Goal: Communication & Community: Answer question/provide support

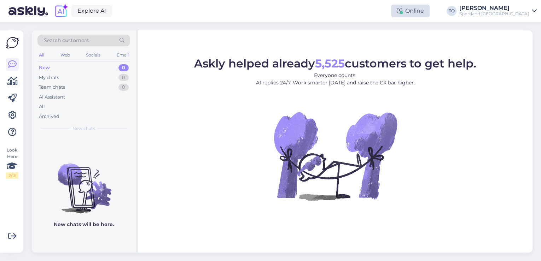
click at [430, 14] on div "Online" at bounding box center [410, 11] width 39 height 13
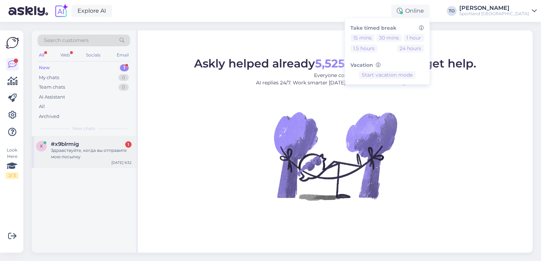
drag, startPoint x: 105, startPoint y: 151, endPoint x: 115, endPoint y: 154, distance: 11.0
click at [105, 151] on div "Здравствуйте, когда вы отправите мою посылку" at bounding box center [91, 153] width 81 height 13
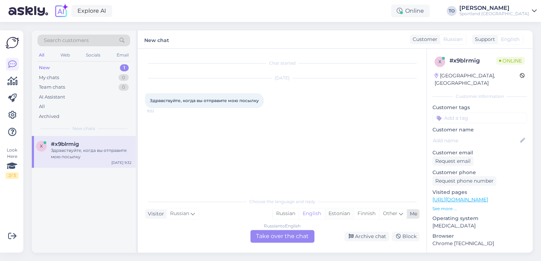
click at [345, 214] on div "Estonian" at bounding box center [339, 214] width 29 height 11
click at [281, 235] on div "Russian to Estonian Take over the chat" at bounding box center [282, 236] width 64 height 13
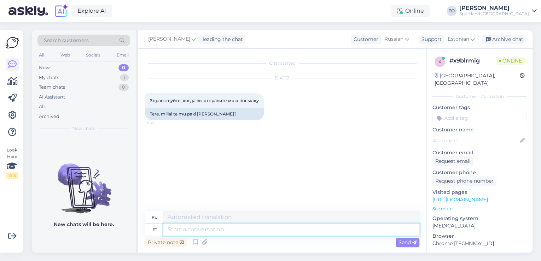
click at [260, 231] on textarea at bounding box center [291, 230] width 256 height 12
type textarea "Tere!"
type textarea "Привет!"
type textarea "Tere! [GEOGRAPHIC_DATA]"
type textarea "Привет! Я"
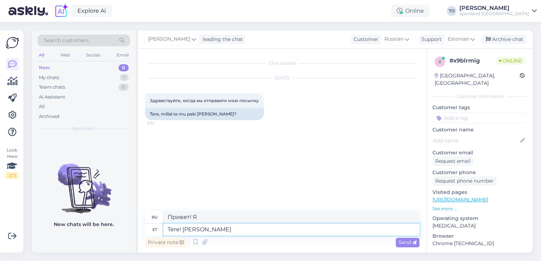
type textarea "Tere! [PERSON_NAME]"
type textarea "Привет! Меня зовут [PERSON_NAME]."
type textarea "Tere! [PERSON_NAME] Klienditeenindusest"
type textarea "Здравствуйте! Меня зовут [PERSON_NAME], я из службы поддержки клиентов."
type textarea "Tere! [PERSON_NAME] Klienditeenindusest"
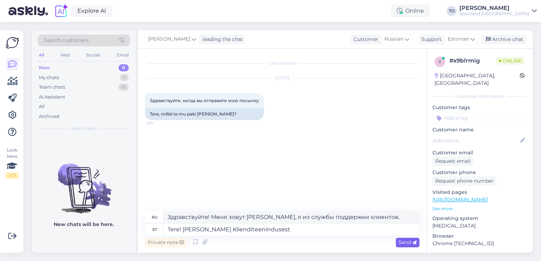
click at [404, 245] on span "Send" at bounding box center [408, 242] width 18 height 6
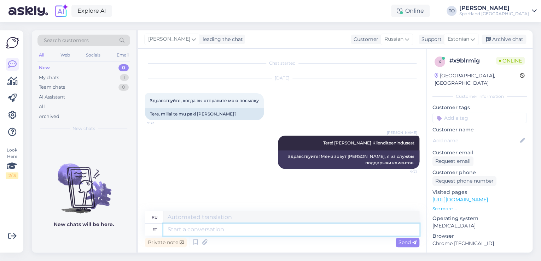
click at [253, 228] on textarea at bounding box center [291, 230] width 256 height 12
type textarea "Kas"
type textarea "Является"
type textarea "Kas Te s"
type textarea "Ты"
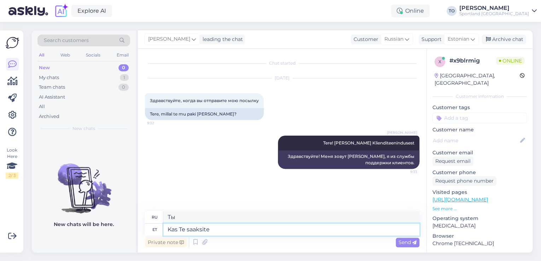
type textarea "Kas Te saaksite"
type textarea "Не могли бы вы"
type textarea "Kas Te saaksite kirjutada, k"
type textarea "Не могли бы вы написать,"
type textarea "Kas Te saaksite kirjutada, kuidas"
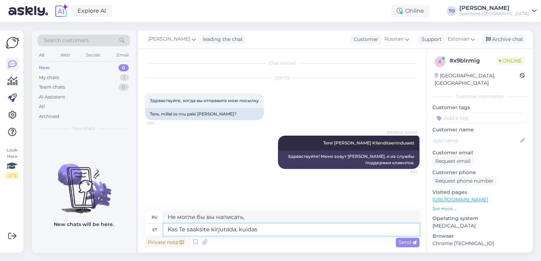
type textarea "Можете ли вы написать как?"
type textarea "Kas Te saaksite kirjutada, kuidas on"
type textarea "Можете написать, как обстоят дела?"
type textarea "Kas Te saaksite kirjutada, kuidas on Teie t"
type textarea "Не могли бы вы написать, как у вас дела?"
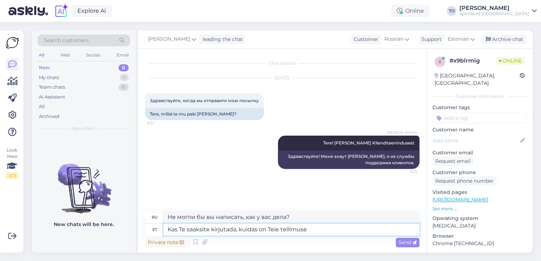
type textarea "Kas Te saaksite kirjutada, kuidas on Teie tellimuse"
type textarea "Не могли бы вы написать, как обстоят дела с вашим заказом?"
type textarea "Kas Te saaksite kirjutada, kuidas on Teie tellimuse number?"
type textarea "Не могли бы вы написать номер вашего заказа?"
type textarea "Kas Te saaksite kirjutada, kuidas on Teie tellimuse number?"
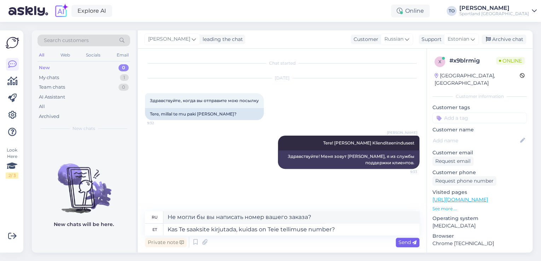
click at [409, 242] on span "Send" at bounding box center [408, 242] width 18 height 6
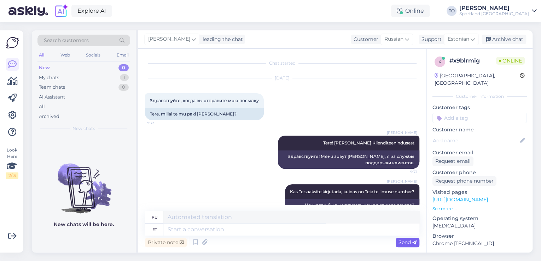
scroll to position [14, 0]
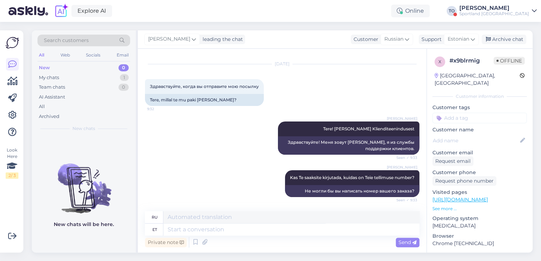
click at [523, 14] on div "Sportland [GEOGRAPHIC_DATA]" at bounding box center [494, 14] width 70 height 6
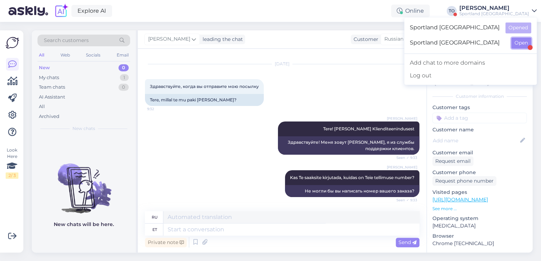
click at [522, 42] on button "Open" at bounding box center [521, 42] width 20 height 11
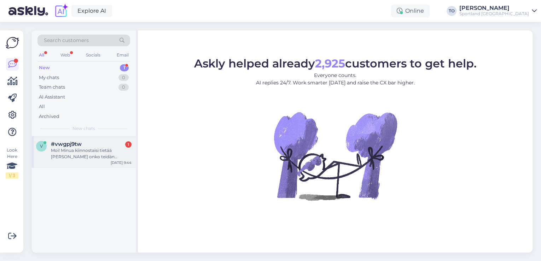
click at [98, 158] on div "Moi! Minua kiinnostaisi tietää [PERSON_NAME] onko teidän Tallinnan ülemiste lii…" at bounding box center [91, 153] width 81 height 13
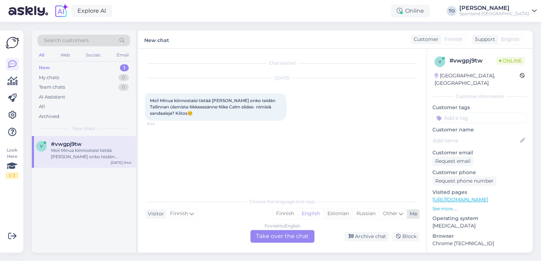
click at [343, 215] on div "Estonian" at bounding box center [338, 214] width 29 height 11
click at [296, 238] on div "Finnish to Estonian Take over the chat" at bounding box center [282, 236] width 64 height 13
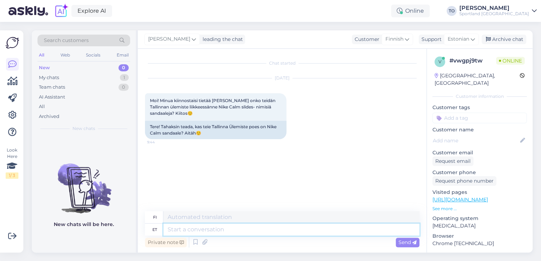
click at [254, 229] on textarea at bounding box center [291, 230] width 256 height 12
type textarea "Tere!"
type textarea "Hei!"
type textarea "Tere! [GEOGRAPHIC_DATA]"
type textarea "Hei! [GEOGRAPHIC_DATA]"
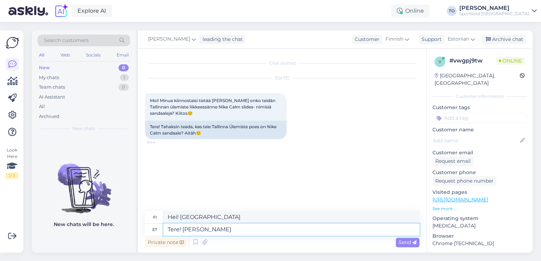
type textarea "Tere! [PERSON_NAME]"
type textarea "Hei! [PERSON_NAME]"
type textarea "Tere! [PERSON_NAME] Klienditeenindusest"
type textarea "Hei! [PERSON_NAME] asiakaspalvelusta"
type textarea "Tere! [PERSON_NAME] Klienditeenindusest"
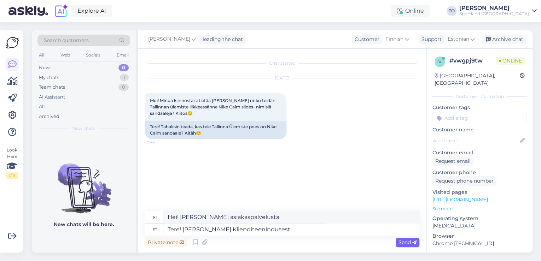
click at [402, 245] on span "Send" at bounding box center [408, 242] width 18 height 6
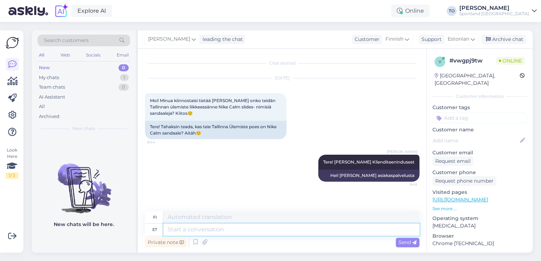
click at [237, 229] on textarea at bounding box center [291, 230] width 256 height 12
type textarea "Üks"
type textarea "Yksi"
type textarea "Üks hetk, k"
type textarea "Yksi [PERSON_NAME],"
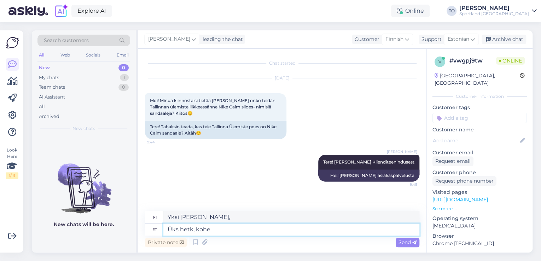
type textarea "Üks hetk, kohe"
type textarea "Yksi hetki, juuri nyt"
type textarea "Üks hetk, kohe uurin"
type textarea "Hetkinen, tarkistan nyt."
type textarea "Üks hetk, kohe uurin"
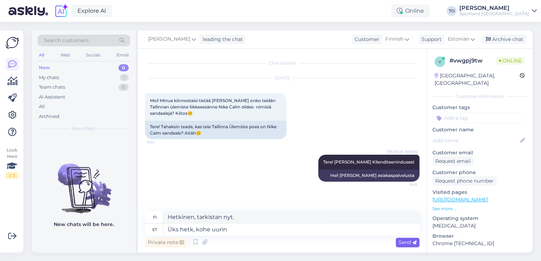
click at [403, 245] on span "Send" at bounding box center [408, 242] width 18 height 6
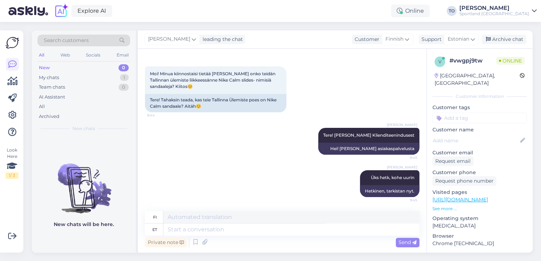
click at [474, 197] on link "[URL][DOMAIN_NAME]" at bounding box center [460, 200] width 56 height 6
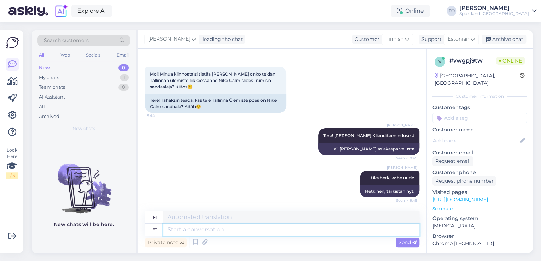
click at [216, 229] on textarea at bounding box center [291, 230] width 256 height 12
type textarea "Palun"
type textarea "Ole hyvä"
type textarea "Palun täpsustage, m"
type textarea "[PERSON_NAME] hyvä ja täsmennä,"
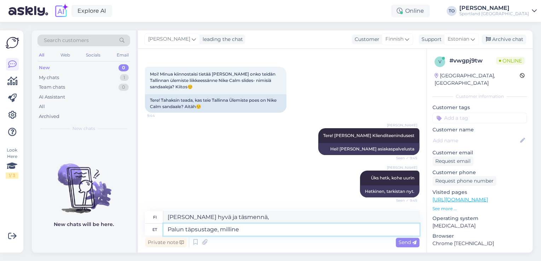
type textarea "Palun täpsustage, milline s"
type textarea "Määritä mikä"
type textarea "Palun täpsustage, milline suurus"
type textarea "Määritä koko"
type textarea "Palun täpsustage, milline suurus Teid h"
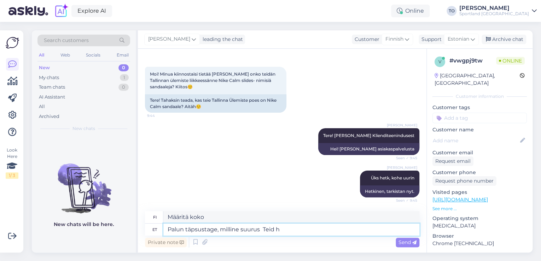
type textarea "Määritäthän, mitä kokoa olet."
type textarea "Palun täpsustage, milline suurus Teid huvitab"
type textarea "Määritäthän, mistä koosta olet kiinnostunut."
type textarea "Palun täpsustage, milline suurus Teid huvitab"
type textarea "Määritä, mistä koosta olet kiinnostunut ="
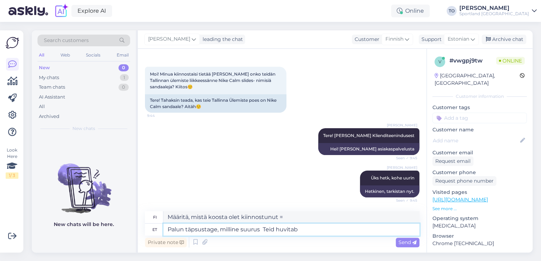
type textarea "Palun täpsustage, milline suurus Teid huvitab?"
type textarea "[PERSON_NAME] hyvä ja täsmennä, mistä koosta olet kiinnostunut?"
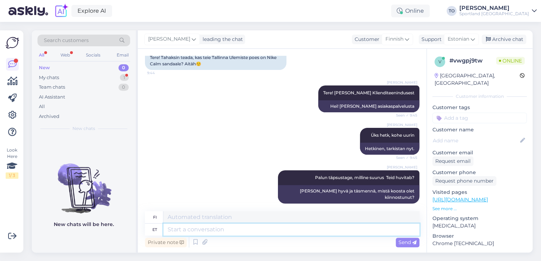
scroll to position [112, 0]
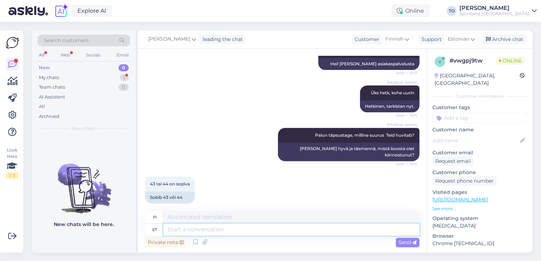
click at [214, 226] on textarea at bounding box center [291, 230] width 256 height 12
type textarea "Tänan, ko"
type textarea "Kiitos,"
type textarea "Tänan, kohe"
type textarea "Kiitos, heti heti"
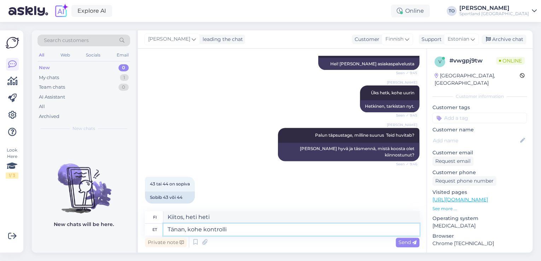
type textarea "Tänan, kohe kontrollin"
type textarea "Kiitos, [GEOGRAPHIC_DATA] sen heti."
type textarea "Tänan, kohe kontrollin"
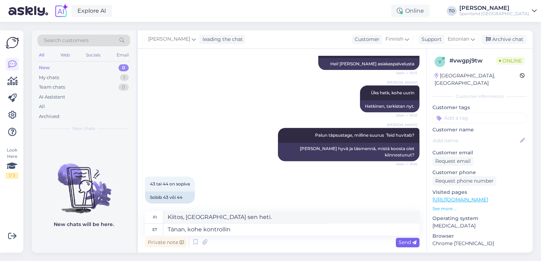
click at [396, 243] on div "Send" at bounding box center [408, 243] width 24 height 10
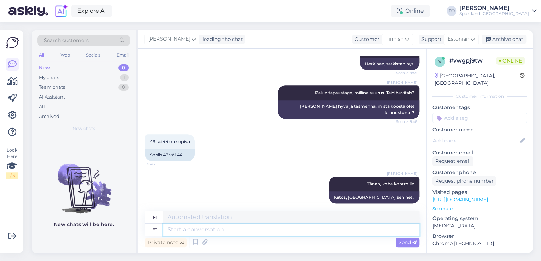
click at [189, 234] on textarea at bounding box center [291, 230] width 256 height 12
type textarea "Jah"
type textarea "Kyllä"
type textarea "Jah 44"
type textarea "Kyllä 44"
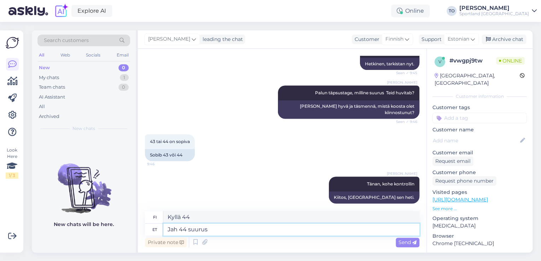
type textarea "Jah 44 suurus"
type textarea "Kyllä, koko 44"
type textarea "Jah 44 suurus on"
type textarea "Kyllä, koko 44 on"
type textarea "Jah 44 suurus on erinevates"
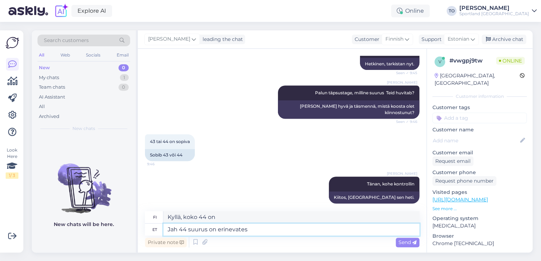
type textarea "Kyllä, koko 44 on erilainen."
type textarea "Jah 44 suurus on erinevates värvitoonides"
type textarea "Kyllä, kokoa 44 on saatavilla eri väreissä."
type textarea "Jah 44 suurus on erinevates värvitoonides Ülemiste"
type textarea "Kyllä, kokoa 44 on saatavilla eri väreissä Ülemiste-liikkeessä."
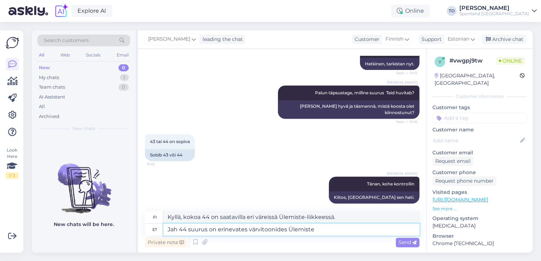
type textarea "Jah 44 suurus on erinevates värvitoonides Ülemiste K"
type textarea "Kyllä, kokoa 44 on saatavilla eri väreissä Ülemistessä."
type textarea "Jah 44 suurus on erinevates värvitoonides Ülemiste Kes"
type textarea "Kyllä, kokoa 44 on saatavilla eri väreissä."
type textarea "Jah 44 suurus on erinevates värvitoonides Ülemiste Keskuse"
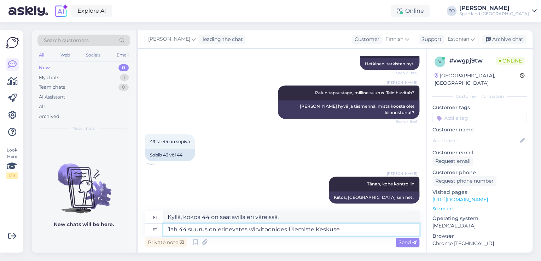
type textarea "Kyllä, kokoa 44 on saatavilla eri väreissä Ülemiste Keskusta"
type textarea "Jah 44 suurus on erinevates värvitoonides Ülemiste Keskuse kaupluses"
type textarea "Kyllä, kokoa 44 on saatavilla eri väreissä Ülemiste Keskus -myymälässä."
type textarea "Jah 44 suurus on erinevates värvitoonides Ülemiste Keskuse kaupluses olemas"
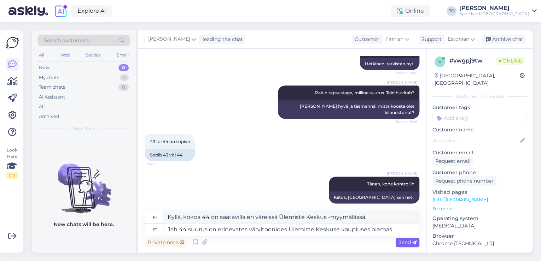
click at [409, 242] on span "Send" at bounding box center [408, 242] width 18 height 6
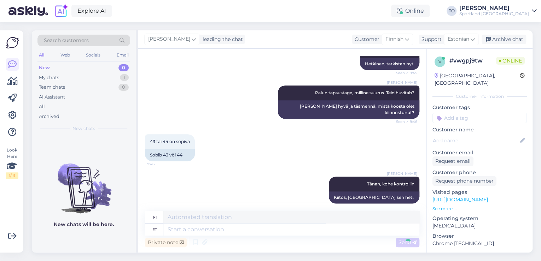
scroll to position [209, 0]
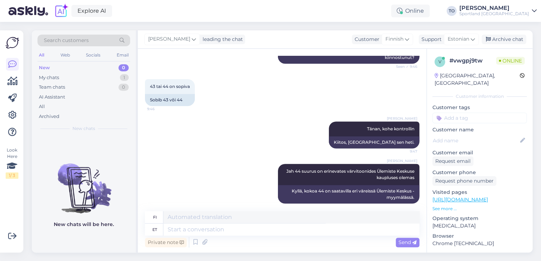
click at [461, 113] on input at bounding box center [479, 118] width 94 height 11
type input "saada"
click at [492, 135] on span "Toote saadavus" at bounding box center [479, 137] width 33 height 4
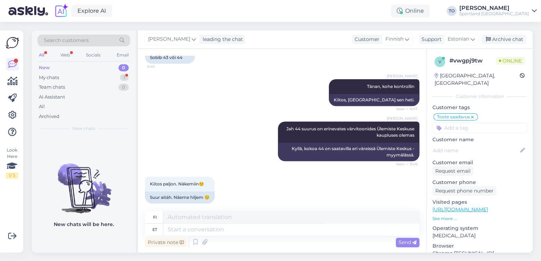
scroll to position [251, 0]
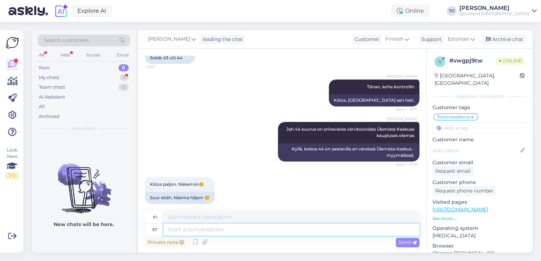
click at [222, 226] on textarea at bounding box center [291, 230] width 256 height 12
type textarea "Palun"
type textarea "Ole hyvä"
type textarea "Palun :)"
type textarea "Ole hyvä :)"
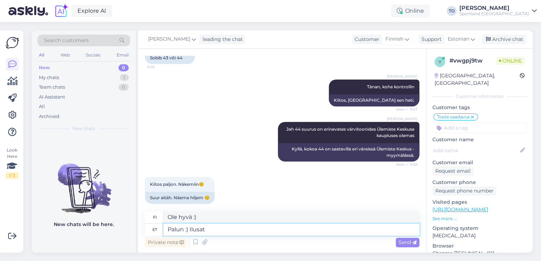
type textarea "Palun :) Ilusat"
type textarea "Ole hyvä :) Hyvää päivänjatkoa"
type textarea "Palun :) Ilusat päeva jätku!"
type textarea "Ole hyvä :) Hyvää päivänjatkoa!"
type textarea "Palun :) Ilusat päeva jätku!"
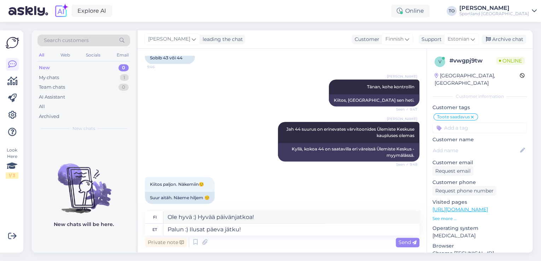
drag, startPoint x: 403, startPoint y: 244, endPoint x: 399, endPoint y: 252, distance: 9.3
click at [403, 244] on span "Send" at bounding box center [408, 242] width 18 height 6
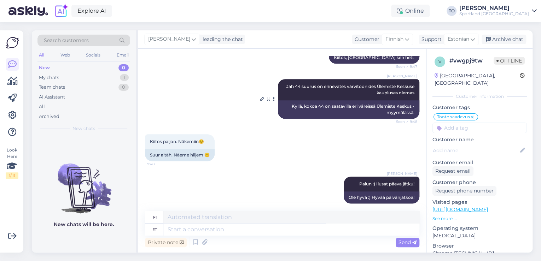
scroll to position [294, 0]
click at [507, 11] on div "Sportland [GEOGRAPHIC_DATA]" at bounding box center [494, 14] width 70 height 6
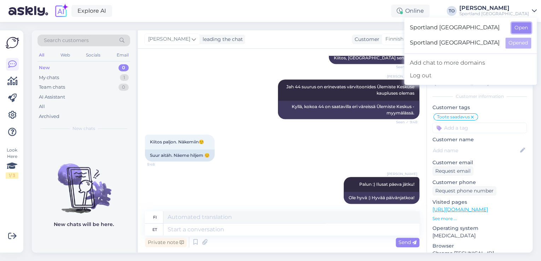
click at [521, 28] on button "Open" at bounding box center [521, 27] width 20 height 11
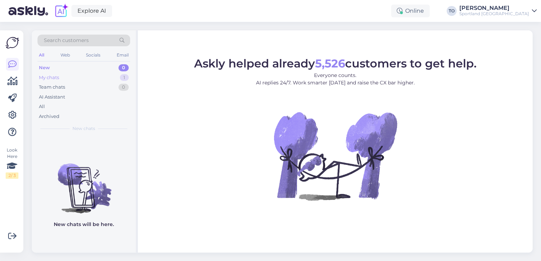
click at [105, 75] on div "My chats 1" at bounding box center [83, 78] width 93 height 10
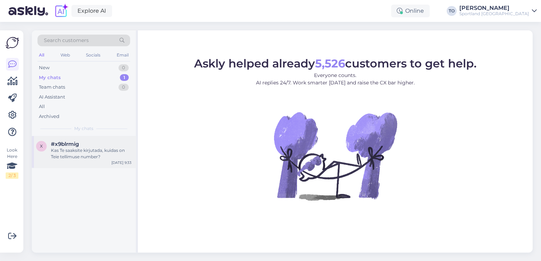
click at [99, 151] on div "Kas Te saaksite kirjutada, kuidas on Teie tellimuse number?" at bounding box center [91, 153] width 81 height 13
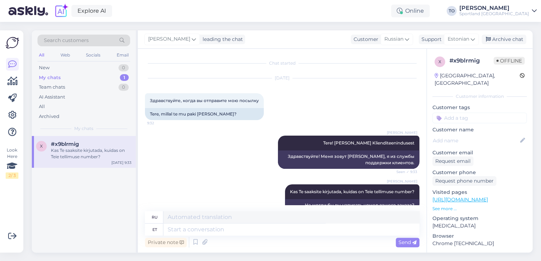
scroll to position [14, 0]
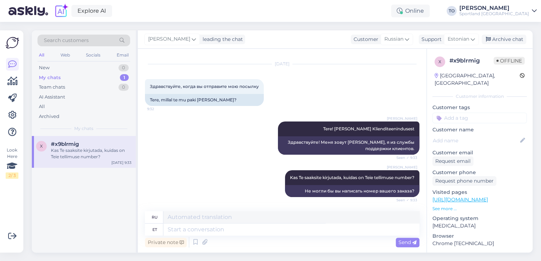
click at [468, 113] on input at bounding box center [479, 118] width 94 height 11
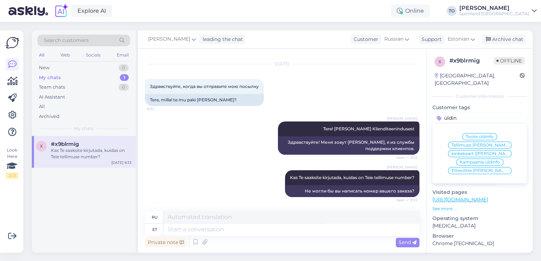
type input "üldin"
click at [482, 143] on span "Tellimuse [PERSON_NAME] info" at bounding box center [480, 145] width 57 height 4
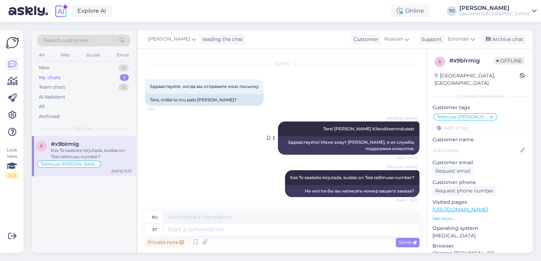
scroll to position [14, 0]
click at [521, 34] on div "[PERSON_NAME] leading the chat Customer Russian Support Estonian Archive chat" at bounding box center [335, 39] width 395 height 18
click at [518, 39] on div "Archive chat" at bounding box center [504, 40] width 45 height 10
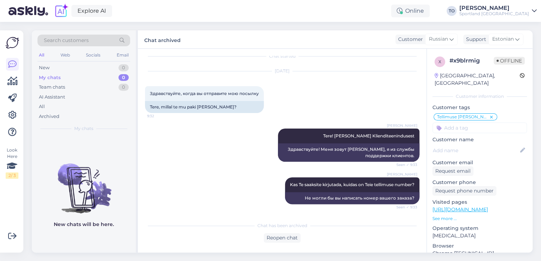
click at [519, 15] on div "Sportland [GEOGRAPHIC_DATA]" at bounding box center [494, 14] width 70 height 6
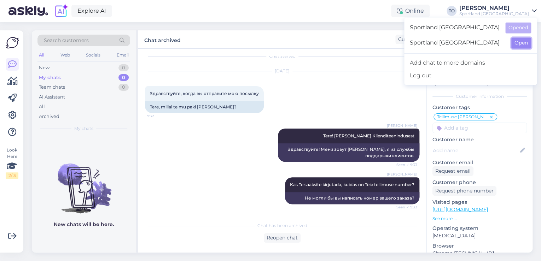
click at [524, 42] on button "Open" at bounding box center [521, 42] width 20 height 11
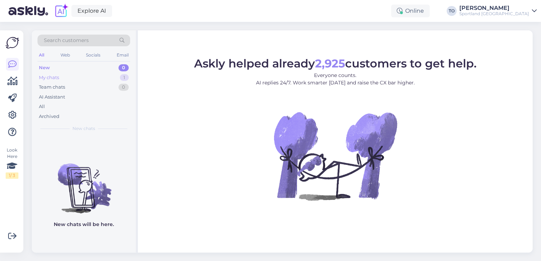
click at [90, 74] on div "My chats 1" at bounding box center [83, 78] width 93 height 10
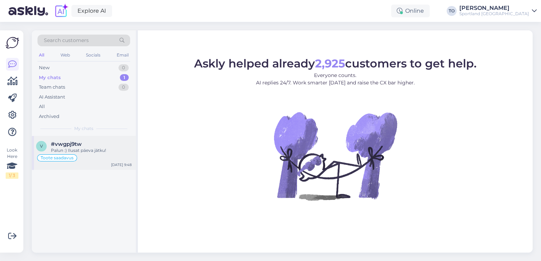
click at [89, 143] on div "#vwgpj9tw" at bounding box center [91, 144] width 81 height 6
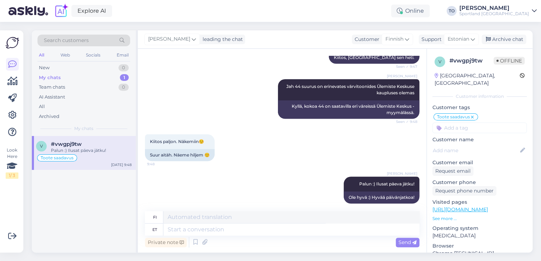
scroll to position [294, 0]
click at [511, 39] on div "Archive chat" at bounding box center [504, 40] width 45 height 10
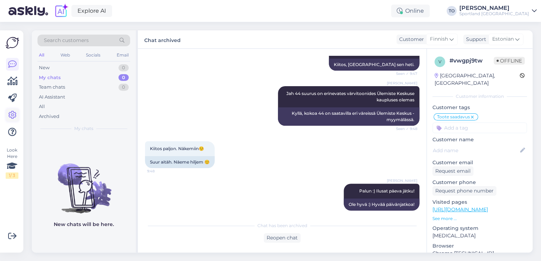
click at [11, 115] on icon at bounding box center [12, 115] width 8 height 8
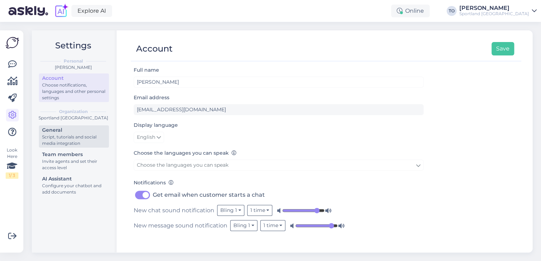
click at [71, 135] on div "Script, tutorials and social media integration" at bounding box center [74, 140] width 64 height 13
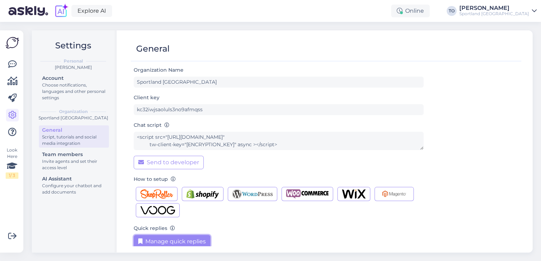
click at [164, 241] on button "Manage quick replies" at bounding box center [172, 241] width 77 height 13
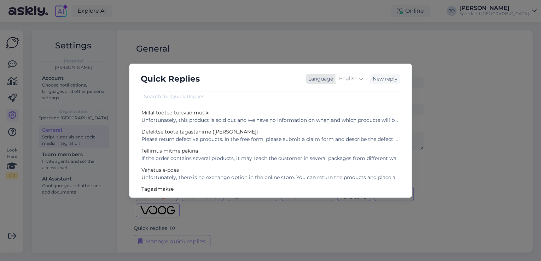
click at [354, 81] on span "English" at bounding box center [348, 79] width 18 height 8
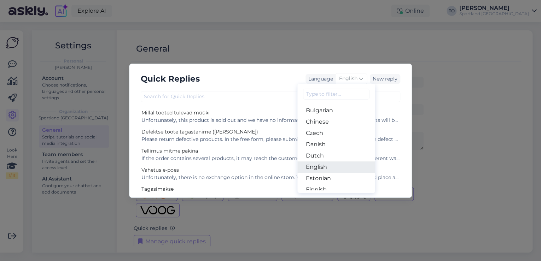
scroll to position [57, 0]
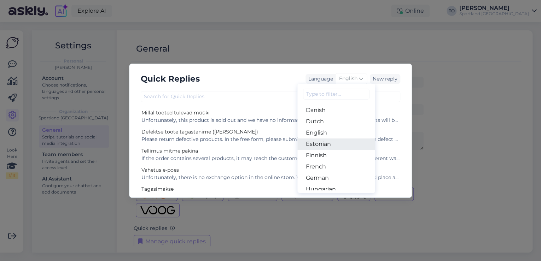
click at [332, 143] on link "Estonian" at bounding box center [336, 144] width 78 height 11
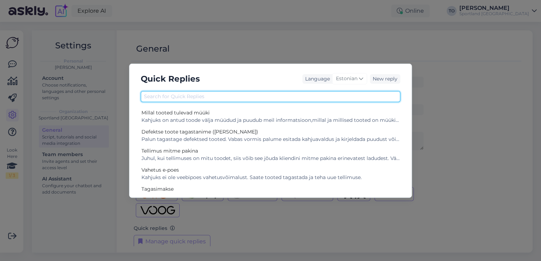
click at [278, 101] on input "text" at bounding box center [271, 96] width 260 height 11
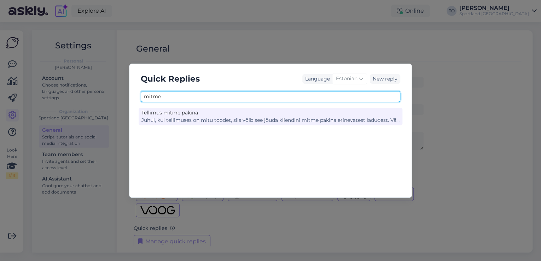
type input "mitme"
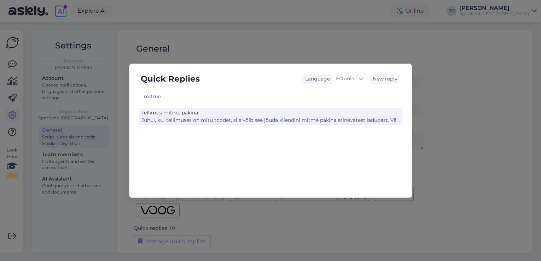
click at [277, 114] on div "Tellimus mitme pakina" at bounding box center [270, 112] width 258 height 7
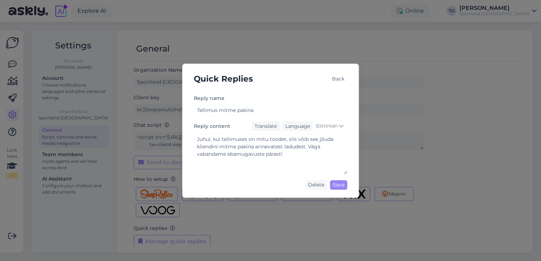
click at [336, 78] on div "Back" at bounding box center [338, 79] width 18 height 10
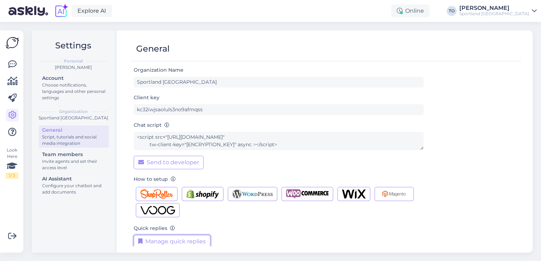
scroll to position [2, 0]
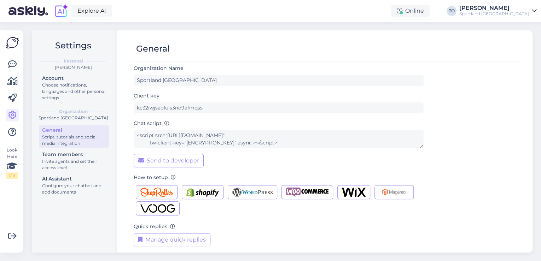
click at [504, 10] on div "[PERSON_NAME]" at bounding box center [494, 8] width 70 height 6
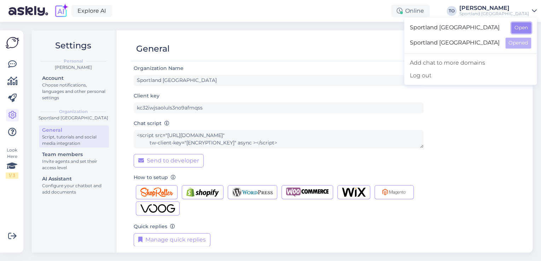
click at [523, 28] on button "Open" at bounding box center [521, 27] width 20 height 11
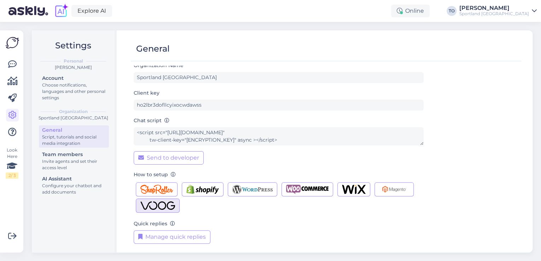
scroll to position [7, 0]
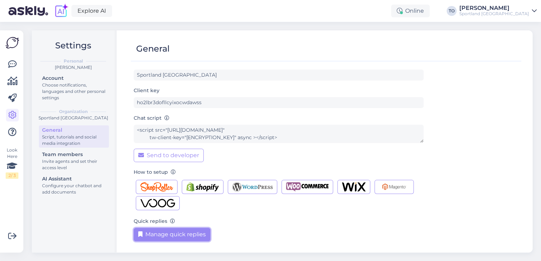
click at [175, 235] on button "Manage quick replies" at bounding box center [172, 234] width 77 height 13
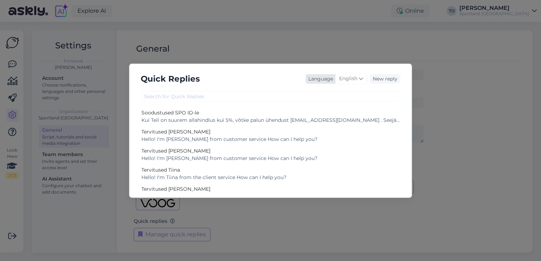
click at [353, 80] on span "English" at bounding box center [348, 79] width 18 height 8
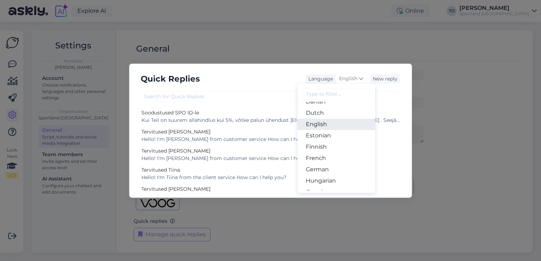
scroll to position [57, 0]
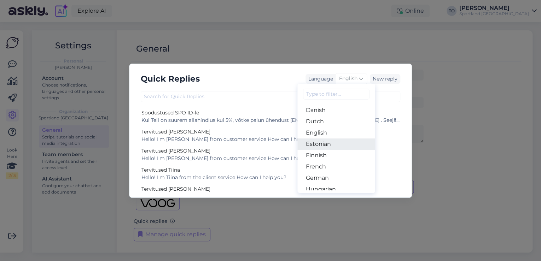
click at [330, 145] on link "Estonian" at bounding box center [336, 144] width 78 height 11
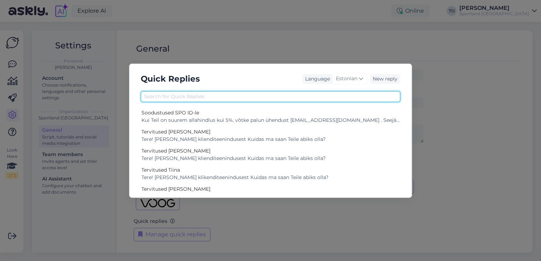
click at [312, 98] on input "text" at bounding box center [271, 96] width 260 height 11
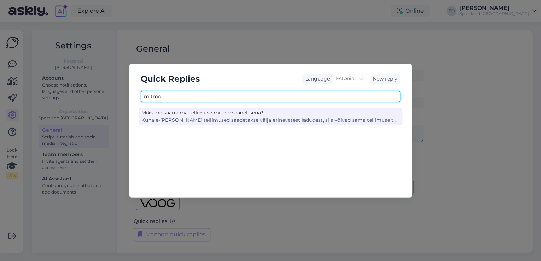
type input "mitme"
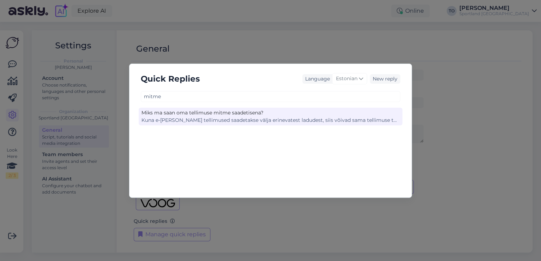
click at [303, 120] on div "Kuna e-[PERSON_NAME] tellimused saadetakse välja erinevatest ladudest, siis või…" at bounding box center [270, 120] width 258 height 7
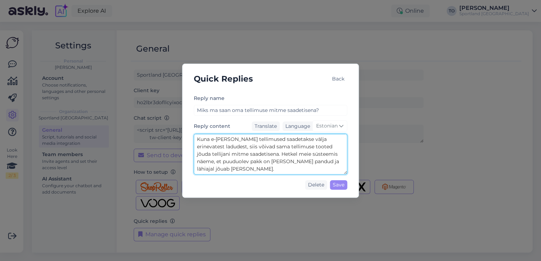
drag, startPoint x: 196, startPoint y: 138, endPoint x: 286, endPoint y: 168, distance: 94.9
click at [286, 168] on textarea "Kuna e-[PERSON_NAME] tellimused saadetakse välja erinevatest ladudest, siis või…" at bounding box center [270, 154] width 153 height 41
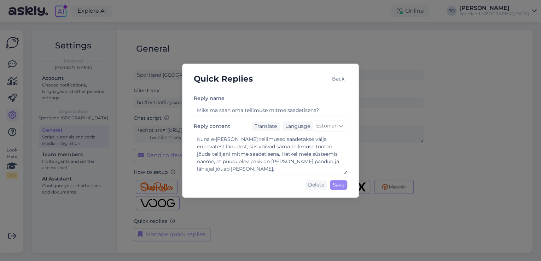
click at [337, 77] on div "Back" at bounding box center [338, 79] width 18 height 10
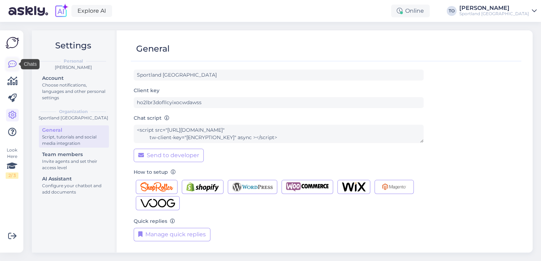
click at [11, 60] on icon at bounding box center [12, 64] width 8 height 8
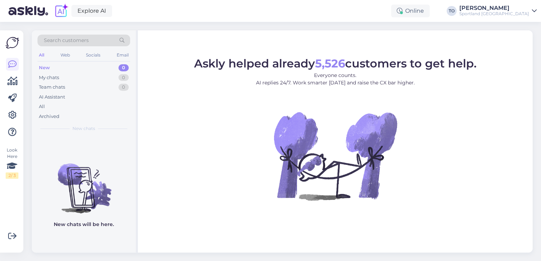
click at [89, 39] on div "Search customers" at bounding box center [83, 41] width 93 height 12
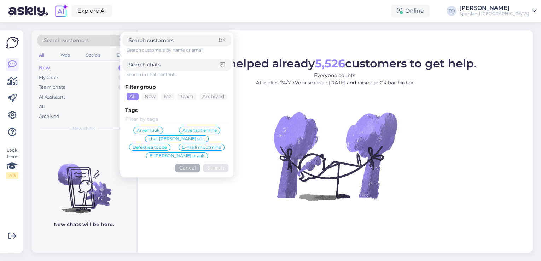
click at [164, 63] on input at bounding box center [174, 64] width 91 height 7
paste input "4000495910"
type input "4000495910"
click at [212, 169] on button "Search" at bounding box center [215, 168] width 25 height 9
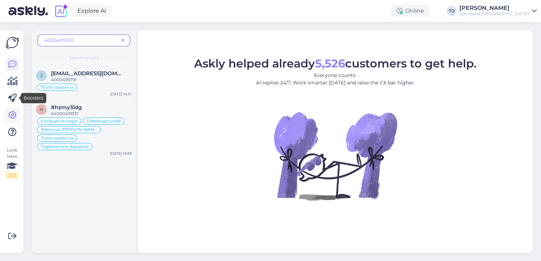
click at [11, 113] on icon at bounding box center [12, 115] width 8 height 8
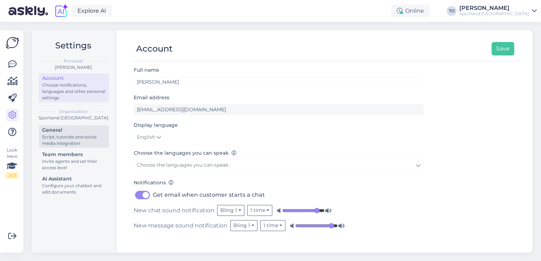
click at [66, 136] on div "Script, tutorials and social media integration" at bounding box center [74, 140] width 64 height 13
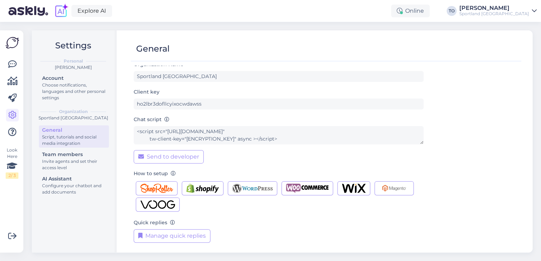
scroll to position [7, 0]
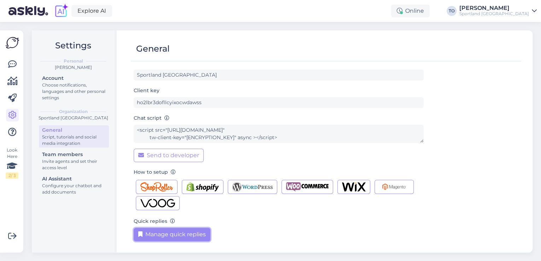
click at [178, 239] on button "Manage quick replies" at bounding box center [172, 234] width 77 height 13
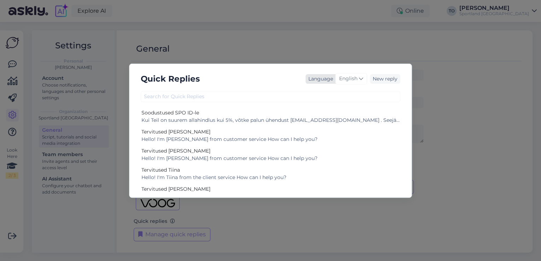
click at [353, 82] on span "English" at bounding box center [348, 79] width 18 height 8
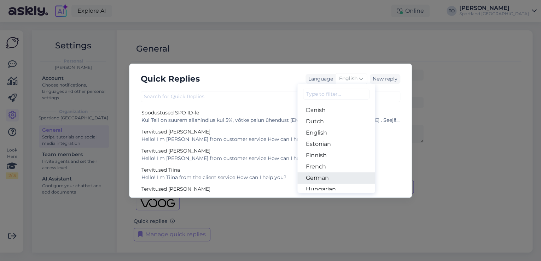
scroll to position [28, 0]
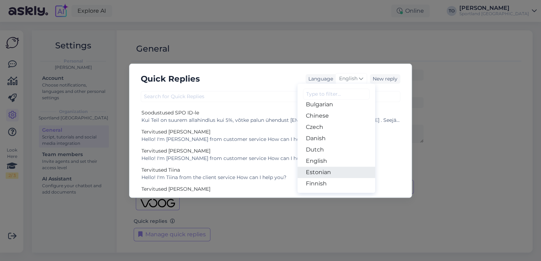
click at [324, 174] on link "Estonian" at bounding box center [336, 172] width 78 height 11
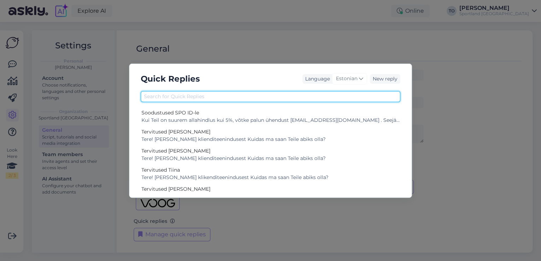
click at [262, 100] on input "text" at bounding box center [271, 96] width 260 height 11
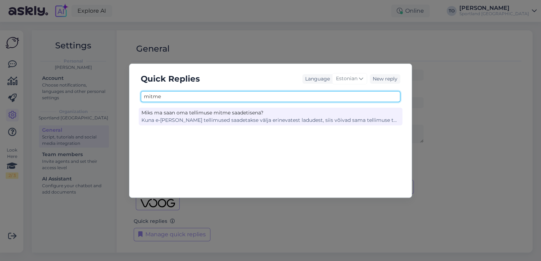
type input "mitme"
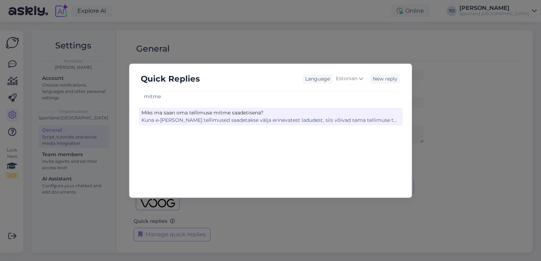
click at [259, 117] on div "Kuna e-[PERSON_NAME] tellimused saadetakse välja erinevatest ladudest, siis või…" at bounding box center [270, 120] width 258 height 7
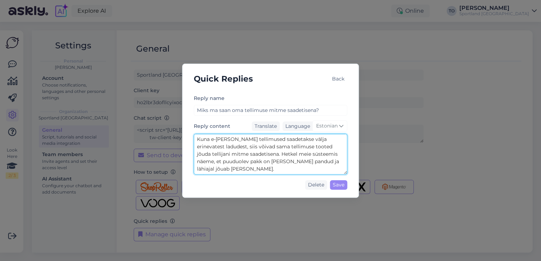
drag, startPoint x: 197, startPoint y: 139, endPoint x: 245, endPoint y: 153, distance: 50.6
click at [245, 153] on textarea "Kuna e-[PERSON_NAME] tellimused saadetakse välja erinevatest ladudest, siis või…" at bounding box center [270, 154] width 153 height 41
click at [307, 168] on textarea "Kuna e-[PERSON_NAME] tellimused saadetakse välja erinevatest ladudest, siis või…" at bounding box center [270, 154] width 153 height 41
drag, startPoint x: 197, startPoint y: 137, endPoint x: 297, endPoint y: 172, distance: 106.4
click at [297, 172] on textarea "Kuna e-[PERSON_NAME] tellimused saadetakse välja erinevatest ladudest, siis või…" at bounding box center [270, 154] width 153 height 41
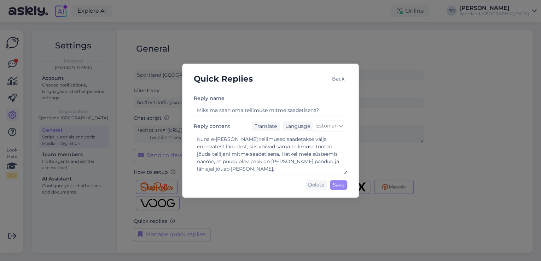
click at [304, 91] on div "Reply name Miks ma saan oma tellimuse mitme saadetisena? Reply content Translat…" at bounding box center [270, 141] width 165 height 101
click at [335, 77] on div "Back" at bounding box center [338, 79] width 18 height 10
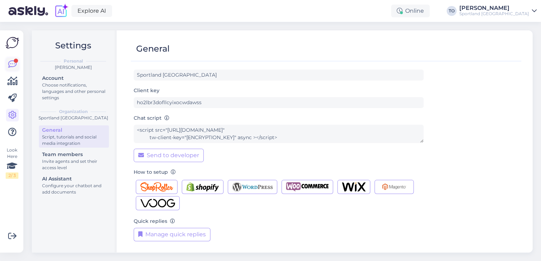
click at [10, 58] on link at bounding box center [12, 64] width 13 height 13
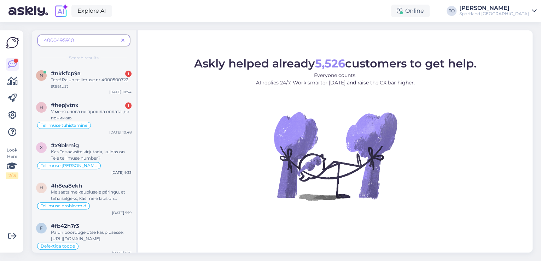
click at [124, 39] on icon at bounding box center [122, 40] width 3 height 5
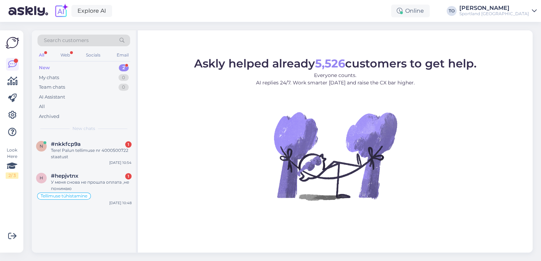
click at [104, 63] on div "New 2" at bounding box center [83, 68] width 93 height 10
click at [109, 172] on div "h #hepjvtnx 1 У меня снова не прошла оплата ,не понимаю Tellimuse tühistamine […" at bounding box center [84, 188] width 104 height 40
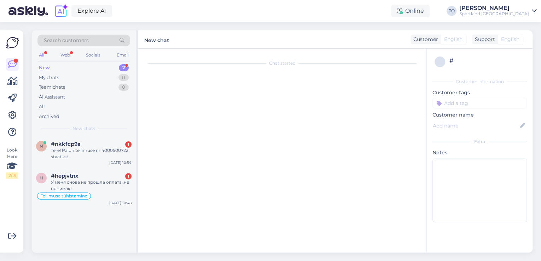
scroll to position [602, 0]
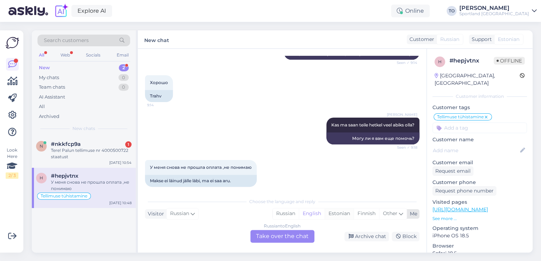
click at [336, 214] on div "Estonian" at bounding box center [339, 214] width 29 height 11
click at [286, 242] on div "Russian to Estonian Take over the chat" at bounding box center [282, 236] width 64 height 13
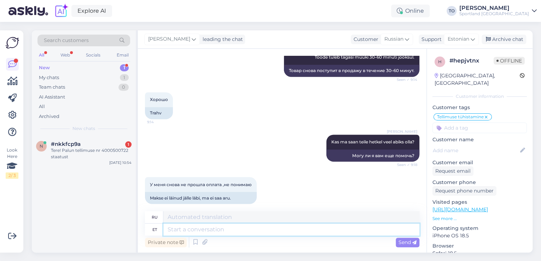
click at [263, 229] on textarea at bounding box center [291, 230] width 256 height 12
type textarea "Tere!"
type textarea "Привет!"
type textarea "Tere! [GEOGRAPHIC_DATA]"
type textarea "Привет! Я"
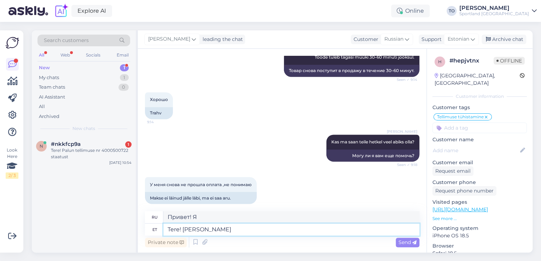
type textarea "Tere! [PERSON_NAME]"
type textarea "Привет! Меня зовут [PERSON_NAME]."
type textarea "Tere! [PERSON_NAME] Klienditeenindusest"
type textarea "Здравствуйте! Меня зовут [PERSON_NAME], я из службы поддержки клиентов."
type textarea "Tere! [PERSON_NAME] Klienditeenindusest"
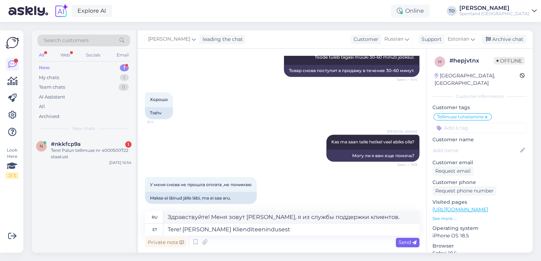
click at [405, 242] on span "Send" at bounding box center [408, 242] width 18 height 6
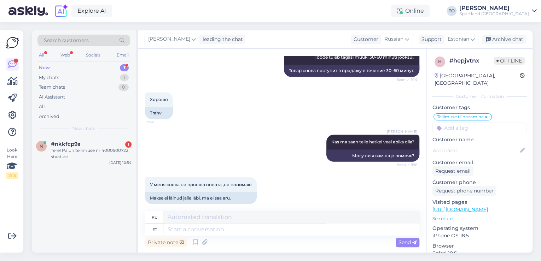
scroll to position [634, 0]
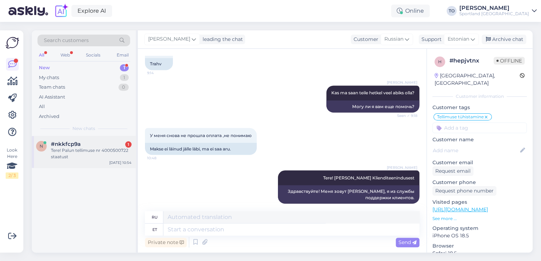
click at [115, 147] on div "Tere! Palun tellimuse nr 4000500722 staatust" at bounding box center [91, 153] width 81 height 13
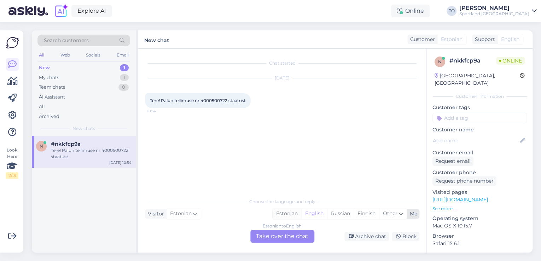
click at [279, 215] on div "Estonian" at bounding box center [287, 214] width 29 height 11
click at [274, 232] on div "Estonian to Estonian Take over the chat" at bounding box center [282, 236] width 64 height 13
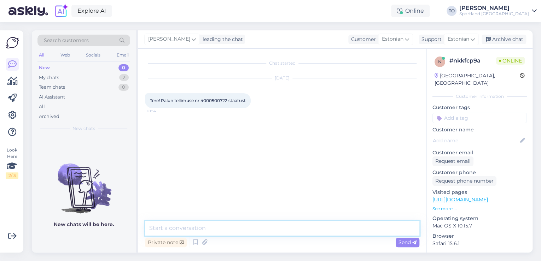
click at [223, 226] on textarea at bounding box center [282, 228] width 274 height 15
type textarea "Tere! [PERSON_NAME] Klienditeenindusest"
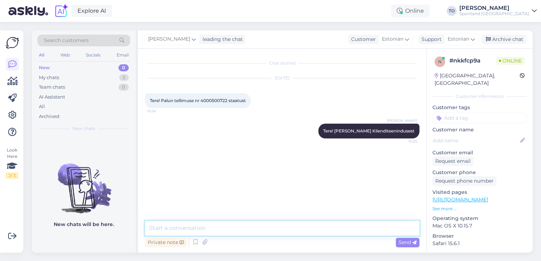
click at [196, 225] on textarea at bounding box center [282, 228] width 274 height 15
type textarea "Üks hetk, kohe kontrollin"
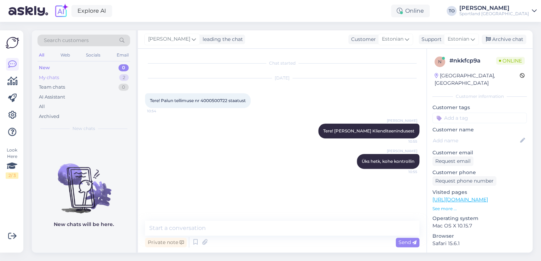
click at [64, 77] on div "My chats 2" at bounding box center [83, 78] width 93 height 10
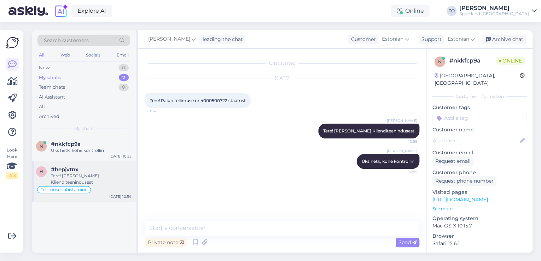
click at [99, 186] on div "Tellimuse tühistamine" at bounding box center [83, 190] width 95 height 8
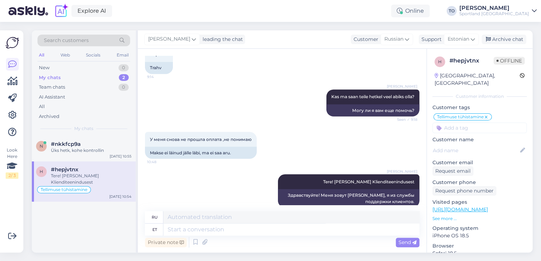
scroll to position [633, 0]
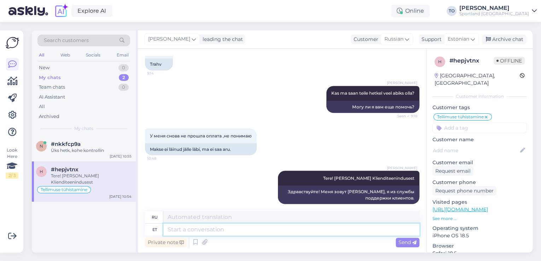
click at [300, 231] on textarea at bounding box center [291, 230] width 256 height 12
type textarea "Üks"
type textarea "Один"
type textarea "Üks hetk, k"
type textarea "Одну минуту,"
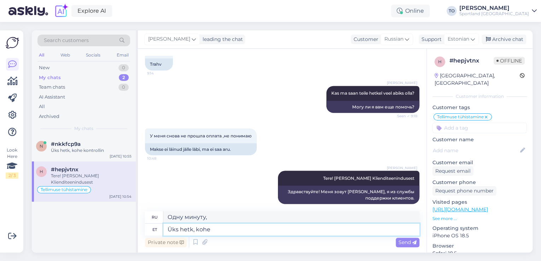
type textarea "Üks hetk, kohe"
type textarea "Одну минуту, прямо сейчас"
type textarea "Üks hetk, kohe uurin"
type textarea "Одну минуту, я сейчас проверю."
type textarea "Üks hetk, kohe uurin"
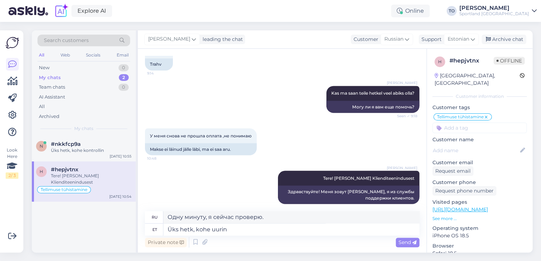
click at [407, 241] on span "Send" at bounding box center [408, 242] width 18 height 6
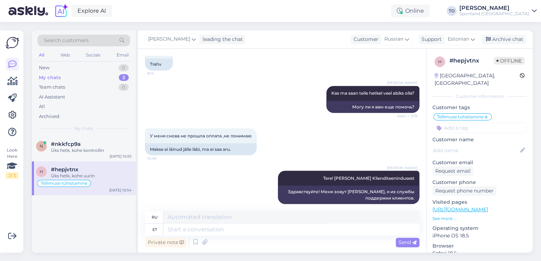
scroll to position [676, 0]
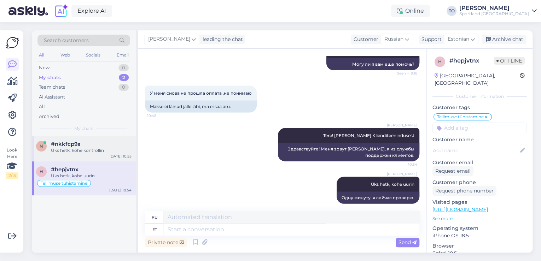
click at [83, 138] on div "n #nkkfcp9a Üks hetk, kohe kontrollin [DATE] 10:55" at bounding box center [84, 148] width 104 height 25
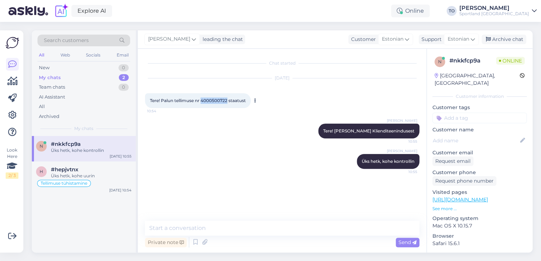
drag, startPoint x: 203, startPoint y: 100, endPoint x: 225, endPoint y: 101, distance: 22.3
click at [229, 100] on span "Tere! Palun tellimuse nr 4000500722 staatust" at bounding box center [198, 100] width 96 height 5
copy span "4000500722"
click at [185, 224] on textarea at bounding box center [282, 228] width 274 height 15
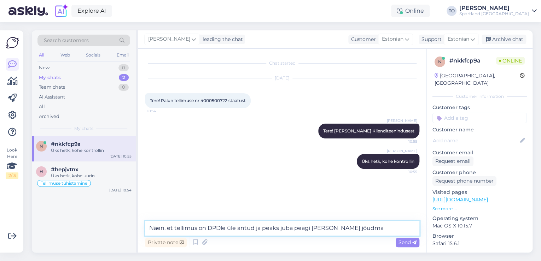
type textarea "Näen, et tellimus on DPDle üle antud ja peaks juba peagi [PERSON_NAME] jõudma:"
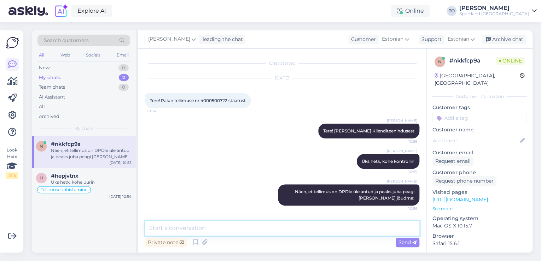
click at [304, 230] on textarea at bounding box center [282, 228] width 274 height 15
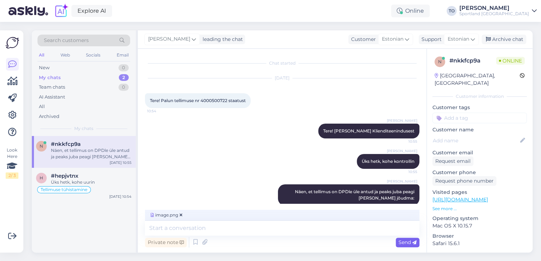
click at [405, 243] on span "Send" at bounding box center [408, 242] width 18 height 6
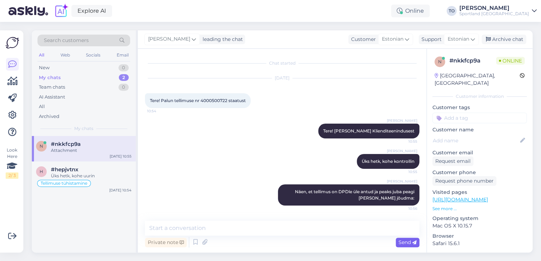
scroll to position [43, 0]
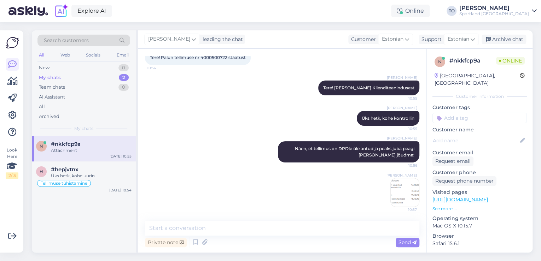
click at [411, 185] on img at bounding box center [405, 193] width 28 height 28
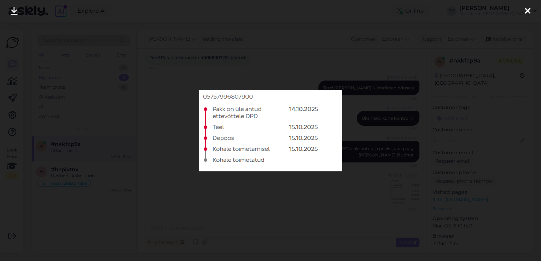
click at [526, 8] on icon at bounding box center [528, 11] width 6 height 9
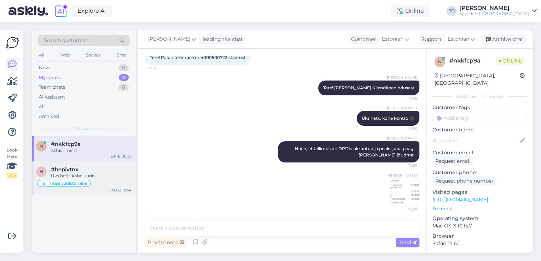
click at [99, 175] on div "Üks hetk, kohe uurin" at bounding box center [91, 176] width 81 height 6
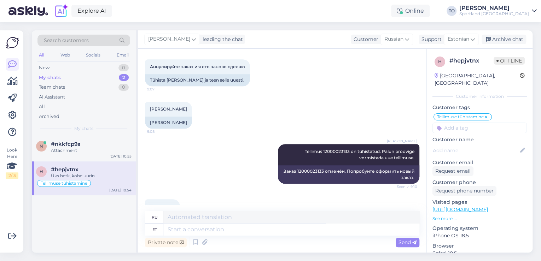
scroll to position [195, 0]
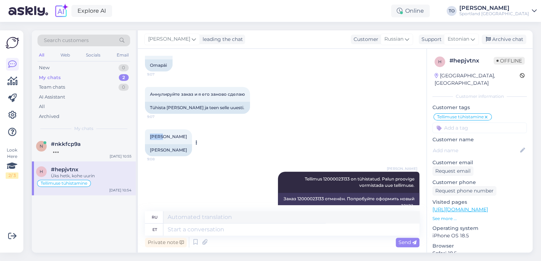
drag, startPoint x: 150, startPoint y: 129, endPoint x: 164, endPoint y: 129, distance: 14.1
click at [164, 134] on span "[PERSON_NAME]" at bounding box center [168, 136] width 37 height 5
copy span "Мария"
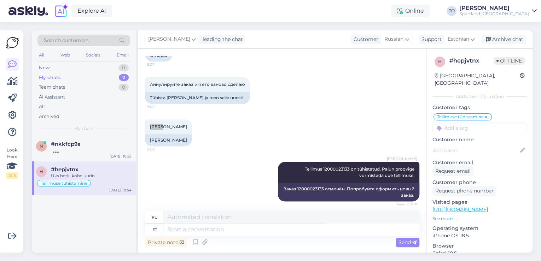
scroll to position [252, 0]
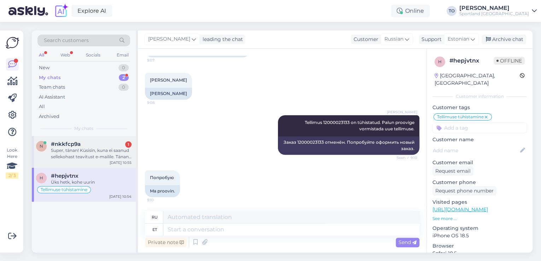
click at [119, 153] on div "Super, tänan! Küsisin, kuna ei saanud sellekohast teavitust e-mailile. Tänan ve…" at bounding box center [91, 153] width 81 height 13
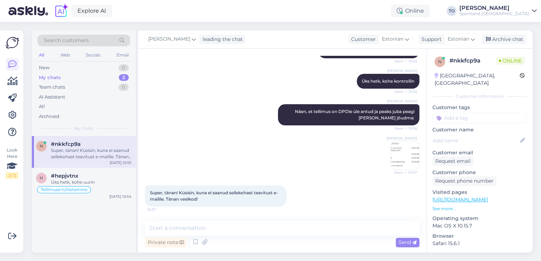
scroll to position [80, 0]
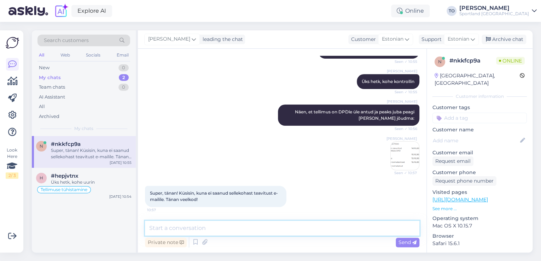
click at [233, 224] on textarea at bounding box center [282, 228] width 274 height 15
click at [310, 225] on textarea at bounding box center [282, 228] width 274 height 15
click at [326, 235] on textarea "Palun :) Täpsustan, kas meiliaadress on õigesti märgitud:" at bounding box center [282, 228] width 274 height 15
paste textarea "[EMAIL_ADDRESS][DOMAIN_NAME]"
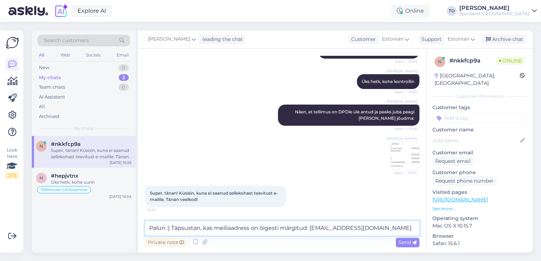
click at [198, 229] on textarea "Palun :) Täpsustan, kas meiliaadress on õigesti märgitud: [EMAIL_ADDRESS][DOMAI…" at bounding box center [282, 228] width 274 height 15
type textarea "Palun :) Täpsustaksin, kas meiliaadress on õigesti märgitud: [EMAIL_ADDRESS][DO…"
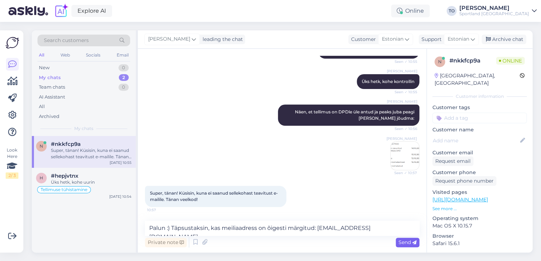
click at [408, 238] on div "Send" at bounding box center [408, 243] width 24 height 10
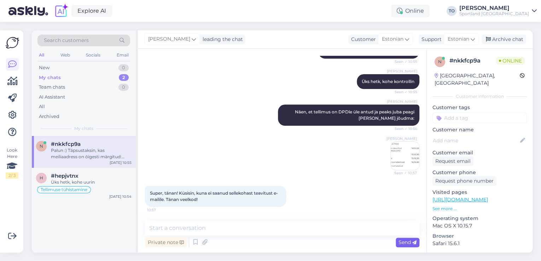
scroll to position [117, 0]
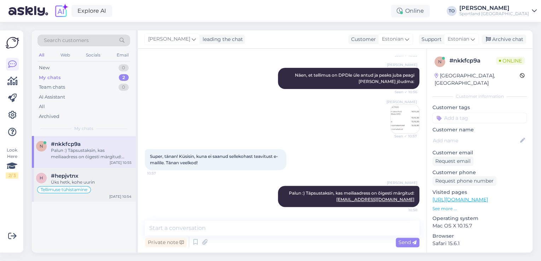
click at [79, 185] on div "Üks hetk, kohe uurin" at bounding box center [91, 182] width 81 height 6
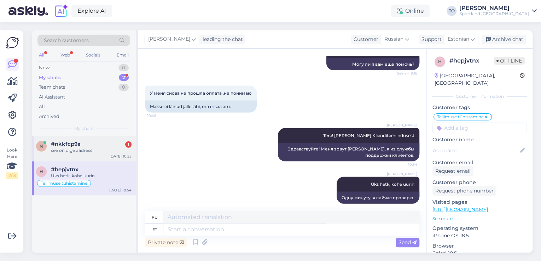
drag, startPoint x: 536, startPoint y: 0, endPoint x: 123, endPoint y: 146, distance: 437.9
click at [118, 149] on div "see on õige aadress" at bounding box center [91, 150] width 81 height 6
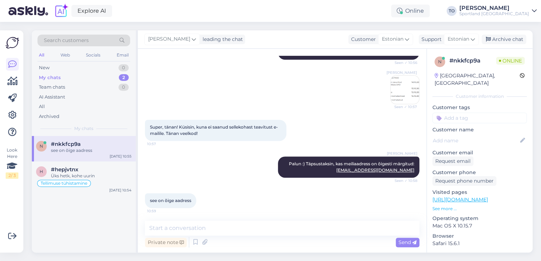
scroll to position [147, 0]
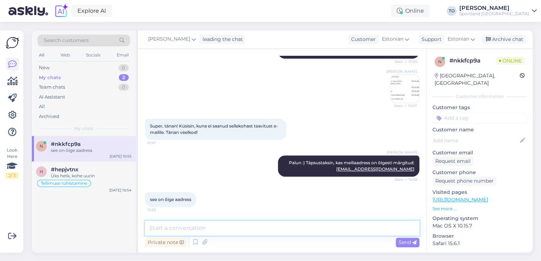
click at [272, 228] on textarea at bounding box center [282, 228] width 274 height 15
type textarea "Selge, saadan Teile tellimuse kinnituse igaks juhuks uuesti"
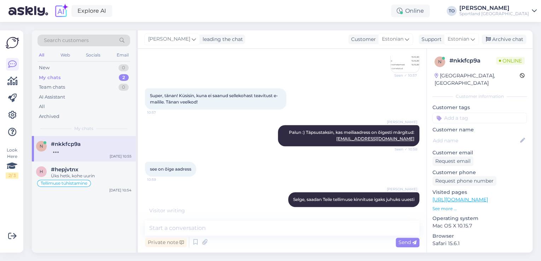
scroll to position [208, 0]
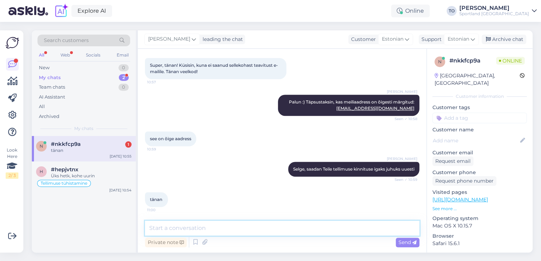
click at [262, 228] on textarea at bounding box center [282, 228] width 274 height 15
type textarea "p"
type textarea "Palun :) kas hetkel saan veel abiks olla?"
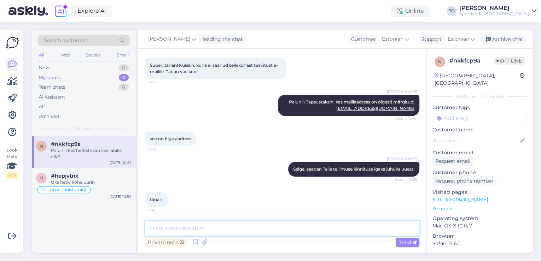
scroll to position [238, 0]
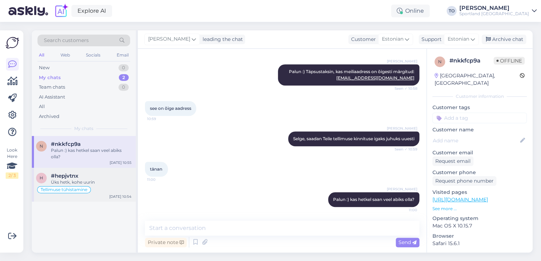
click at [106, 178] on div "#hepjvtnx" at bounding box center [91, 176] width 81 height 6
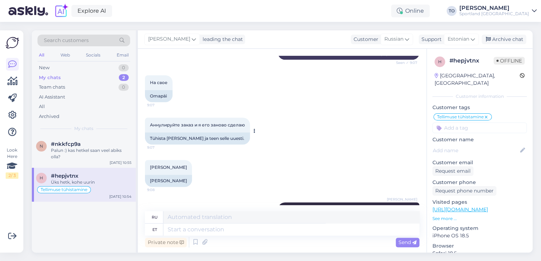
scroll to position [139, 0]
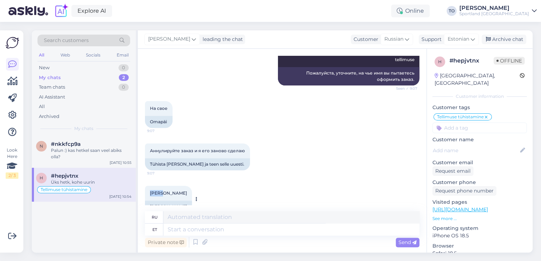
drag, startPoint x: 150, startPoint y: 186, endPoint x: 164, endPoint y: 186, distance: 14.1
click at [164, 191] on span "[PERSON_NAME]" at bounding box center [168, 193] width 37 height 5
copy span "Мария"
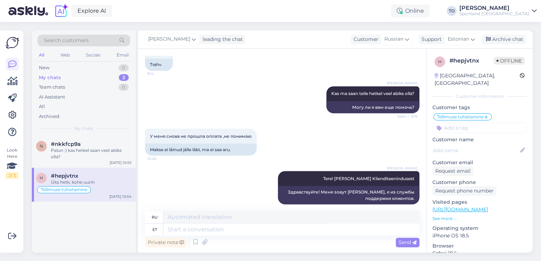
scroll to position [676, 0]
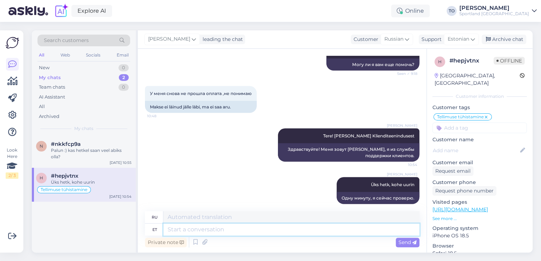
click at [299, 236] on textarea at bounding box center [291, 230] width 256 height 12
type textarea "v"
type textarea "Vabastasin t"
type textarea "Я освободил"
type textarea "Vabastasin toote"
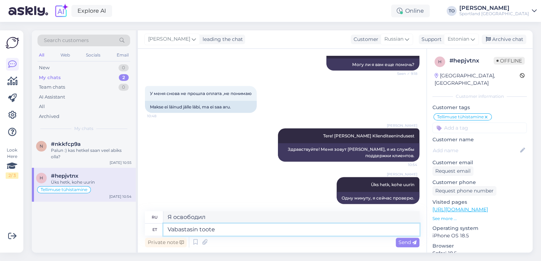
type textarea "Я выпустил продукт"
type textarea "Vabastasin toote broneeringust"
type textarea "Я снял резерв с товара."
type textarea "Vabastasin toote broneeringust. Saate"
type textarea "Я снял резерв с товара. Вы можете"
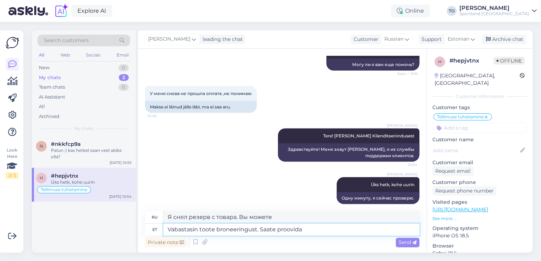
type textarea "Vabastasin toote broneeringust. Saate proovida"
type textarea "Я снял резерв с товара. Можете попробовать."
type textarea "Vabastasin toote broneeringust. Saate proovida esitada"
type textarea "Я снял резерв с товара. Попробуйте отправить заявку."
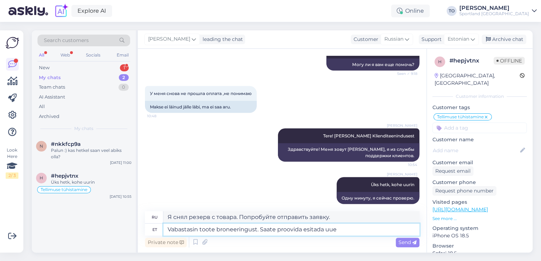
type textarea "Vabastasin toote broneeringust. Saate proovida esitada uue"
type textarea "Я снял этот товар с резерва. Вы можете попробовать оформить новый."
type textarea "Vabastasin toote broneeringust. Saate proovida esitada uue tellimuse."
type textarea "Я снял резерв с товара. Вы можете попробовать оформить новый заказ."
type textarea "Vabastasin toote broneeringust. Saate proovida esitada uue tellimuse. Võimalusel"
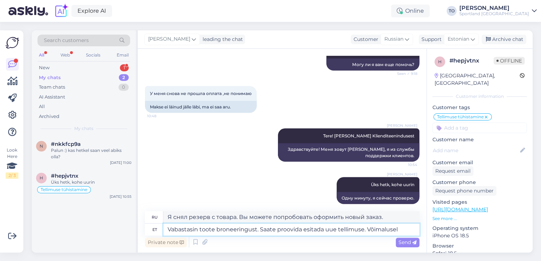
type textarea "Я снял резерв с товара. Вы можете попробовать оформить новый заказ. Если возмож…"
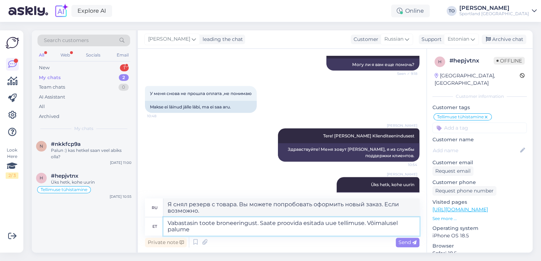
type textarea "Vabastasin toote broneeringust. Saate proovida esitada uue tellimuse. Võimaluse…"
type textarea "Я снял резерв с товара. Попробуйте оформить новый заказ. Если возможно, пожалуй…"
type textarea "Vabastasin toote broneeringust. Saate proovida esitada uue tellimuse. Võimaluse…"
type textarea "Я снял резерв с товара. Попробуйте оформить новый заказ. Если возможно, пожалуй…"
type textarea "Vabastasin toote broneeringust. Saate proovida esitada uue tellimuse. Võimaluse…"
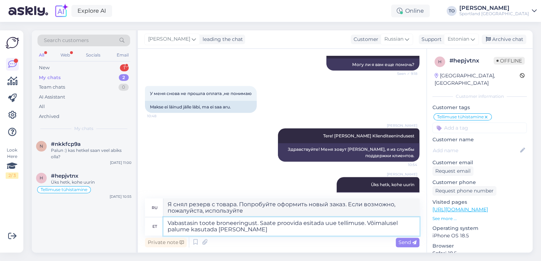
type textarea "Я снял резерв с товара. Попробуйте оформить новый заказ. Если возможно, пожалуй…"
type textarea "Vabastasin toote broneeringust. Saate proovida esitada uue tellimuse. Võimaluse…"
type textarea "Я снял резерв с товара. Вы можете попробовать оформить новый заказ. Пожалуйста,…"
type textarea "Vabastasin toote broneeringust. Saate proovida esitada uue tellimuse. Võimaluse…"
type textarea "Я снял резерв с товара. Попробуйте оформить новый заказ. По возможности использ…"
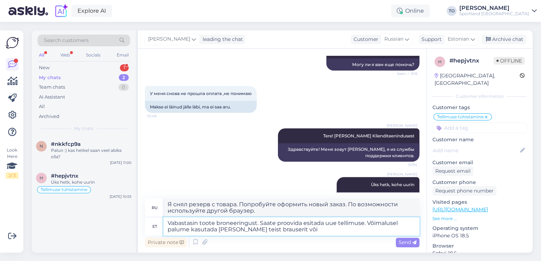
type textarea "Vabastasin toote broneeringust. Saate proovida esitada uue tellimuse. Võimaluse…"
type textarea "Я снял резерв с товара. Попробуйте оформить новый заказ. Если возможно, использ…"
type textarea "Vabastasin toote broneeringust. Saate proovida esitada uue tellimuse. Võimaluse…"
type textarea "Я снял резерв с товара. Попробуйте оформить новый заказ. Если возможно, использ…"
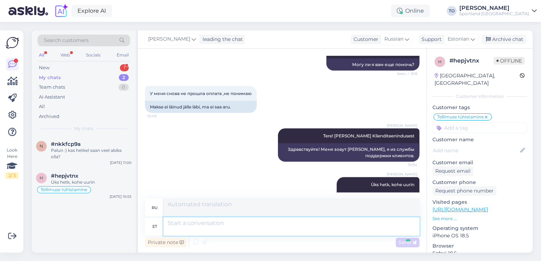
scroll to position [744, 0]
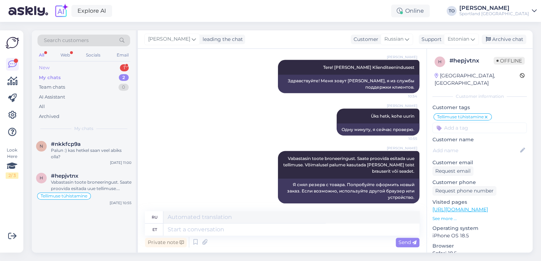
click at [123, 66] on div "1" at bounding box center [124, 67] width 9 height 7
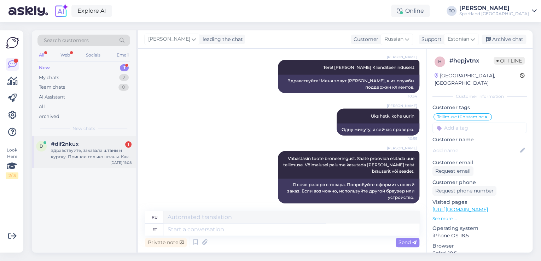
click at [110, 161] on div "d #dif2nkux 1 Здравствуйте, заказала штаны и куртку. Пришли только штаны. Как д…" at bounding box center [84, 152] width 104 height 32
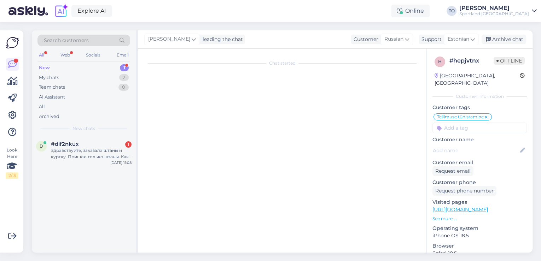
scroll to position [0, 0]
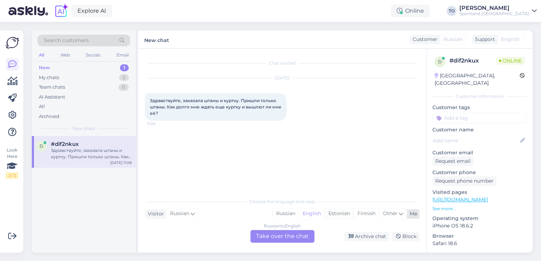
click at [336, 216] on div "Estonian" at bounding box center [339, 214] width 29 height 11
click at [309, 238] on div "Russian to Estonian Take over the chat" at bounding box center [282, 236] width 64 height 13
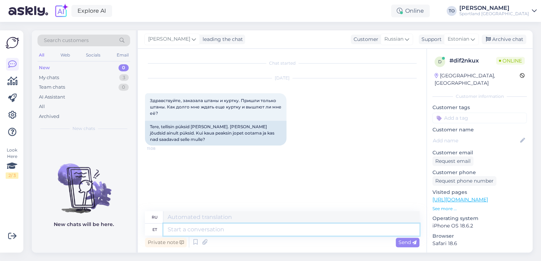
click at [293, 227] on textarea at bounding box center [291, 230] width 256 height 12
type textarea "Tere!"
type textarea "Привет!"
type textarea "Tere! [GEOGRAPHIC_DATA]"
type textarea "Привет! Я"
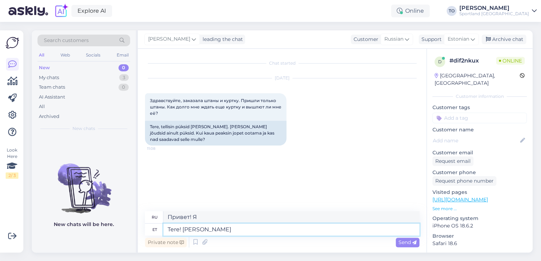
type textarea "Tere! [PERSON_NAME]"
type textarea "Привет! Меня зовут [PERSON_NAME]."
type textarea "Tere! [PERSON_NAME] Klienditeenindusest"
type textarea "Здравствуйте! Меня зовут [PERSON_NAME], я из службы поддержки клиентов."
type textarea "Tere! [PERSON_NAME] Klienditeenindusest"
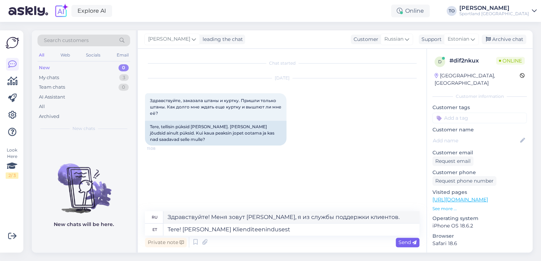
click at [414, 241] on icon at bounding box center [414, 243] width 4 height 4
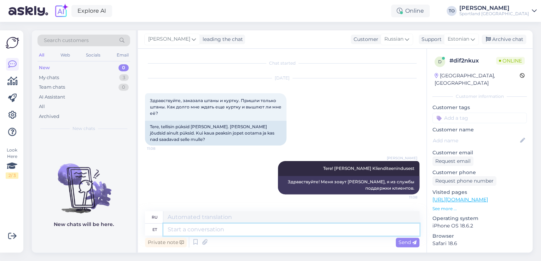
click at [258, 232] on textarea at bounding box center [291, 230] width 256 height 12
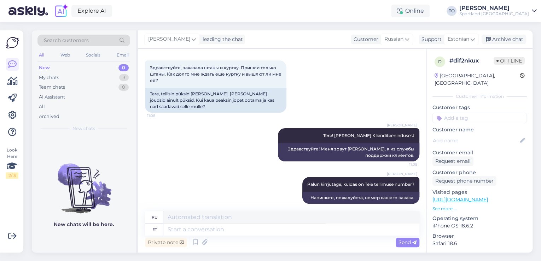
click at [452, 113] on input at bounding box center [479, 118] width 94 height 11
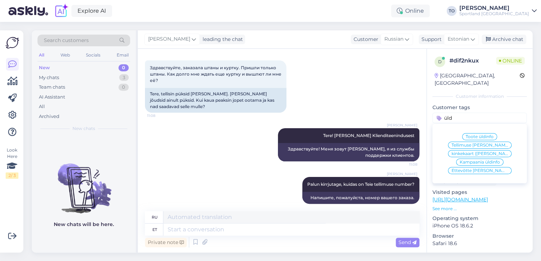
click at [475, 143] on span "Tellimuse [PERSON_NAME] info" at bounding box center [480, 145] width 57 height 4
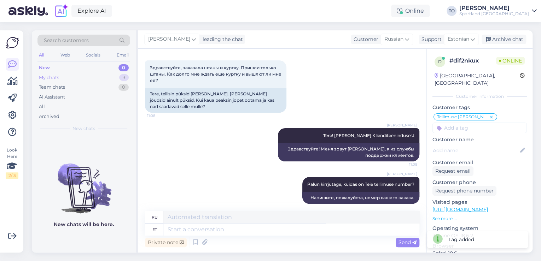
click at [64, 75] on div "My chats 3" at bounding box center [83, 78] width 93 height 10
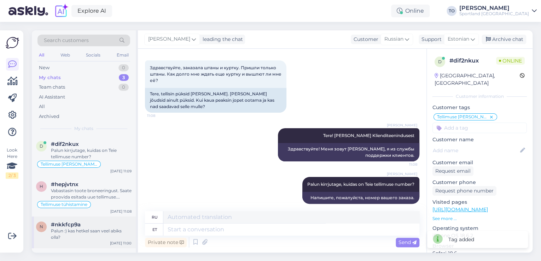
click at [103, 227] on div "#nkkfcp9a" at bounding box center [91, 225] width 81 height 6
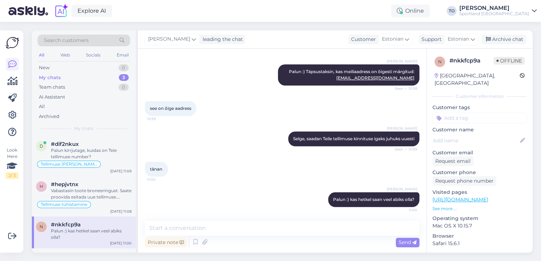
scroll to position [125, 0]
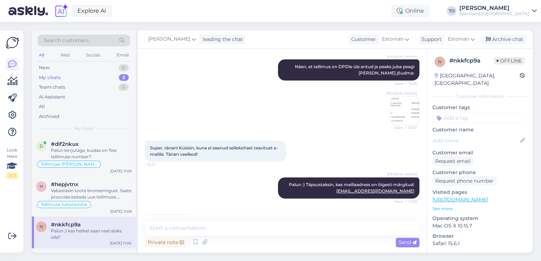
click at [456, 113] on input at bounding box center [479, 118] width 94 height 11
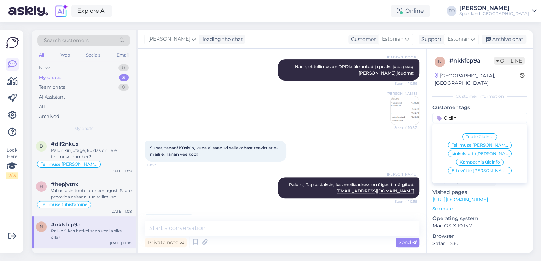
click at [489, 143] on span "Tellimuse [PERSON_NAME] info" at bounding box center [480, 145] width 57 height 4
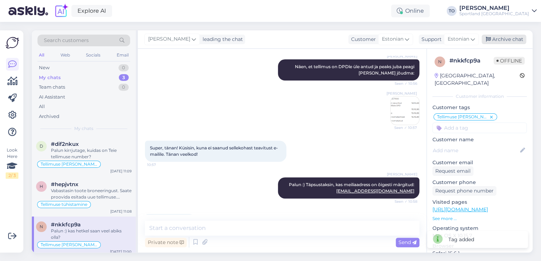
click at [510, 41] on div "Archive chat" at bounding box center [504, 40] width 45 height 10
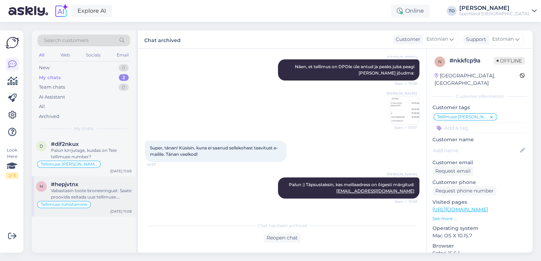
click at [59, 191] on div "Vabastasin toote broneeringust. Saate proovida esitada uue tellimuse. Võimaluse…" at bounding box center [91, 194] width 81 height 13
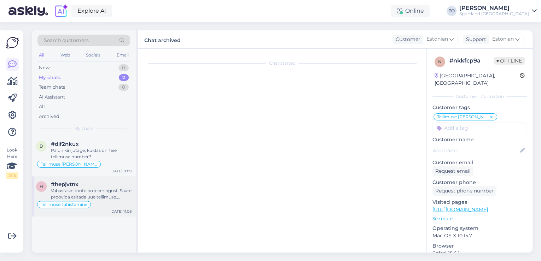
scroll to position [744, 0]
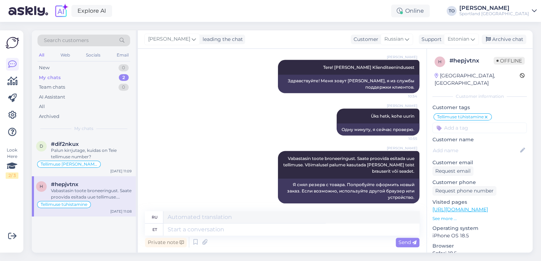
click at [464, 123] on input at bounding box center [479, 128] width 94 height 11
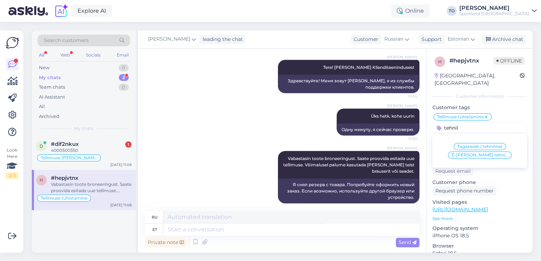
click at [472, 153] on span "E-[PERSON_NAME] tehniline info" at bounding box center [480, 155] width 57 height 4
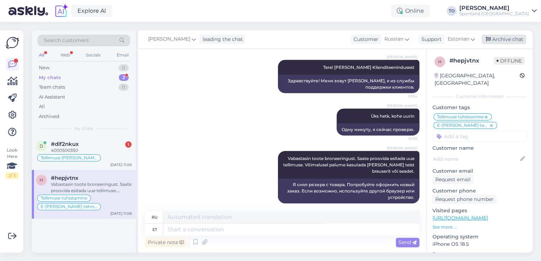
click at [498, 37] on div "Archive chat" at bounding box center [504, 40] width 45 height 10
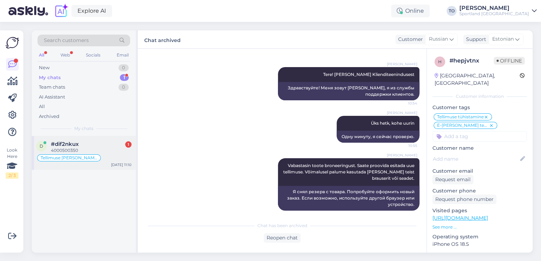
click at [106, 150] on div "4000500350" at bounding box center [91, 150] width 81 height 6
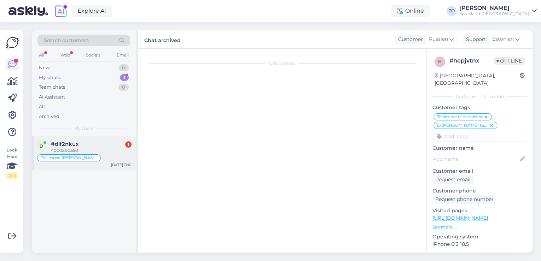
scroll to position [75, 0]
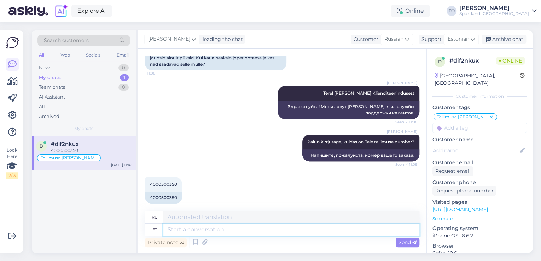
click at [231, 233] on textarea at bounding box center [291, 230] width 256 height 12
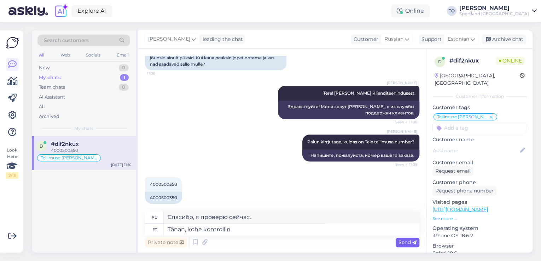
click at [409, 243] on span "Send" at bounding box center [408, 242] width 18 height 6
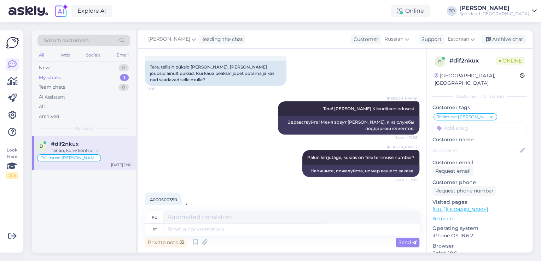
scroll to position [118, 0]
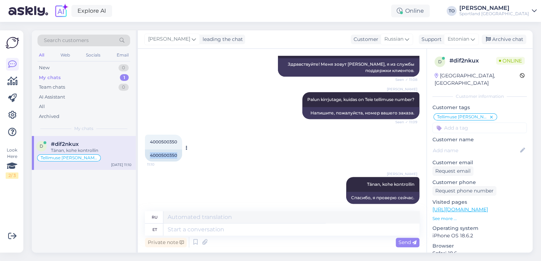
drag, startPoint x: 149, startPoint y: 149, endPoint x: 178, endPoint y: 149, distance: 28.3
click at [178, 150] on div "4000500350" at bounding box center [163, 156] width 37 height 12
copy div "4000500350"
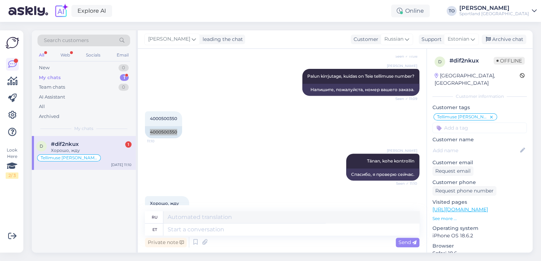
scroll to position [160, 0]
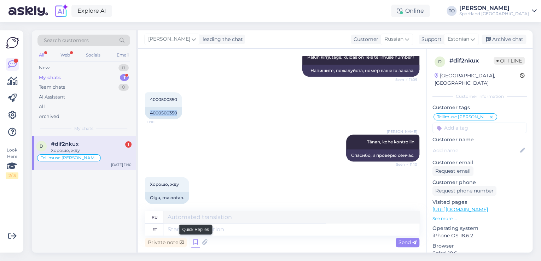
click at [194, 243] on icon at bounding box center [195, 242] width 8 height 11
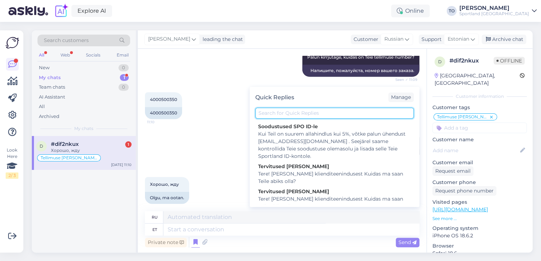
click at [281, 114] on input "text" at bounding box center [334, 113] width 158 height 11
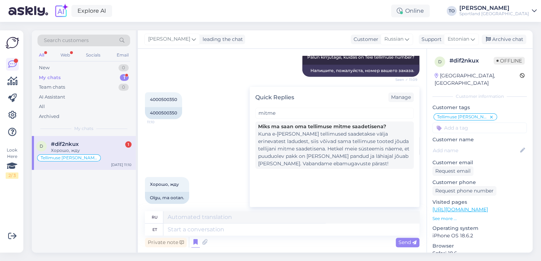
click at [290, 145] on div "Kuna e-[PERSON_NAME] tellimused saadetakse välja erinevatest ladudest, siis või…" at bounding box center [334, 148] width 153 height 37
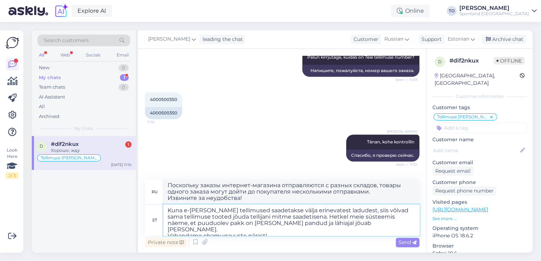
click at [329, 214] on textarea "Kuna e-[PERSON_NAME] tellimused saadetakse välja erinevatest ladudest, siis või…" at bounding box center [291, 220] width 256 height 31
click at [325, 221] on textarea "Kuna e-[PERSON_NAME] tellimused saadetakse välja erinevatest ladudest, siis või…" at bounding box center [291, 220] width 256 height 31
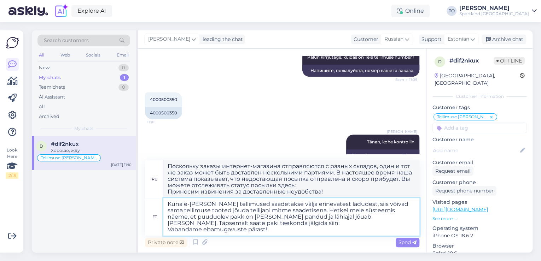
click at [244, 225] on textarea "Kuna e-[PERSON_NAME] tellimused saadetakse välja erinevatest ladudest, siis või…" at bounding box center [291, 216] width 256 height 37
paste textarea "[URL][DOMAIN_NAME]"
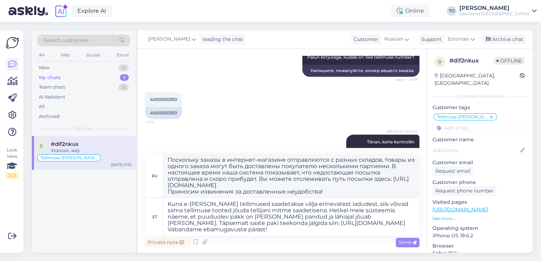
click at [400, 241] on span "Send" at bounding box center [408, 242] width 18 height 6
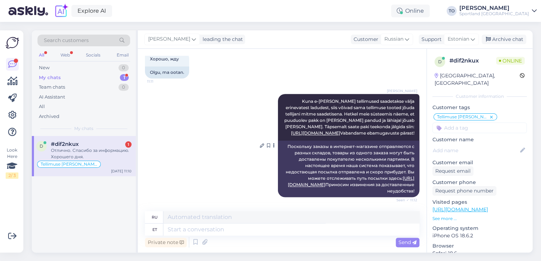
scroll to position [328, 0]
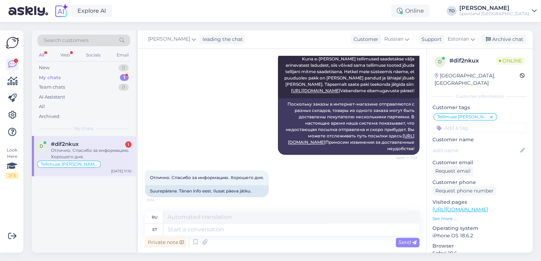
drag, startPoint x: 104, startPoint y: 145, endPoint x: 110, endPoint y: 145, distance: 6.7
click at [104, 145] on div "#dif2nkux 1" at bounding box center [91, 144] width 81 height 6
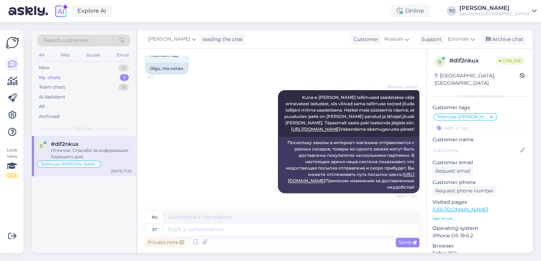
scroll to position [328, 0]
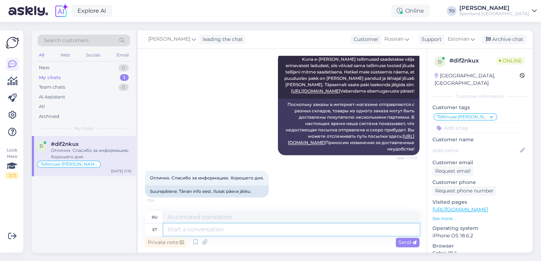
click at [270, 232] on textarea at bounding box center [291, 230] width 256 height 12
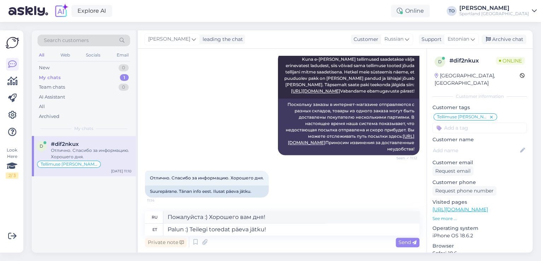
click at [400, 243] on span "Send" at bounding box center [408, 242] width 18 height 6
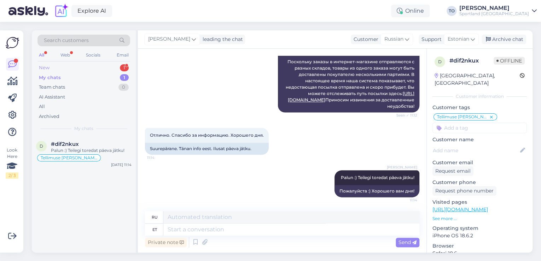
drag, startPoint x: 82, startPoint y: 65, endPoint x: 82, endPoint y: 70, distance: 5.0
click at [82, 65] on div "New 1" at bounding box center [83, 68] width 93 height 10
click at [85, 147] on div "tere! kas kinkekaarti saab soetada ka veebist?" at bounding box center [91, 153] width 81 height 13
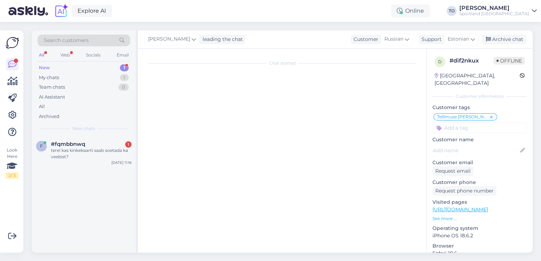
scroll to position [0, 0]
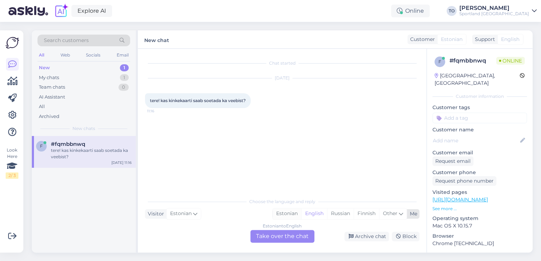
click at [285, 210] on div "Estonian" at bounding box center [287, 214] width 29 height 11
click at [284, 241] on div "Estonian to Estonian Take over the chat" at bounding box center [282, 236] width 64 height 13
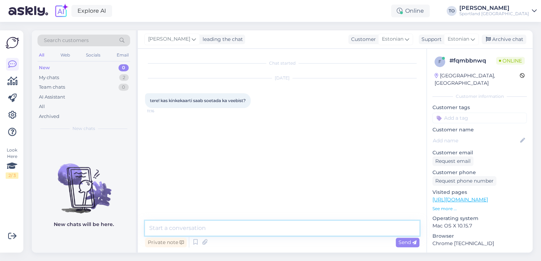
click at [255, 233] on textarea at bounding box center [282, 228] width 274 height 15
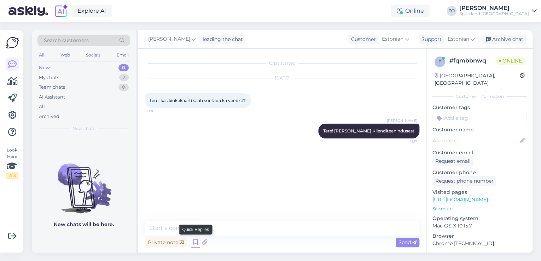
click at [193, 244] on icon at bounding box center [195, 242] width 8 height 11
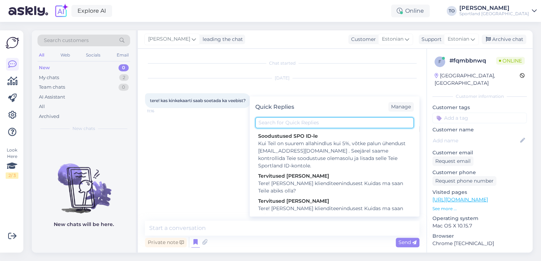
click at [298, 126] on input "text" at bounding box center [334, 122] width 158 height 11
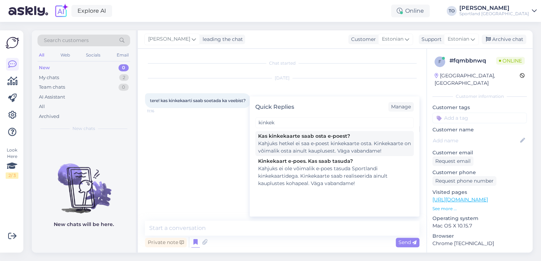
click at [312, 144] on div "Kahjuks hetkel ei saa e-poest kinkekaarte osta. Kinkekaarte on võimalik osta ai…" at bounding box center [334, 147] width 153 height 15
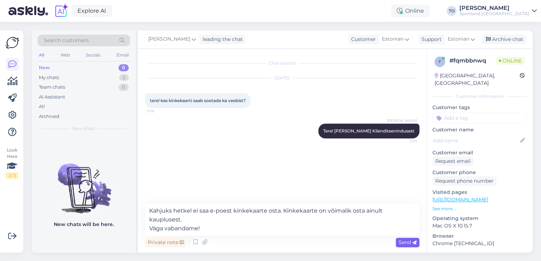
click at [413, 244] on icon at bounding box center [414, 243] width 4 height 4
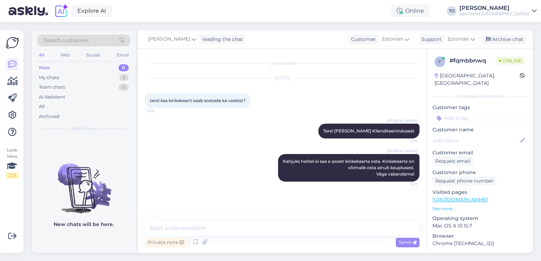
click at [475, 113] on input at bounding box center [479, 118] width 94 height 11
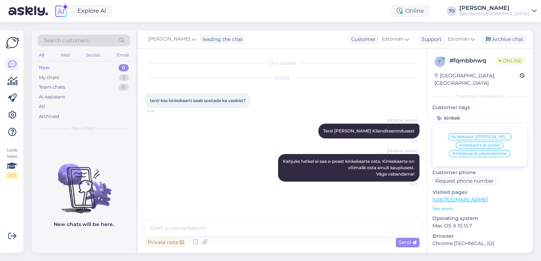
click at [481, 143] on span "kinkekaart (e-poes)" at bounding box center [479, 145] width 41 height 4
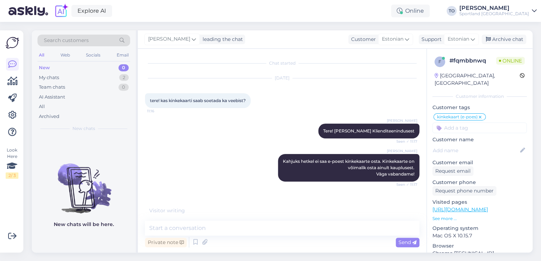
scroll to position [5, 0]
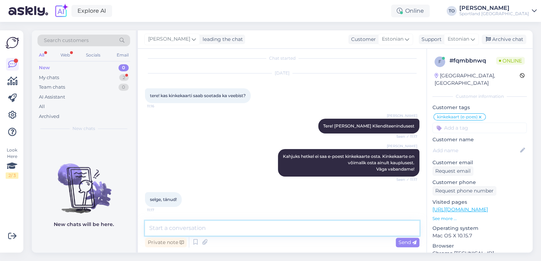
click at [308, 229] on textarea at bounding box center [282, 228] width 274 height 15
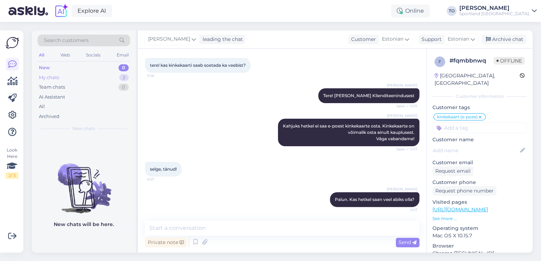
click at [50, 76] on div "My chats" at bounding box center [49, 77] width 20 height 7
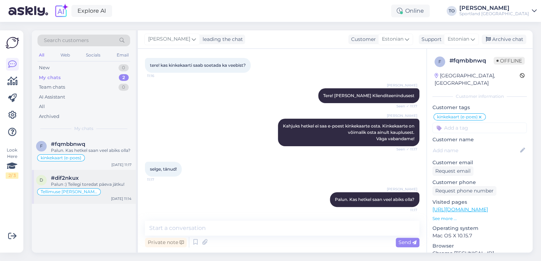
click at [112, 190] on div "Tellimuse [PERSON_NAME] info" at bounding box center [83, 192] width 95 height 8
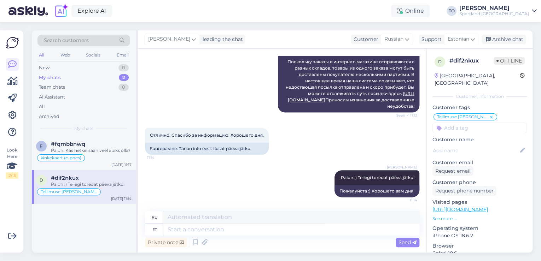
scroll to position [370, 0]
click at [512, 42] on div "Archive chat" at bounding box center [504, 40] width 45 height 10
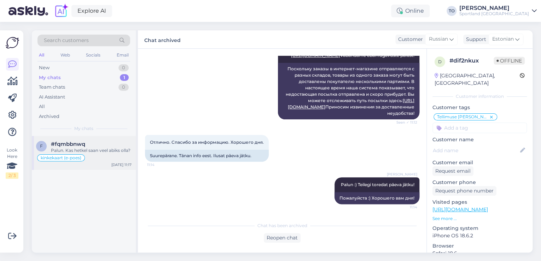
click at [119, 149] on div "Palun. Kas hetkel saan veel abiks olla?" at bounding box center [91, 150] width 81 height 6
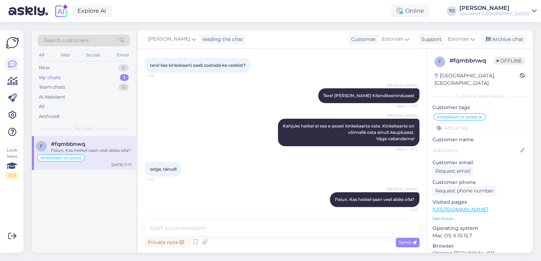
click at [518, 13] on div "Sportland [GEOGRAPHIC_DATA]" at bounding box center [494, 14] width 70 height 6
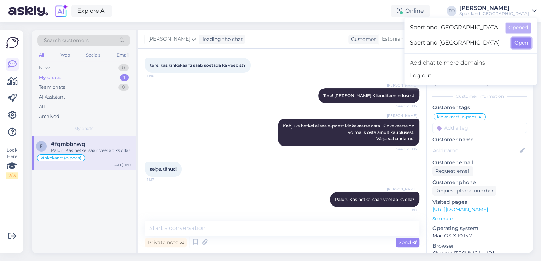
click at [516, 42] on button "Open" at bounding box center [521, 42] width 20 height 11
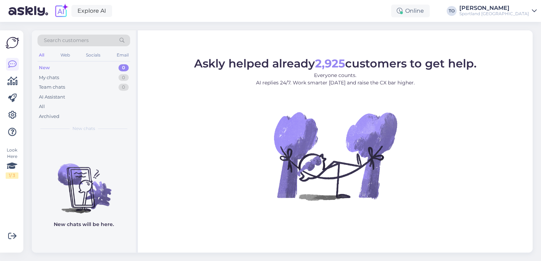
click at [527, 8] on div "[PERSON_NAME]" at bounding box center [494, 8] width 70 height 6
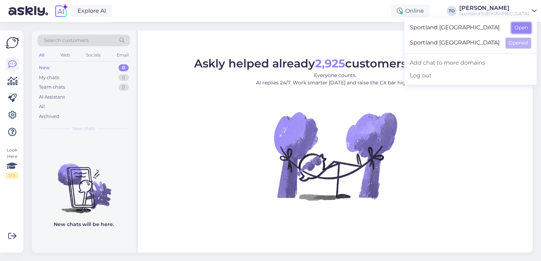
click at [523, 30] on button "Open" at bounding box center [521, 27] width 20 height 11
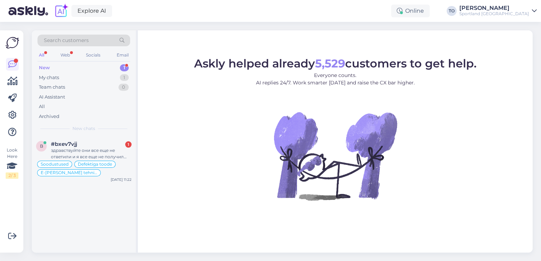
drag, startPoint x: 95, startPoint y: 150, endPoint x: 137, endPoint y: 152, distance: 42.5
click at [96, 150] on div "здравствуйте они все еще не ответили и я все еще не получил информацию о экспер…" at bounding box center [91, 153] width 81 height 13
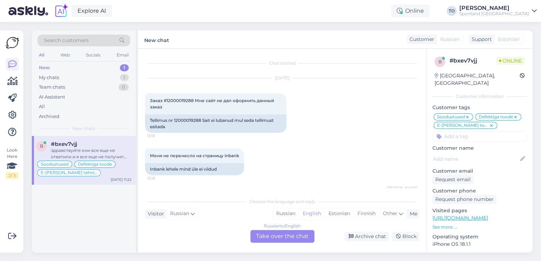
scroll to position [3589, 0]
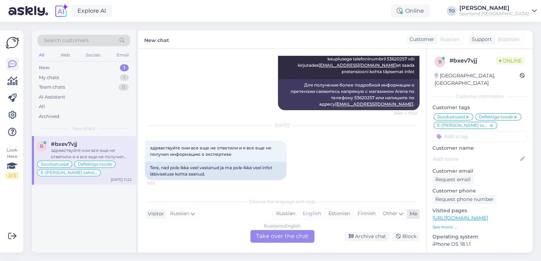
click at [335, 215] on div "Estonian" at bounding box center [339, 214] width 29 height 11
click at [298, 240] on div "Russian to Estonian Take over the chat" at bounding box center [282, 236] width 64 height 13
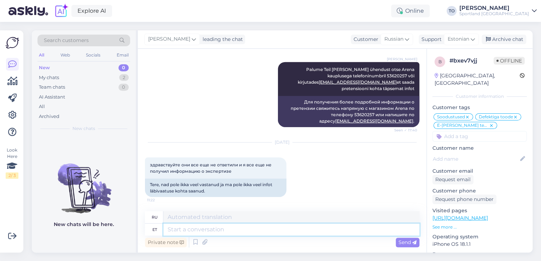
click at [253, 229] on textarea at bounding box center [291, 230] width 256 height 12
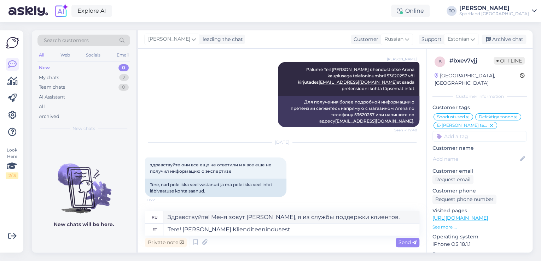
click at [403, 245] on span "Send" at bounding box center [408, 242] width 18 height 6
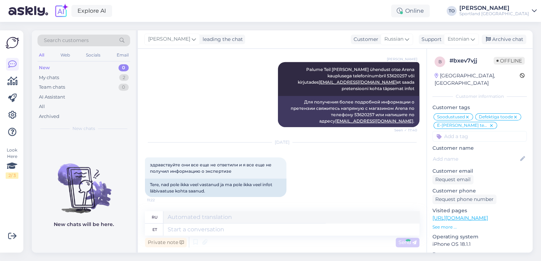
scroll to position [3620, 0]
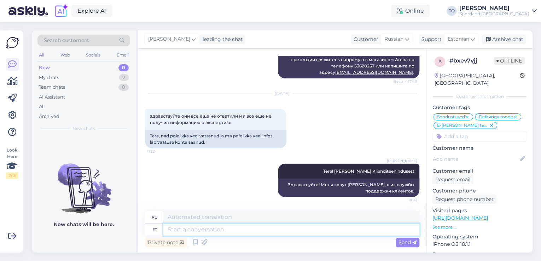
click at [297, 233] on textarea at bounding box center [291, 230] width 256 height 12
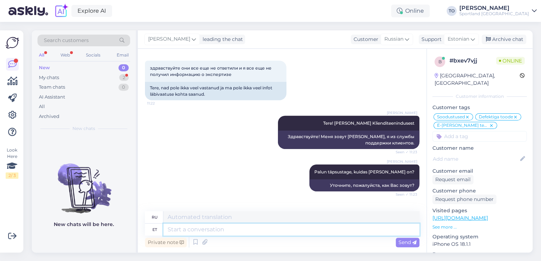
scroll to position [3705, 0]
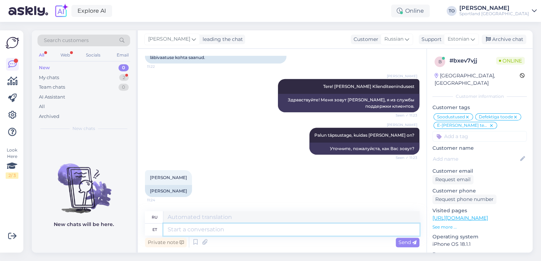
click at [202, 231] on textarea at bounding box center [291, 230] width 256 height 12
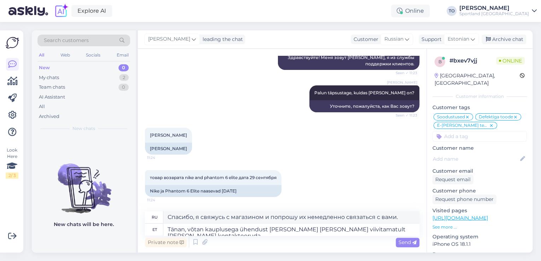
click at [401, 243] on span "Send" at bounding box center [408, 242] width 18 height 6
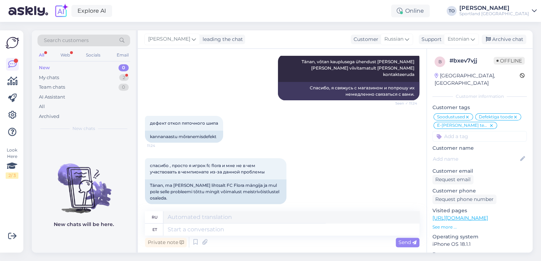
scroll to position [3900, 0]
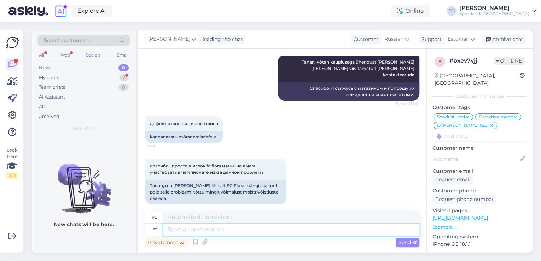
click at [311, 232] on textarea at bounding box center [291, 230] width 256 height 12
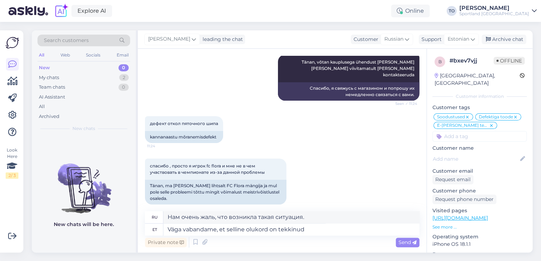
click at [399, 240] on span "Send" at bounding box center [408, 242] width 18 height 6
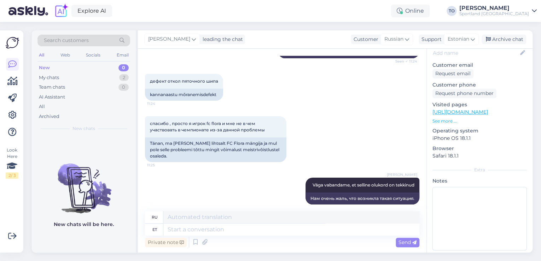
scroll to position [3744, 0]
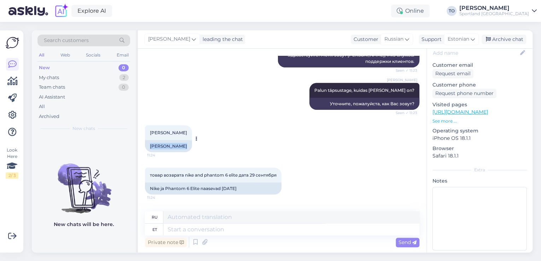
drag, startPoint x: 150, startPoint y: 151, endPoint x: 181, endPoint y: 155, distance: 31.7
click at [184, 152] on div "[PERSON_NAME]" at bounding box center [168, 146] width 47 height 12
copy div "[PERSON_NAME]"
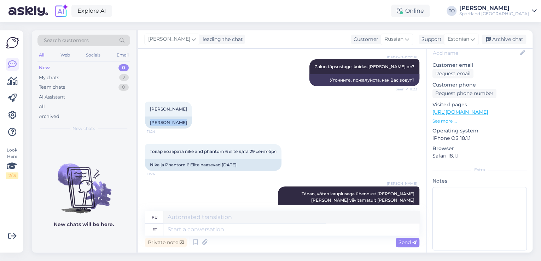
scroll to position [3829, 0]
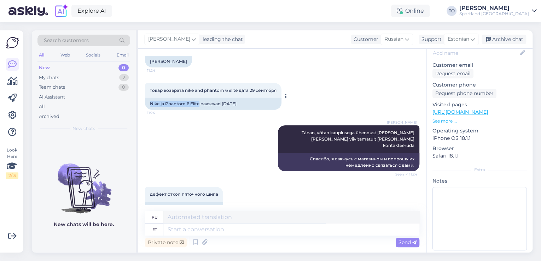
drag, startPoint x: 150, startPoint y: 110, endPoint x: 200, endPoint y: 112, distance: 50.2
click at [200, 110] on div "Nike ja Phantom 6 Elite naasevad [DATE]" at bounding box center [213, 104] width 136 height 12
copy div "Nike ja Phantom 6 Elite"
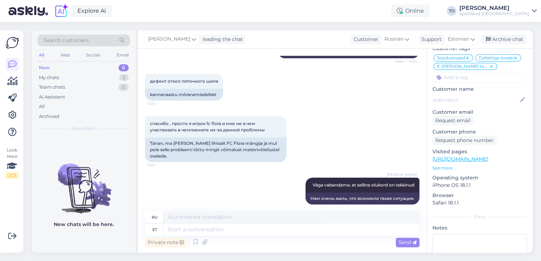
scroll to position [0, 0]
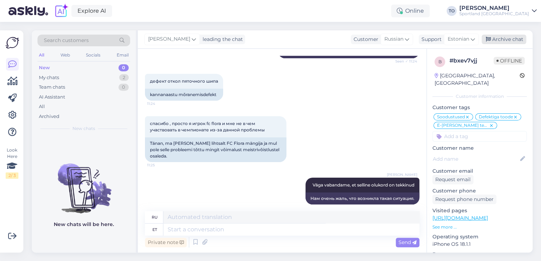
click at [504, 40] on div "Archive chat" at bounding box center [504, 40] width 45 height 10
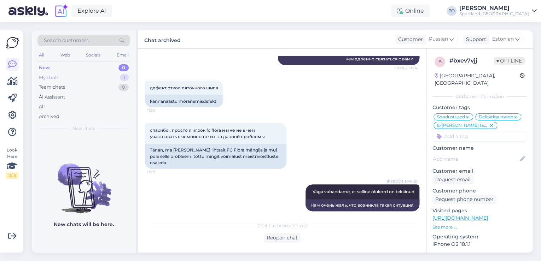
click at [120, 74] on div "My chats 1" at bounding box center [83, 78] width 93 height 10
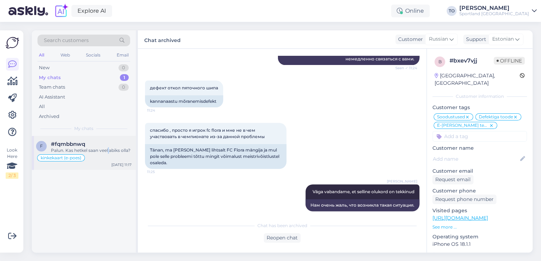
drag, startPoint x: 107, startPoint y: 149, endPoint x: 133, endPoint y: 155, distance: 26.1
click at [108, 149] on div "Palun. Kas hetkel saan veel abiks olla?" at bounding box center [91, 150] width 81 height 6
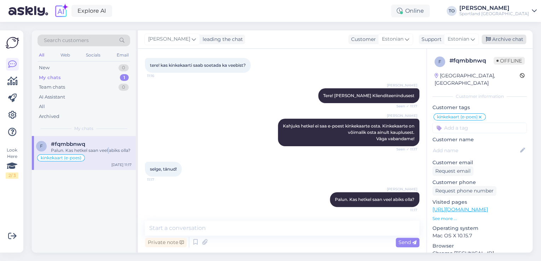
click at [511, 41] on div "Archive chat" at bounding box center [504, 40] width 45 height 10
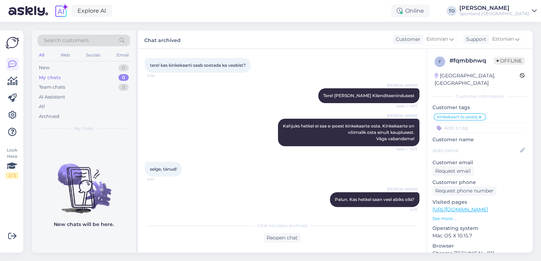
click at [515, 14] on div "Sportland [GEOGRAPHIC_DATA]" at bounding box center [494, 14] width 70 height 6
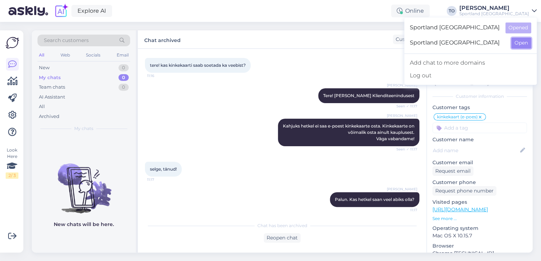
click at [518, 37] on button "Open" at bounding box center [521, 42] width 20 height 11
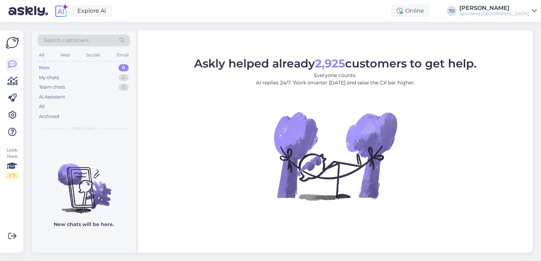
click at [517, 11] on div "Sportland [GEOGRAPHIC_DATA]" at bounding box center [494, 14] width 70 height 6
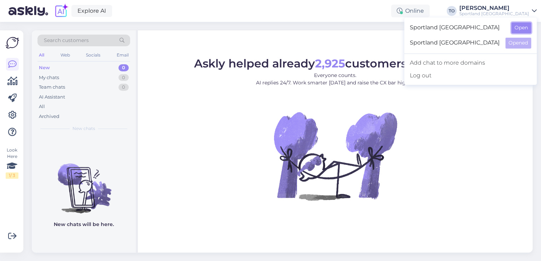
click at [517, 23] on button "Open" at bounding box center [521, 27] width 20 height 11
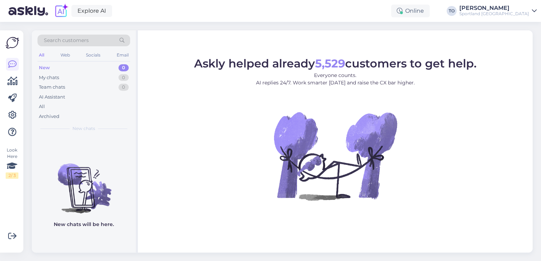
click at [83, 40] on span "Search customers" at bounding box center [66, 40] width 45 height 7
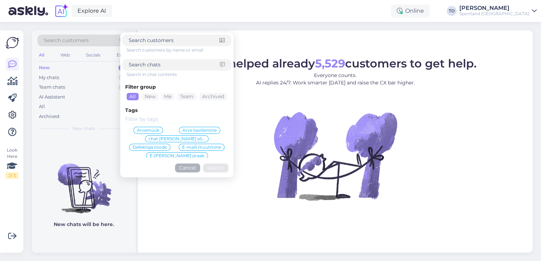
click at [147, 65] on input at bounding box center [174, 64] width 91 height 7
paste input "4000499616"
click at [218, 170] on button "Search" at bounding box center [215, 168] width 25 height 9
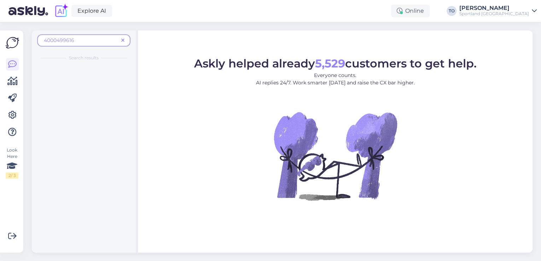
click at [45, 40] on span "4000499616" at bounding box center [59, 40] width 30 height 6
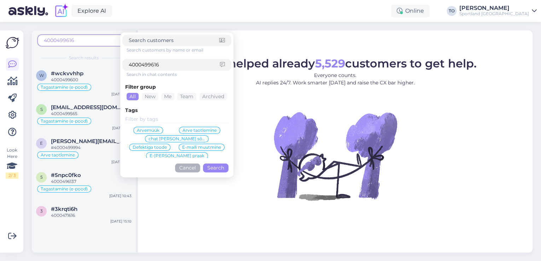
click at [129, 65] on input "4000499616" at bounding box center [174, 64] width 91 height 7
click at [226, 166] on button "Search" at bounding box center [215, 168] width 25 height 9
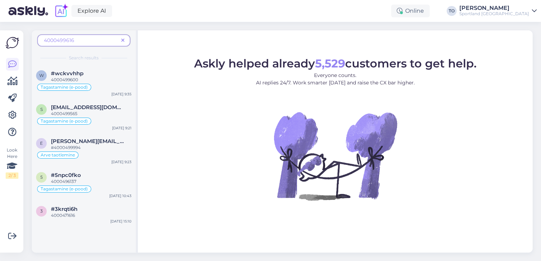
click at [124, 40] on icon at bounding box center [122, 40] width 3 height 5
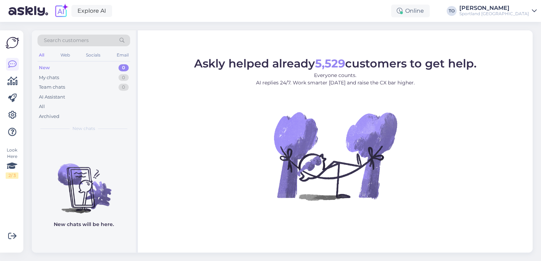
click at [527, 11] on div "Sportland [GEOGRAPHIC_DATA]" at bounding box center [494, 14] width 70 height 6
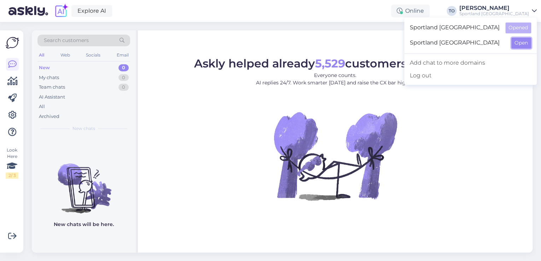
click at [521, 45] on button "Open" at bounding box center [521, 42] width 20 height 11
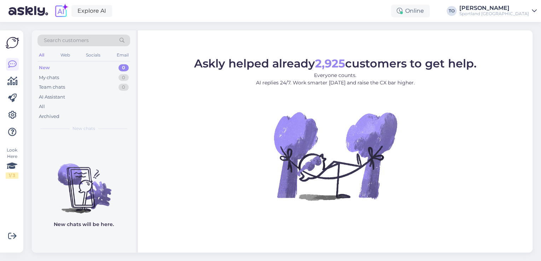
click at [524, 11] on div "Sportland [GEOGRAPHIC_DATA]" at bounding box center [494, 14] width 70 height 6
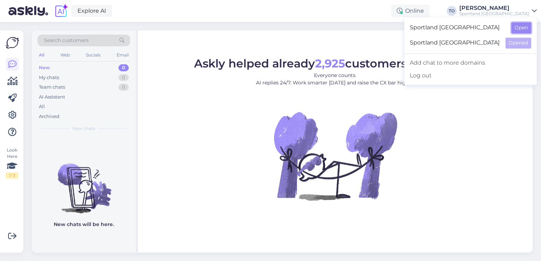
click at [523, 27] on button "Open" at bounding box center [521, 27] width 20 height 11
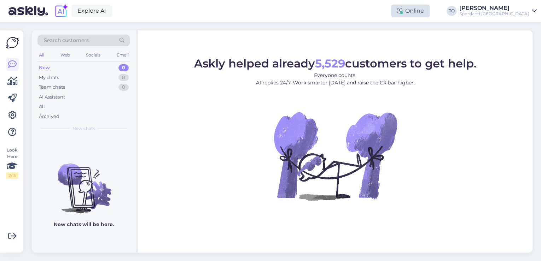
click at [430, 8] on div "Online" at bounding box center [410, 11] width 39 height 13
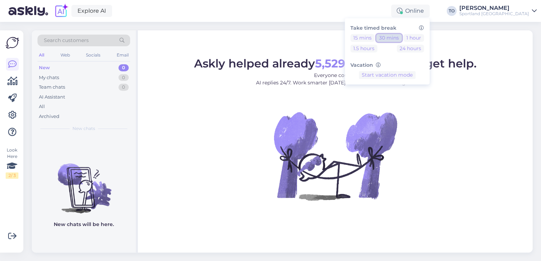
click at [402, 41] on button "30 mins" at bounding box center [388, 38] width 25 height 8
click at [521, 16] on div "Sportland [GEOGRAPHIC_DATA]" at bounding box center [494, 14] width 70 height 6
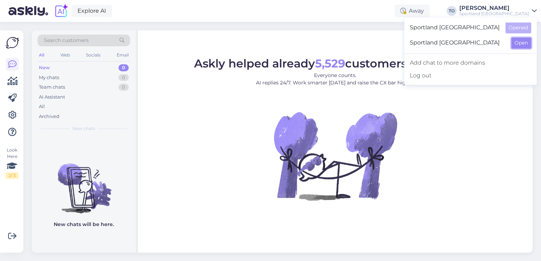
click at [519, 46] on button "Open" at bounding box center [521, 42] width 20 height 11
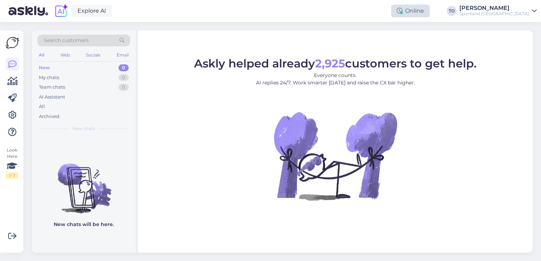
click at [430, 13] on div "Online" at bounding box center [410, 11] width 39 height 13
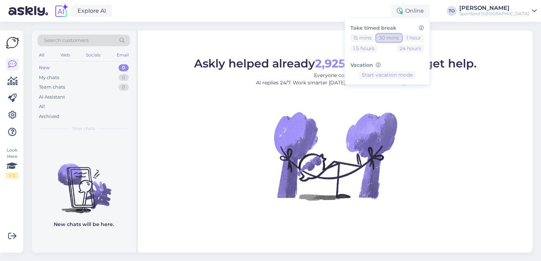
click at [402, 35] on button "30 mins" at bounding box center [388, 38] width 25 height 8
click at [402, 95] on button "End break" at bounding box center [387, 97] width 30 height 8
click at [501, 12] on div "Sportland [GEOGRAPHIC_DATA]" at bounding box center [494, 14] width 70 height 6
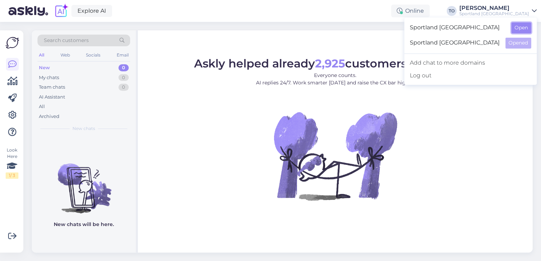
click at [523, 31] on button "Open" at bounding box center [521, 27] width 20 height 11
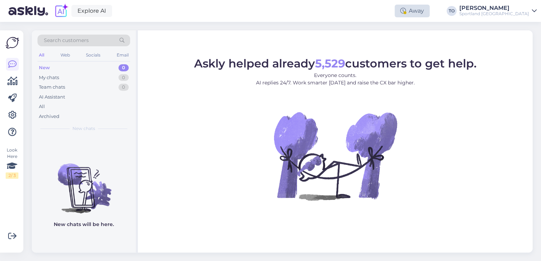
click at [430, 10] on div "Away" at bounding box center [412, 11] width 35 height 13
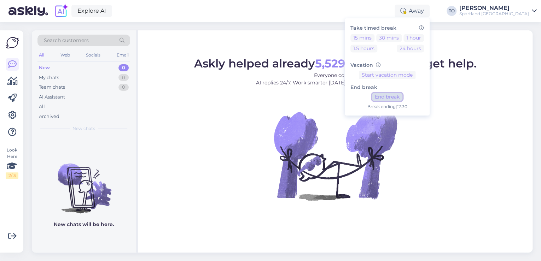
click at [402, 96] on button "End break" at bounding box center [387, 97] width 30 height 8
click at [319, 13] on div "Explore AI Online Take timed break 15 mins 30 mins 1 hour 1.5 hours 24 hours Va…" at bounding box center [270, 11] width 541 height 22
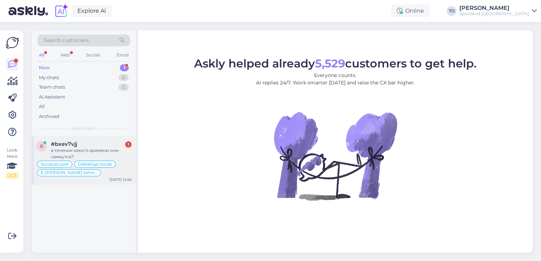
click at [109, 143] on div "#bxev7vjj 1" at bounding box center [91, 144] width 81 height 6
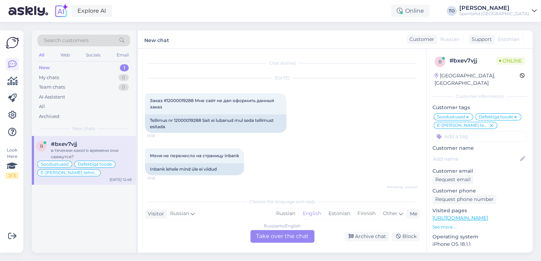
scroll to position [4002, 0]
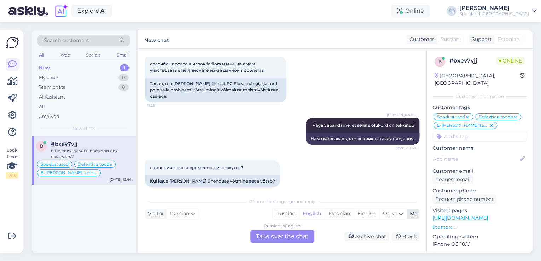
click at [336, 212] on div "Estonian" at bounding box center [339, 214] width 29 height 11
click at [284, 239] on div "Russian to Estonian Take over the chat" at bounding box center [282, 236] width 64 height 13
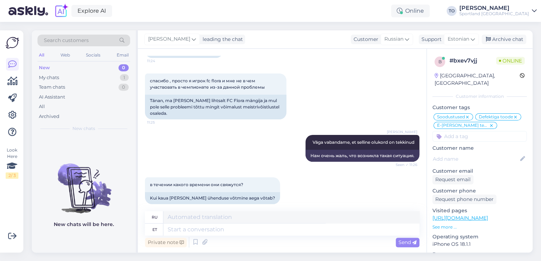
scroll to position [3985, 0]
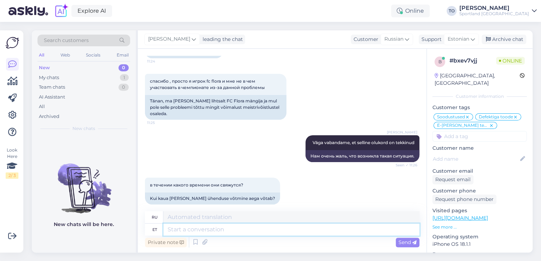
click at [243, 225] on textarea at bounding box center [291, 230] width 256 height 12
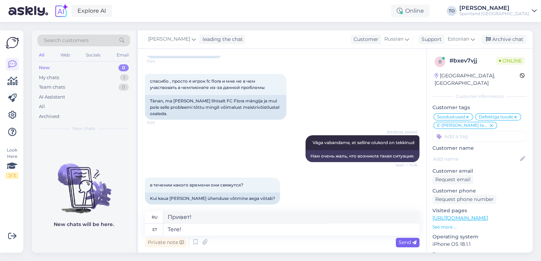
click at [399, 244] on span "Send" at bounding box center [408, 242] width 18 height 6
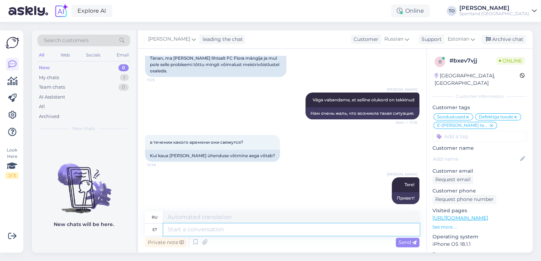
click at [241, 228] on textarea at bounding box center [291, 230] width 256 height 12
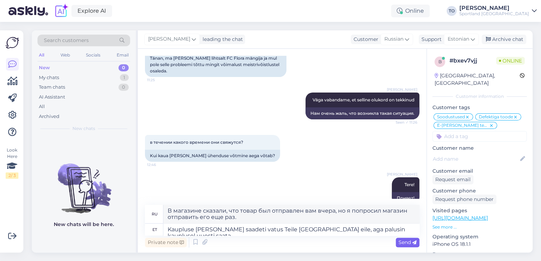
click at [403, 239] on div "Send" at bounding box center [408, 243] width 24 height 10
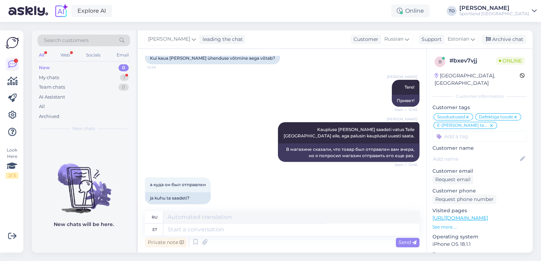
scroll to position [4125, 0]
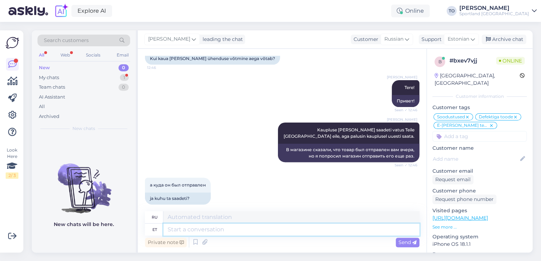
click at [271, 231] on textarea at bounding box center [291, 230] width 256 height 12
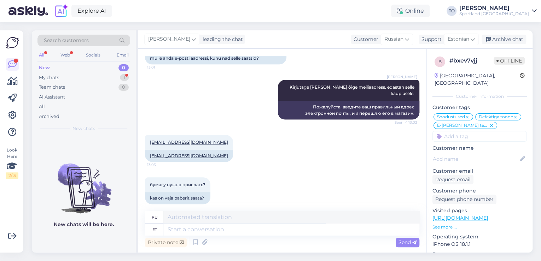
scroll to position [4320, 0]
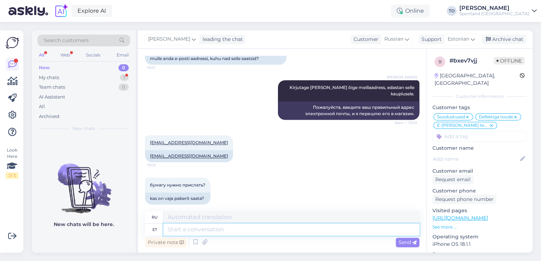
click at [258, 229] on textarea at bounding box center [291, 230] width 256 height 12
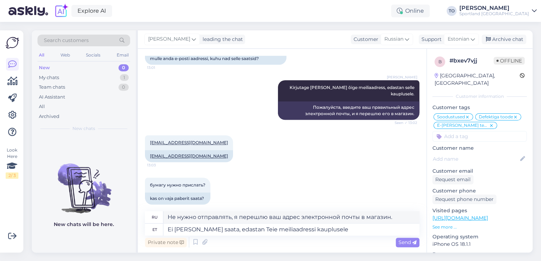
click at [401, 238] on div "Send" at bounding box center [408, 243] width 24 height 10
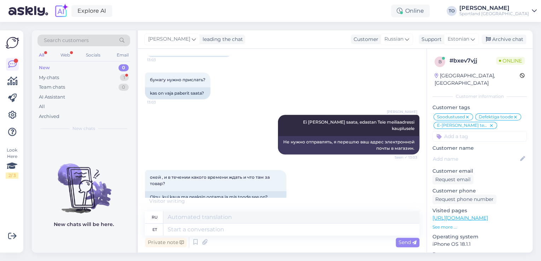
scroll to position [4461, 0]
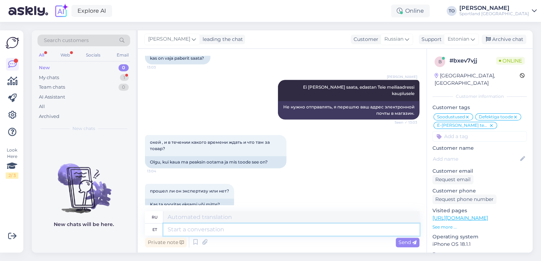
click at [286, 229] on textarea at bounding box center [291, 230] width 256 height 12
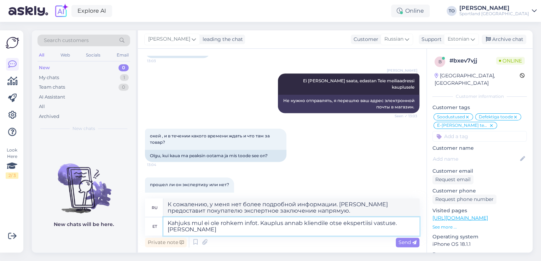
scroll to position [4468, 0]
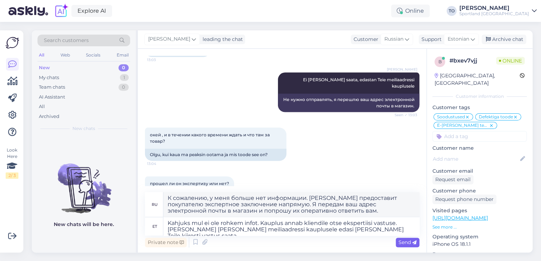
click at [397, 244] on div "Send" at bounding box center [408, 243] width 24 height 10
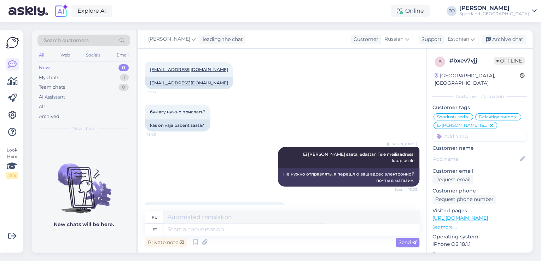
scroll to position [4478, 0]
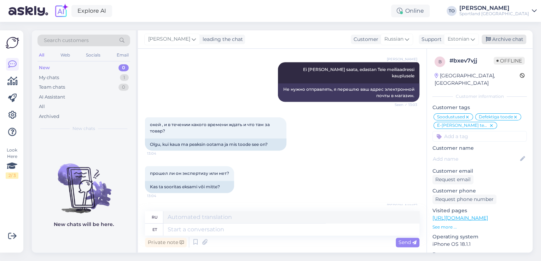
click at [505, 40] on div "Archive chat" at bounding box center [504, 40] width 45 height 10
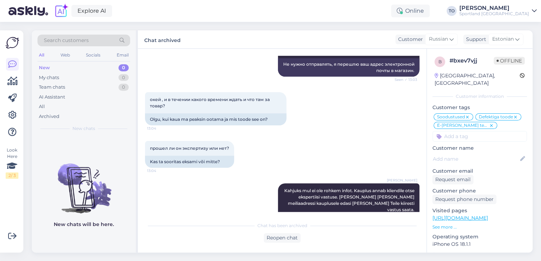
scroll to position [4528, 0]
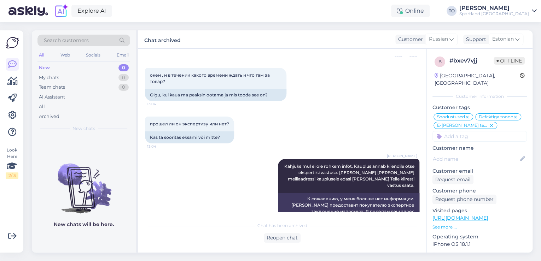
click at [83, 40] on span "Search customers" at bounding box center [66, 40] width 45 height 7
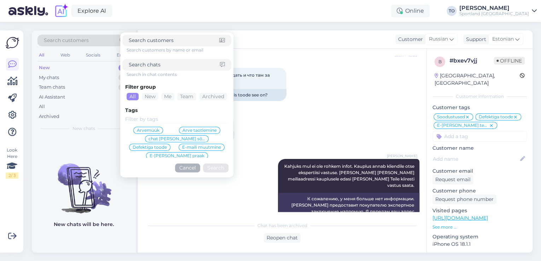
click at [149, 61] on input at bounding box center [174, 64] width 91 height 7
paste input "4000500197"
click at [130, 65] on input "4000500197" at bounding box center [174, 64] width 91 height 7
click at [210, 169] on button "Search" at bounding box center [215, 168] width 25 height 9
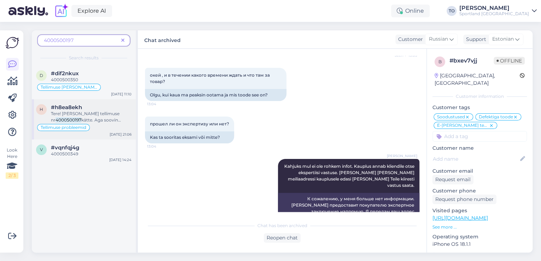
click at [103, 112] on span "Tere! [PERSON_NAME] tellimuse nr" at bounding box center [85, 117] width 69 height 12
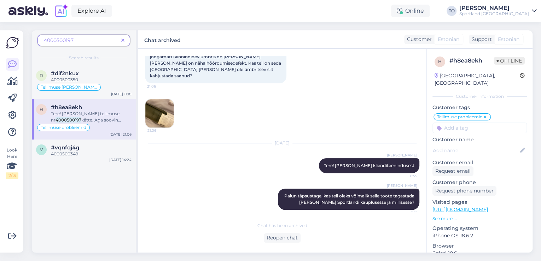
scroll to position [92, 0]
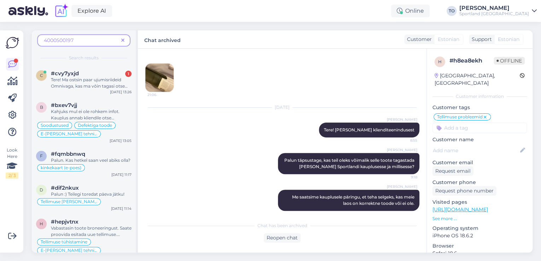
click at [122, 37] on span at bounding box center [122, 40] width 9 height 7
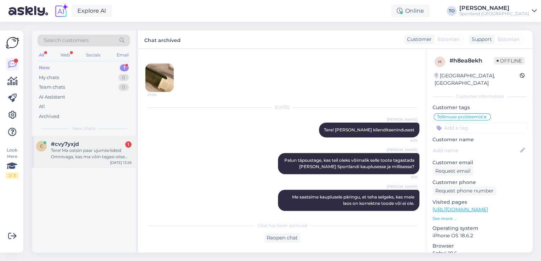
drag, startPoint x: 72, startPoint y: 148, endPoint x: 86, endPoint y: 152, distance: 14.8
click at [72, 148] on div "Tere! Ma ostsin paar ujumisriideid Omnivaga, kas ma võin tagasi otse [PERSON_NA…" at bounding box center [91, 153] width 81 height 13
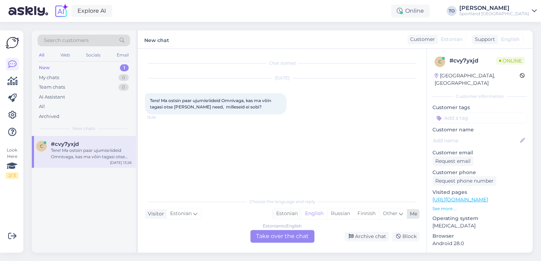
click at [295, 214] on div "Estonian" at bounding box center [287, 214] width 29 height 11
click at [289, 240] on div "Estonian to Estonian Take over the chat" at bounding box center [282, 236] width 64 height 13
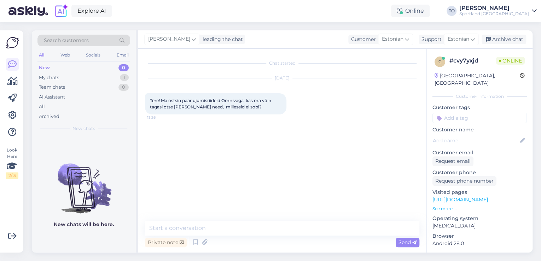
click at [236, 237] on div "Private note Send" at bounding box center [282, 242] width 274 height 13
click at [240, 236] on div "Private note Send" at bounding box center [282, 242] width 274 height 13
click at [248, 227] on textarea at bounding box center [282, 228] width 274 height 15
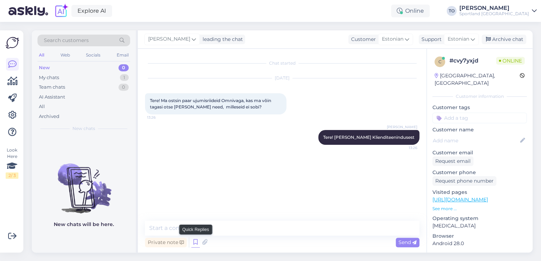
click at [196, 242] on icon at bounding box center [195, 242] width 8 height 11
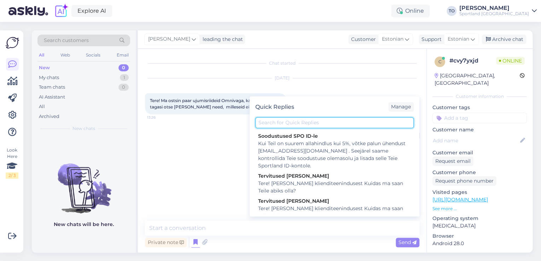
click at [310, 122] on input "text" at bounding box center [334, 122] width 158 height 11
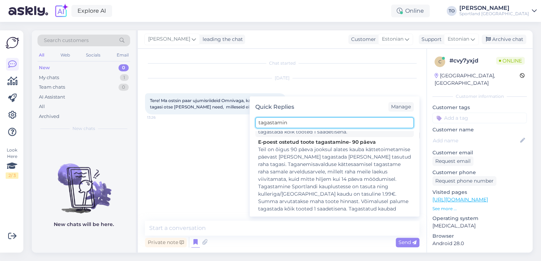
scroll to position [198, 0]
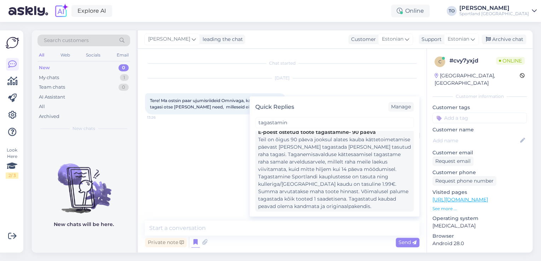
click at [339, 180] on div "Teil on õigus 90 päeva jooksul alates kauba kättetoimetamise päevast [PERSON_NA…" at bounding box center [334, 173] width 153 height 74
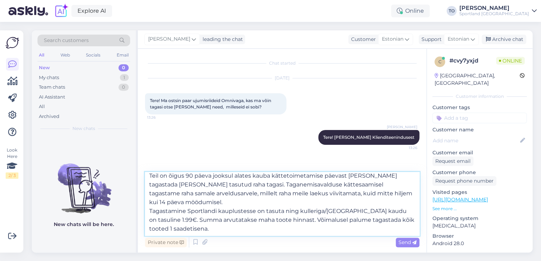
scroll to position [0, 0]
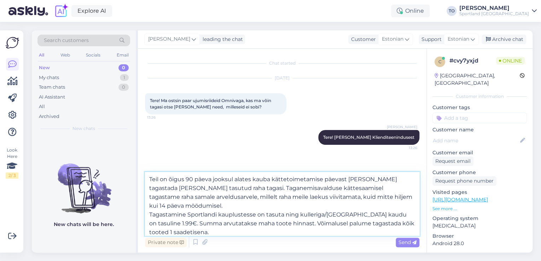
drag, startPoint x: 335, startPoint y: 231, endPoint x: 150, endPoint y: 175, distance: 193.2
click at [150, 175] on textarea "Teil on õigus 90 päeva jooksul alates kauba kättetoimetamise päevast [PERSON_NA…" at bounding box center [282, 204] width 274 height 64
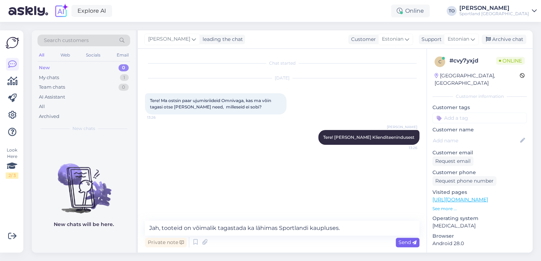
click at [412, 239] on div "Send" at bounding box center [408, 243] width 24 height 10
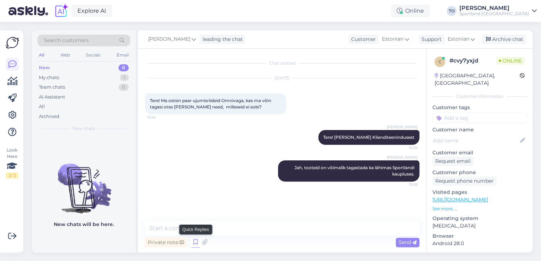
click at [195, 243] on icon at bounding box center [195, 242] width 8 height 11
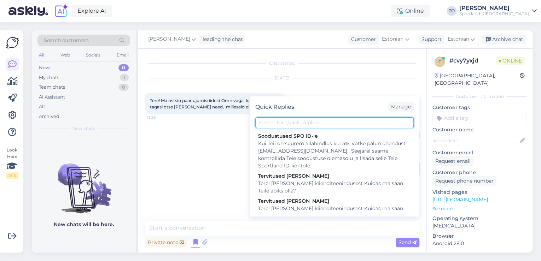
click at [302, 122] on input "text" at bounding box center [334, 122] width 158 height 11
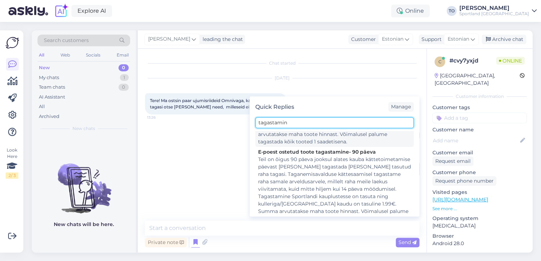
scroll to position [198, 0]
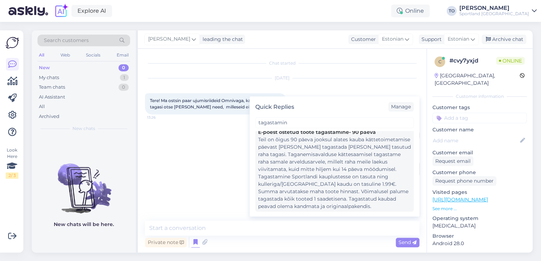
click at [356, 170] on div "Teil on õigus 90 päeva jooksul alates kauba kättetoimetamise päevast [PERSON_NA…" at bounding box center [334, 173] width 153 height 74
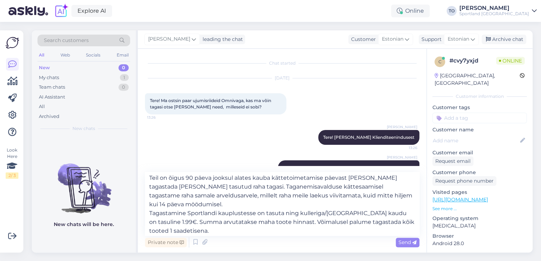
scroll to position [0, 0]
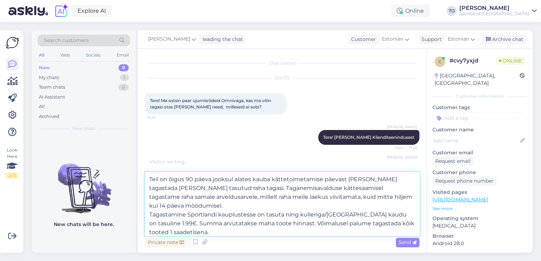
drag, startPoint x: 187, startPoint y: 204, endPoint x: 148, endPoint y: 178, distance: 46.6
click at [148, 178] on textarea "Teil on õigus 90 päeva jooksul alates kauba kättetoimetamise päevast [PERSON_NA…" at bounding box center [282, 204] width 274 height 64
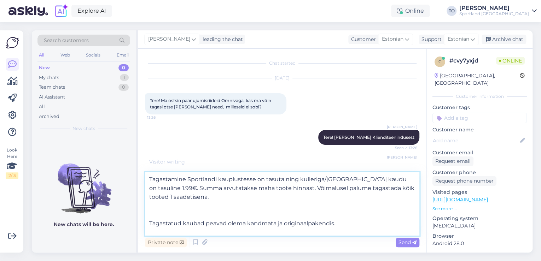
scroll to position [4, 0]
drag, startPoint x: 308, startPoint y: 192, endPoint x: 332, endPoint y: 203, distance: 26.6
click at [332, 203] on textarea "Tagastamine Sportlandi kauplustesse on tasuta ning kulleriga/[GEOGRAPHIC_DATA] …" at bounding box center [282, 204] width 274 height 64
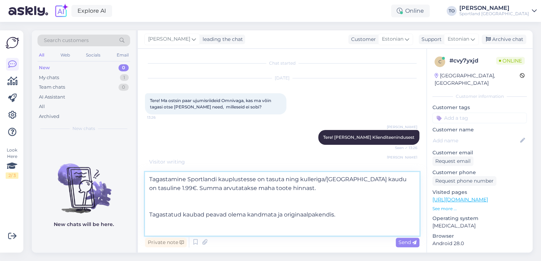
scroll to position [0, 0]
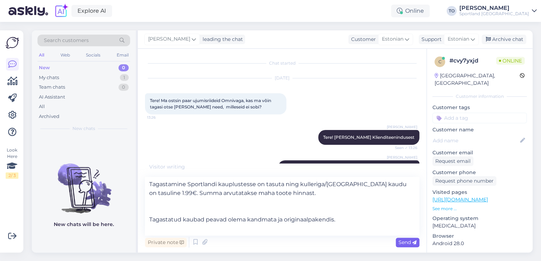
click at [409, 244] on span "Send" at bounding box center [408, 242] width 18 height 6
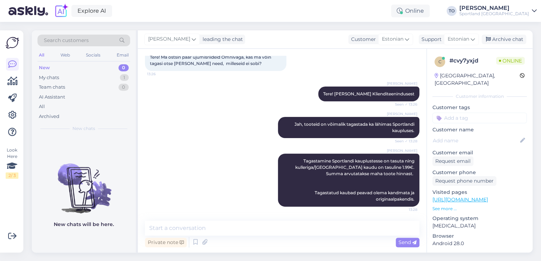
scroll to position [50, 0]
click at [451, 113] on input at bounding box center [479, 118] width 94 height 11
click at [469, 143] on span "Tagastamine (e-pood)" at bounding box center [479, 145] width 47 height 4
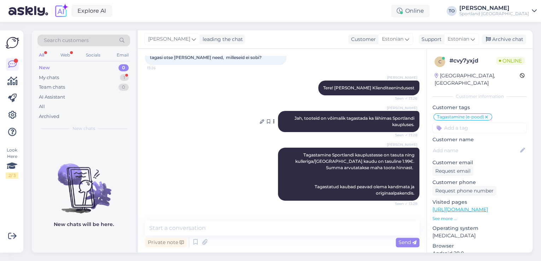
scroll to position [80, 0]
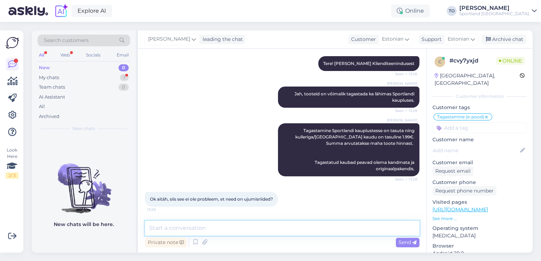
click at [232, 223] on textarea at bounding box center [282, 228] width 274 height 15
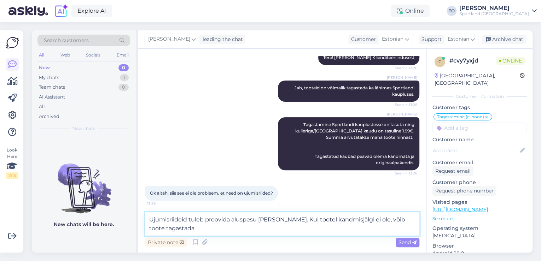
click at [229, 223] on textarea "Ujumisriideid tuleb proovida aluspesu [PERSON_NAME]. Kui tootel kandmisjälgi ei…" at bounding box center [282, 224] width 274 height 23
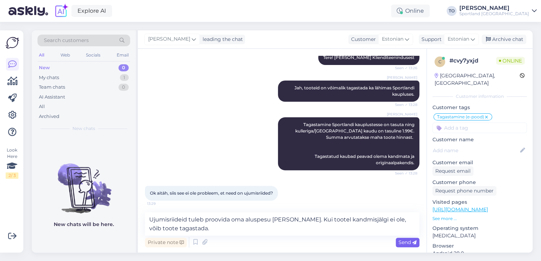
click at [402, 238] on div "Send" at bounding box center [408, 243] width 24 height 10
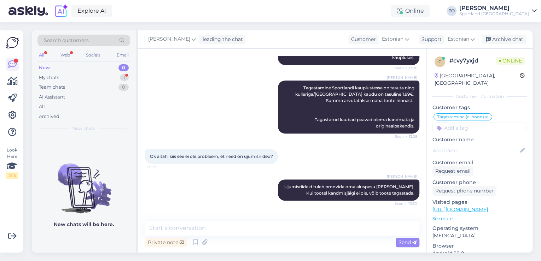
scroll to position [147, 0]
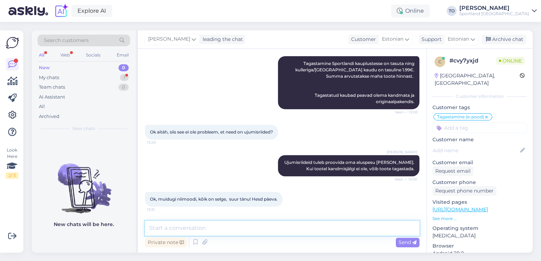
click at [263, 225] on textarea at bounding box center [282, 228] width 274 height 15
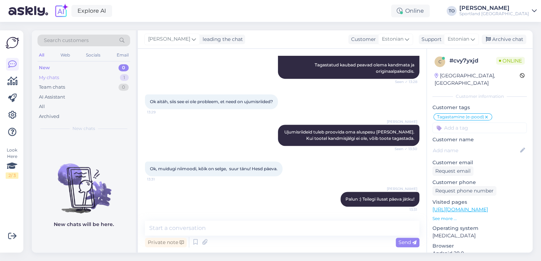
click at [111, 75] on div "My chats 1" at bounding box center [83, 78] width 93 height 10
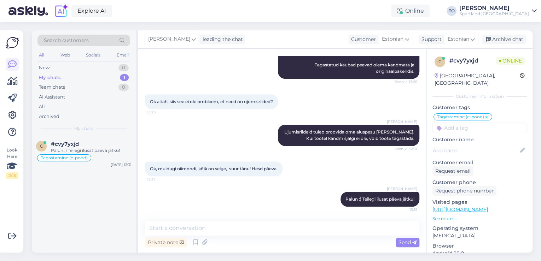
click at [514, 17] on div "Explore AI Online Take timed break 15 mins 30 mins 1 hour 1.5 hours 24 hours Va…" at bounding box center [270, 11] width 541 height 22
click at [516, 15] on div "Sportland [GEOGRAPHIC_DATA]" at bounding box center [494, 14] width 70 height 6
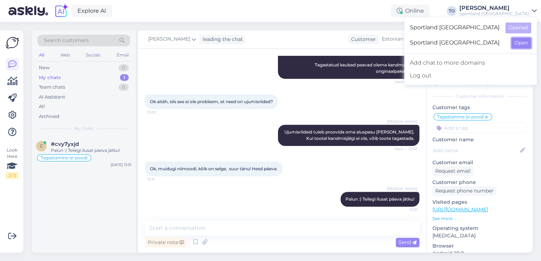
click at [518, 41] on button "Open" at bounding box center [521, 42] width 20 height 11
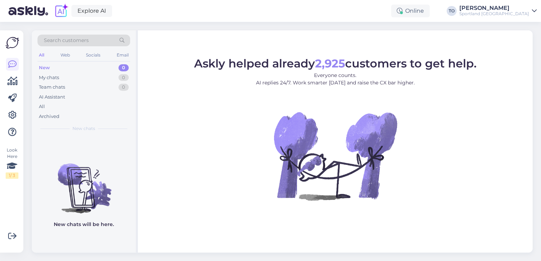
click at [500, 13] on div "Sportland [GEOGRAPHIC_DATA]" at bounding box center [494, 14] width 70 height 6
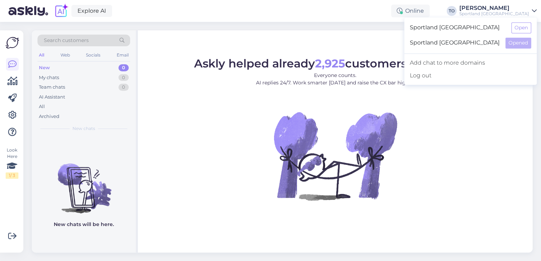
click at [511, 29] on div "Sportland Estonia Open" at bounding box center [470, 27] width 133 height 15
click at [513, 25] on button "Open" at bounding box center [521, 27] width 20 height 11
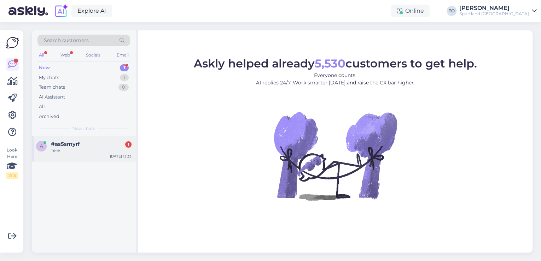
click at [97, 141] on div "#as5smyrf 1" at bounding box center [91, 144] width 81 height 6
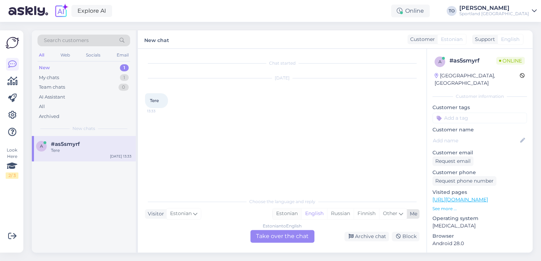
click at [292, 212] on div "Estonian" at bounding box center [287, 214] width 29 height 11
click at [273, 236] on div "Estonian to Estonian Take over the chat" at bounding box center [282, 236] width 64 height 13
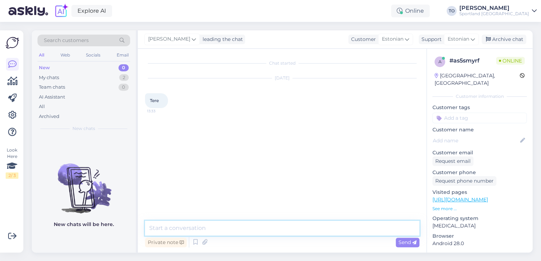
click at [247, 228] on textarea at bounding box center [282, 228] width 274 height 15
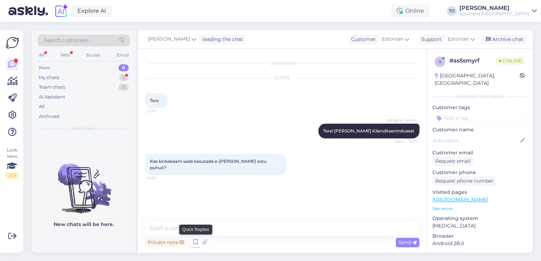
click at [193, 242] on icon at bounding box center [195, 242] width 8 height 11
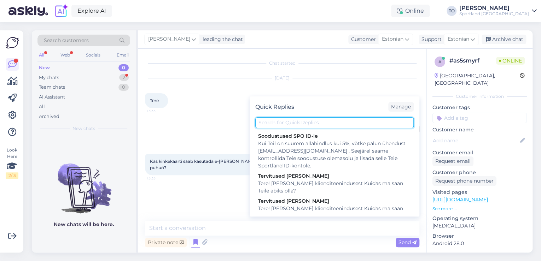
click at [308, 124] on input "text" at bounding box center [334, 122] width 158 height 11
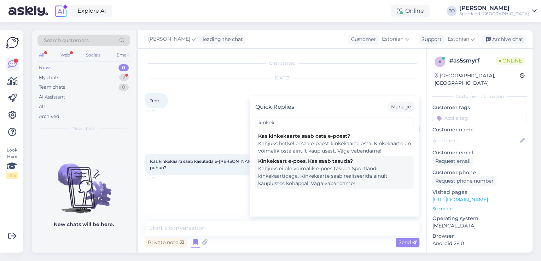
click at [318, 168] on div "Kahjuks ei ole võimalik e-poes tasuda Sportlandi kinkekaartidega. Kinkekaarte s…" at bounding box center [334, 176] width 153 height 22
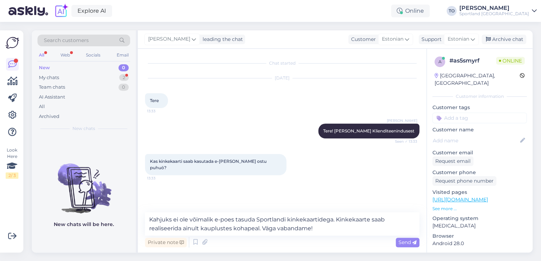
drag, startPoint x: 405, startPoint y: 243, endPoint x: 371, endPoint y: 257, distance: 36.6
click at [405, 243] on span "Send" at bounding box center [408, 242] width 18 height 6
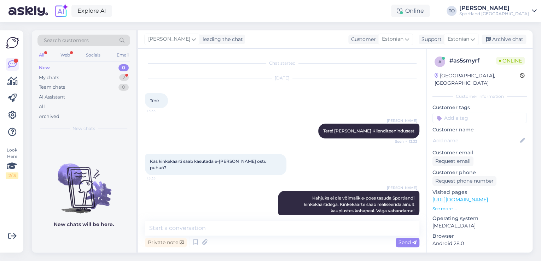
scroll to position [5, 0]
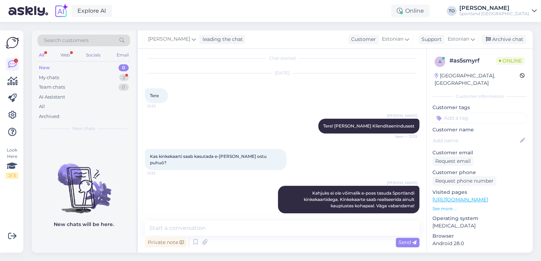
click at [472, 113] on input at bounding box center [479, 118] width 94 height 11
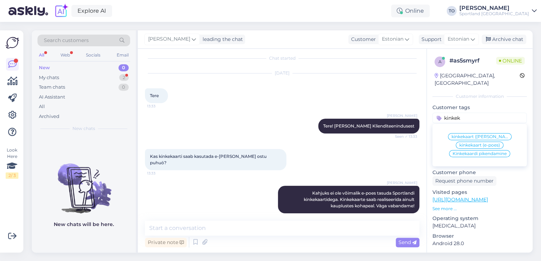
click at [482, 143] on span "kinkekaart (e-poes)" at bounding box center [479, 145] width 41 height 4
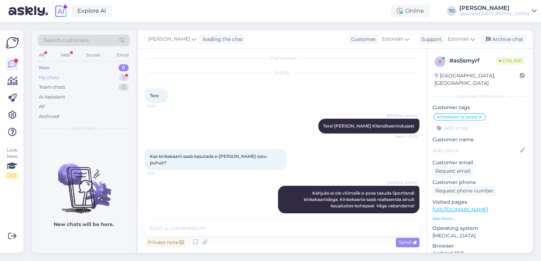
click at [68, 75] on div "My chats 2" at bounding box center [83, 78] width 93 height 10
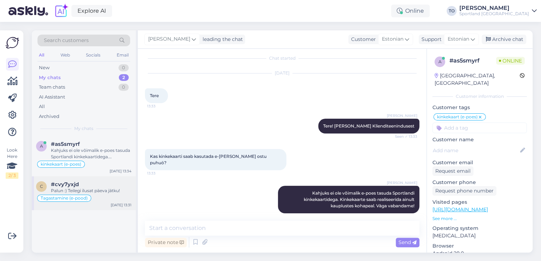
click at [114, 181] on div "c #cvy7yxjd Palun :) Teilegi ilusat päeva jätku! Tagastamine (e-pood) [DATE] 13…" at bounding box center [84, 193] width 104 height 34
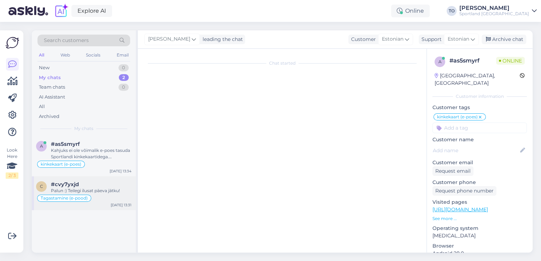
scroll to position [178, 0]
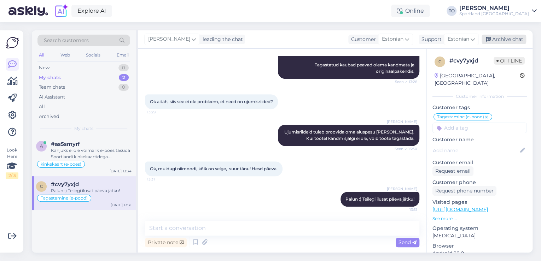
click at [512, 41] on div "Archive chat" at bounding box center [504, 40] width 45 height 10
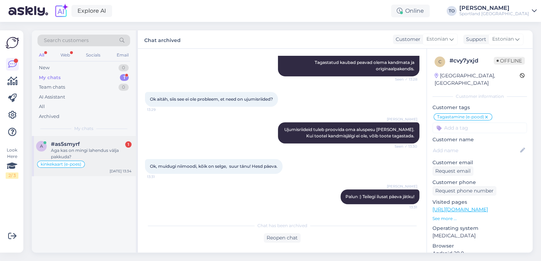
click at [114, 154] on div "Aga kas on mingi lahendus välja pakkuda?" at bounding box center [91, 153] width 81 height 13
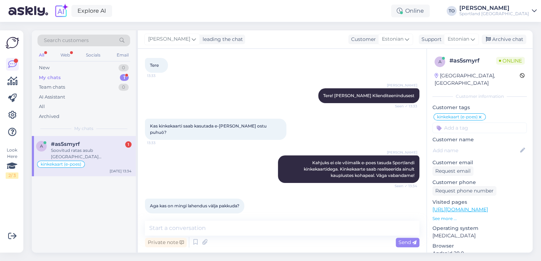
scroll to position [72, 0]
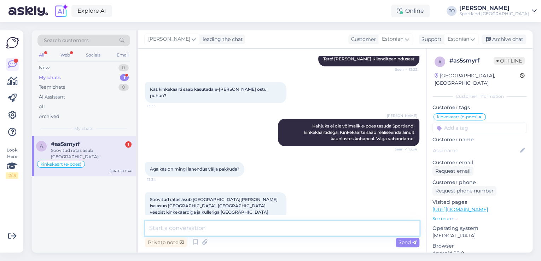
click at [269, 221] on textarea at bounding box center [282, 228] width 274 height 15
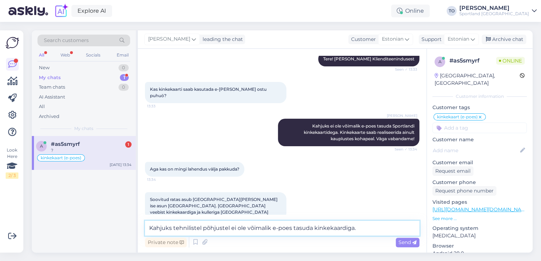
scroll to position [103, 0]
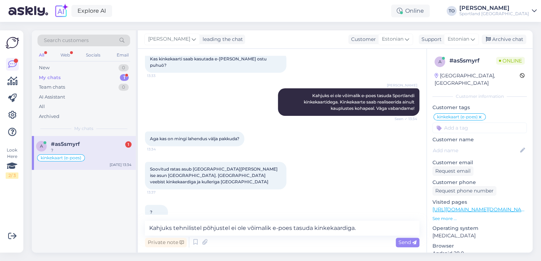
click at [469, 207] on link "[URL][DOMAIN_NAME][DOMAIN_NAME]" at bounding box center [481, 210] width 98 height 6
click at [377, 227] on textarea "Kahjuks tehnilistel põhjustel ei ole võimalik e-poes tasuda kinkekaardiga." at bounding box center [282, 228] width 274 height 15
drag, startPoint x: 359, startPoint y: 228, endPoint x: 149, endPoint y: 226, distance: 210.8
click at [149, 226] on textarea "Kahjuks tehnilistel põhjustel ei ole võimalik e-poes tasuda kinkekaardiga." at bounding box center [282, 228] width 274 height 15
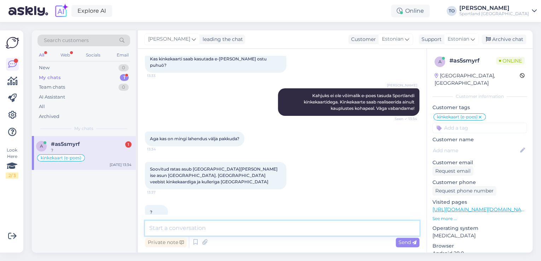
click at [237, 231] on textarea at bounding box center [282, 228] width 274 height 15
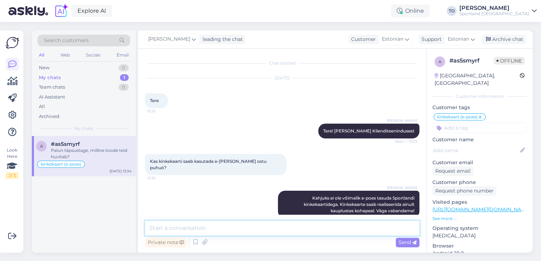
scroll to position [133, 0]
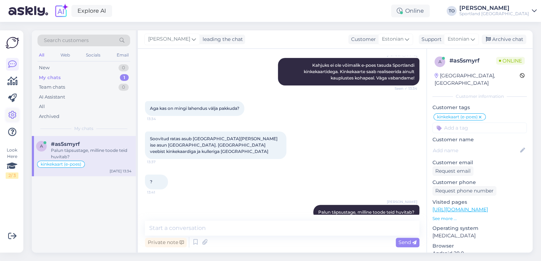
click at [14, 112] on icon at bounding box center [12, 115] width 8 height 8
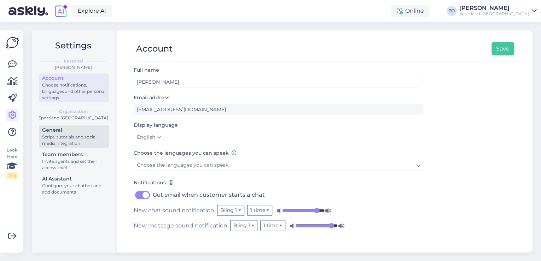
click at [82, 139] on div "Script, tutorials and social media integration" at bounding box center [74, 140] width 64 height 13
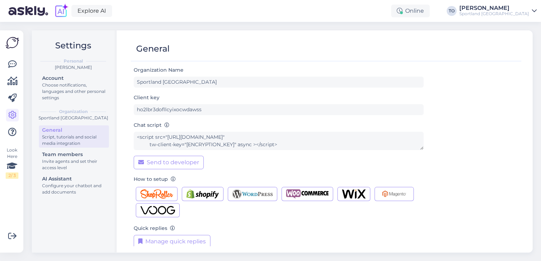
scroll to position [7, 0]
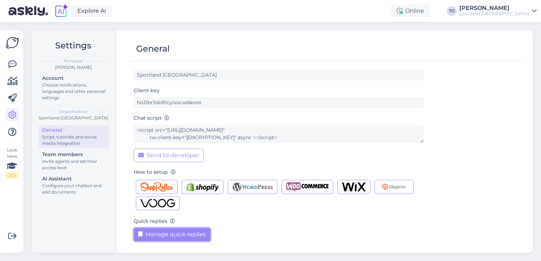
click at [180, 233] on button "Manage quick replies" at bounding box center [172, 234] width 77 height 13
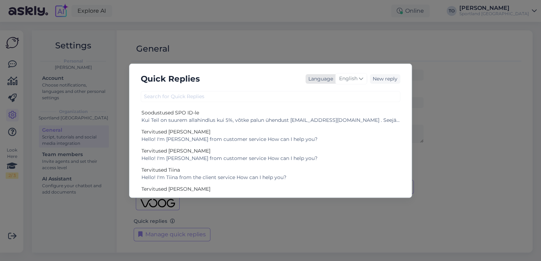
click at [350, 76] on span "English" at bounding box center [348, 79] width 18 height 8
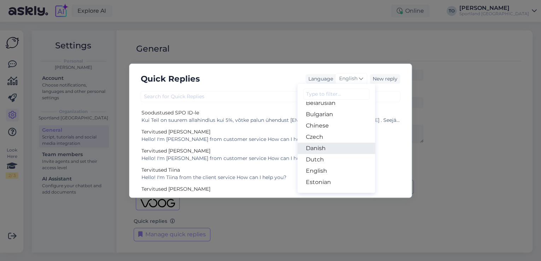
scroll to position [28, 0]
click at [330, 169] on link "Estonian" at bounding box center [336, 172] width 78 height 11
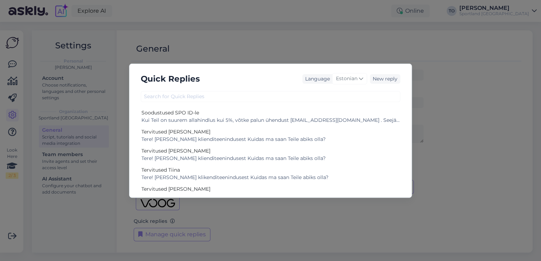
click at [255, 102] on div "Quick Replies Language Estonian Arabic Belarusian Bulgarian Chinese Czech Danis…" at bounding box center [270, 131] width 283 height 134
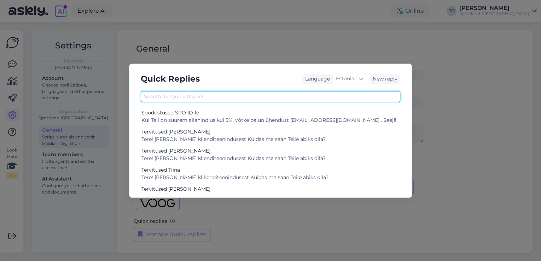
click at [256, 98] on input "text" at bounding box center [271, 96] width 260 height 11
paste input "[URL][DOMAIN_NAME]"
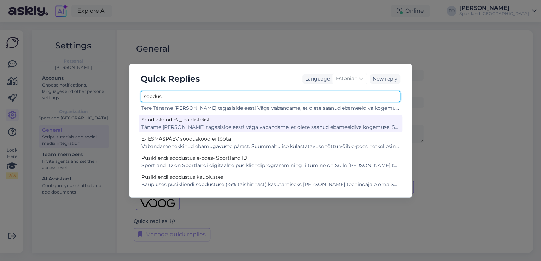
scroll to position [31, 0]
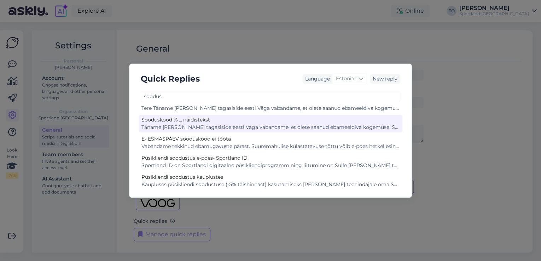
click at [282, 129] on div "Täname [PERSON_NAME] tagasiside eest! Väga vabandame, et olete saanud ebameeldi…" at bounding box center [270, 127] width 258 height 7
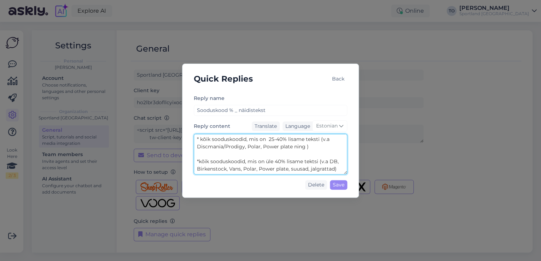
scroll to position [186, 0]
drag, startPoint x: 196, startPoint y: 151, endPoint x: 337, endPoint y: 176, distance: 142.5
click at [337, 176] on div "Reply name Sooduskood % _ näidistekst Reply content Translate Language Estonian…" at bounding box center [270, 143] width 153 height 99
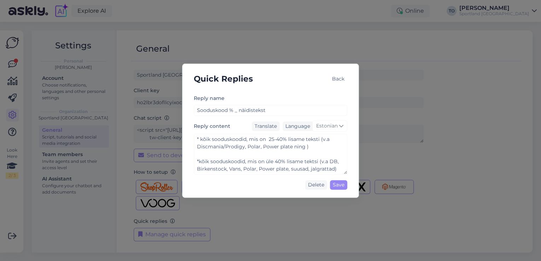
click at [337, 75] on div "Back" at bounding box center [338, 79] width 18 height 10
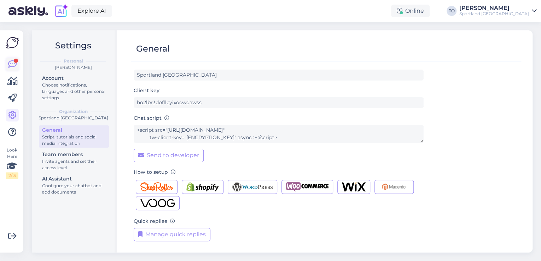
click at [14, 64] on icon at bounding box center [12, 64] width 8 height 8
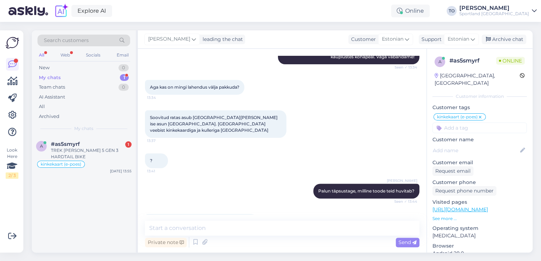
scroll to position [163, 0]
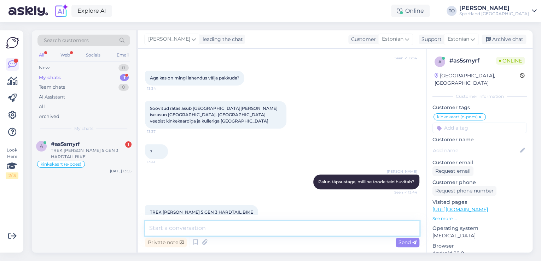
click at [184, 225] on textarea at bounding box center [282, 228] width 274 height 15
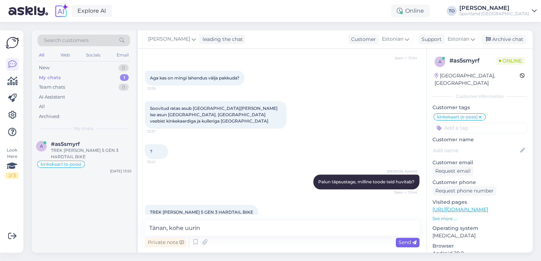
click at [397, 243] on div "Send" at bounding box center [408, 243] width 24 height 10
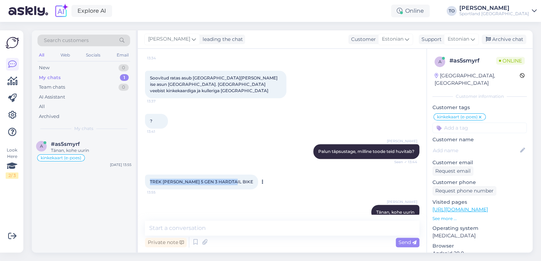
drag, startPoint x: 150, startPoint y: 168, endPoint x: 232, endPoint y: 169, distance: 81.7
click at [232, 179] on span "TREK [PERSON_NAME] 5 GEN 3 HARDTAIL BIKE" at bounding box center [201, 181] width 103 height 5
copy span "TREK [PERSON_NAME] 5 GEN 3 HARDTAIL BIKE"
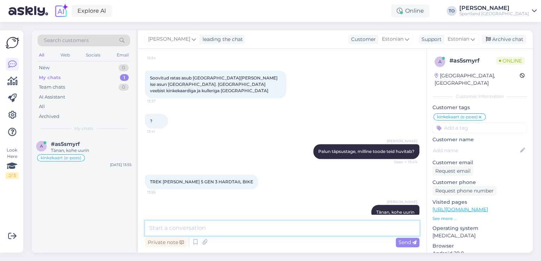
click at [223, 232] on textarea at bounding box center [282, 228] width 274 height 15
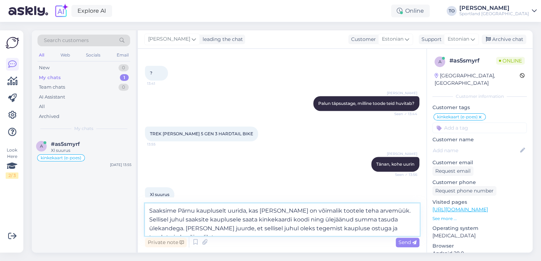
scroll to position [249, 0]
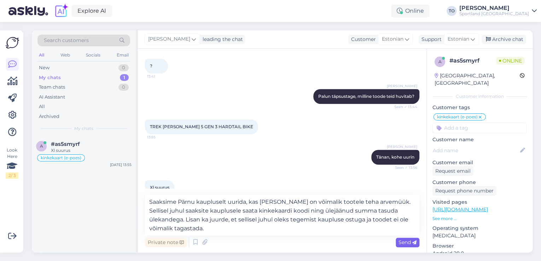
click at [404, 240] on span "Send" at bounding box center [408, 242] width 18 height 6
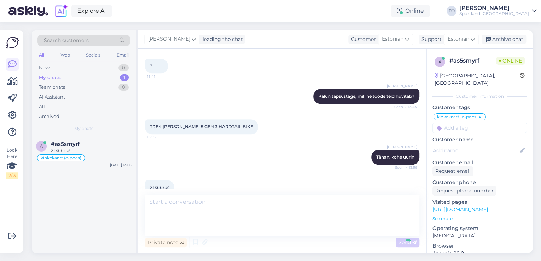
scroll to position [280, 0]
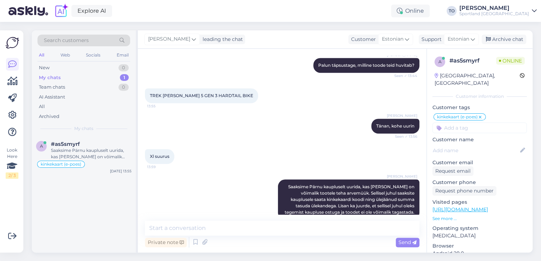
drag, startPoint x: 88, startPoint y: 38, endPoint x: 92, endPoint y: 40, distance: 4.3
click at [88, 38] on div "Search customers" at bounding box center [83, 41] width 93 height 12
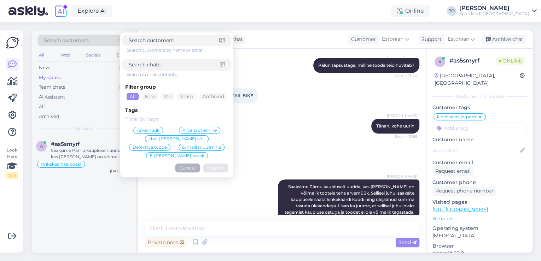
click at [154, 64] on input at bounding box center [174, 64] width 91 height 7
paste input "4000499976"
click at [217, 166] on button "Search" at bounding box center [215, 168] width 25 height 9
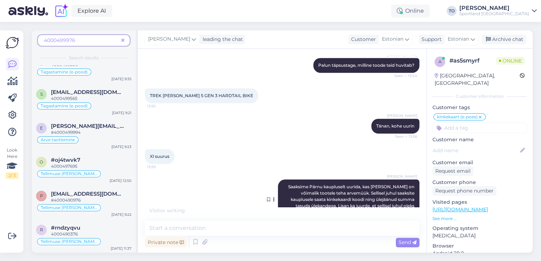
scroll to position [318, 0]
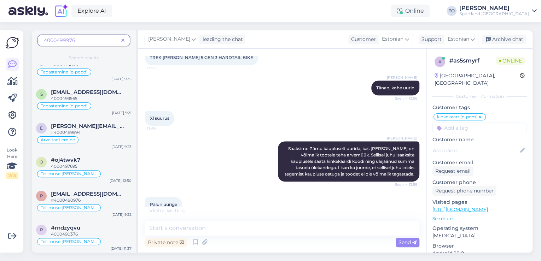
drag, startPoint x: 123, startPoint y: 39, endPoint x: 123, endPoint y: 43, distance: 4.6
click at [123, 39] on icon at bounding box center [122, 40] width 3 height 5
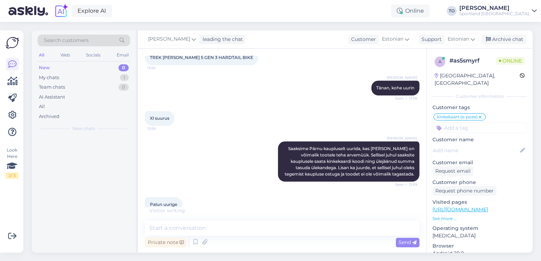
scroll to position [0, 0]
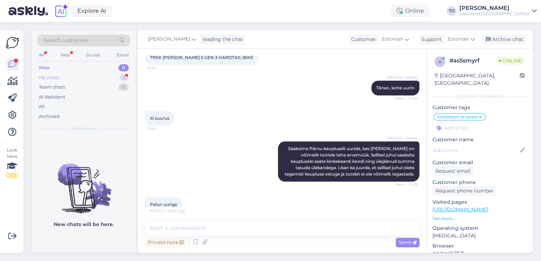
click at [95, 73] on div "My chats 1" at bounding box center [83, 78] width 93 height 10
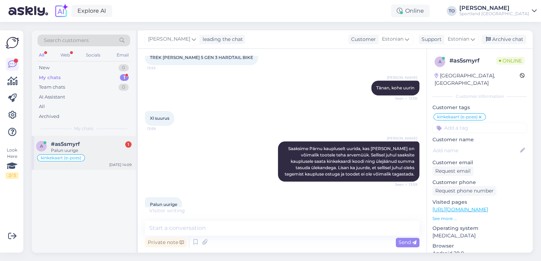
click at [118, 154] on div "kinkekaart (e-poes)" at bounding box center [83, 158] width 95 height 8
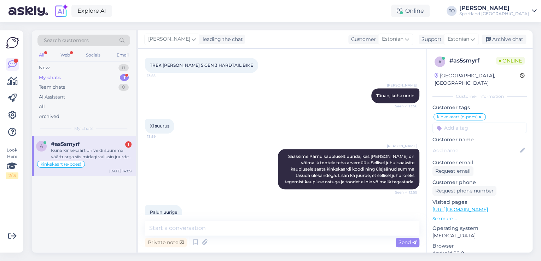
scroll to position [347, 0]
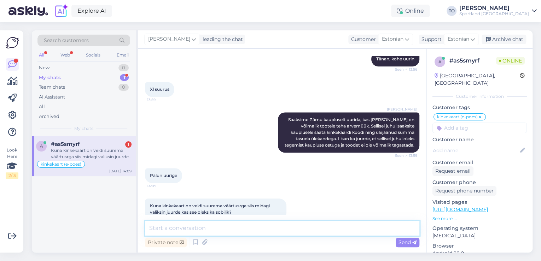
click at [342, 231] on textarea at bounding box center [282, 228] width 274 height 15
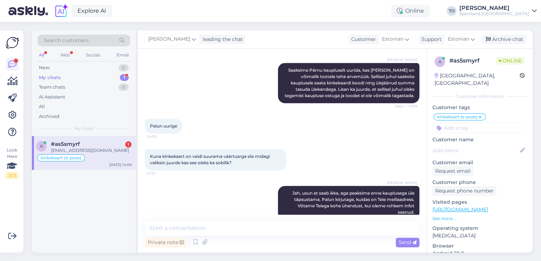
scroll to position [427, 0]
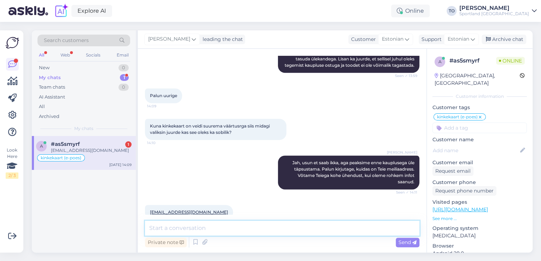
click at [265, 223] on textarea at bounding box center [282, 228] width 274 height 15
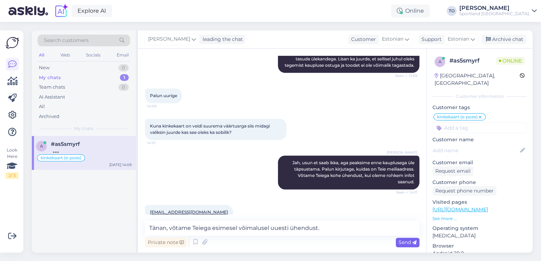
click at [403, 240] on span "Send" at bounding box center [408, 242] width 18 height 6
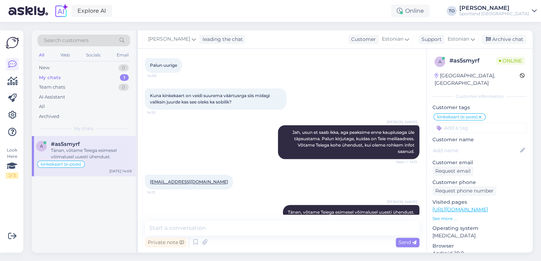
scroll to position [494, 0]
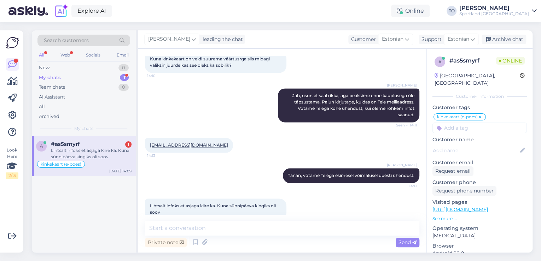
click at [86, 157] on div "Lihtsalt infoks et asjaga kiire ka. Kuna sünnipäeva kingiks oli soov" at bounding box center [91, 153] width 81 height 13
click at [271, 231] on textarea at bounding box center [282, 228] width 274 height 15
click at [408, 243] on span "Send" at bounding box center [408, 242] width 18 height 6
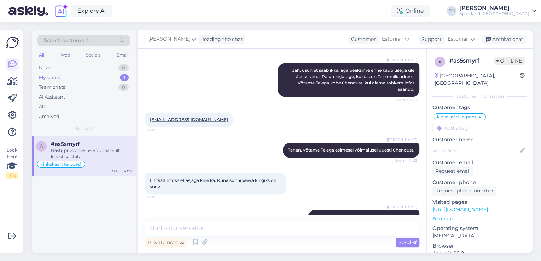
scroll to position [525, 0]
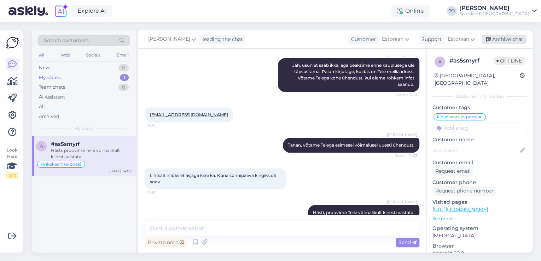
click at [498, 39] on div "Archive chat" at bounding box center [504, 40] width 45 height 10
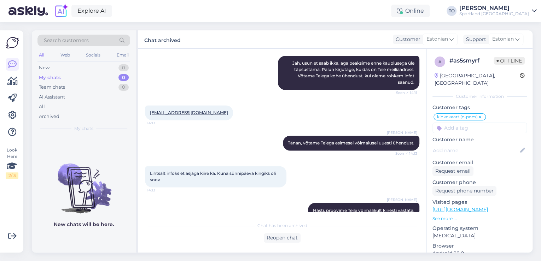
scroll to position [528, 0]
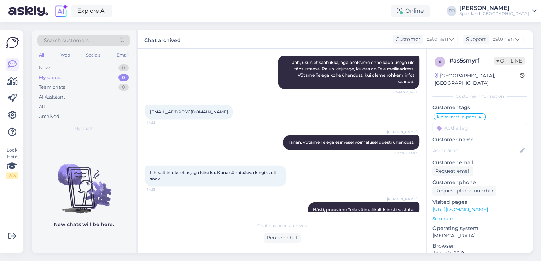
click at [516, 13] on div "Sportland [GEOGRAPHIC_DATA]" at bounding box center [494, 14] width 70 height 6
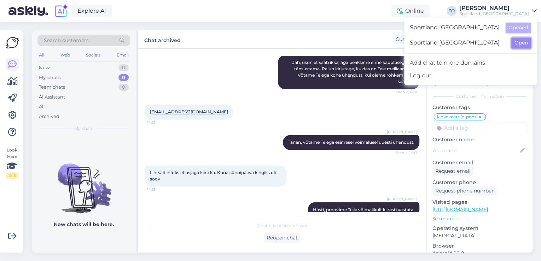
click at [523, 45] on button "Open" at bounding box center [521, 42] width 20 height 11
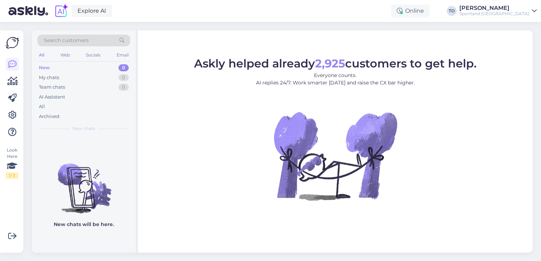
click at [519, 11] on div "Sportland [GEOGRAPHIC_DATA]" at bounding box center [494, 14] width 70 height 6
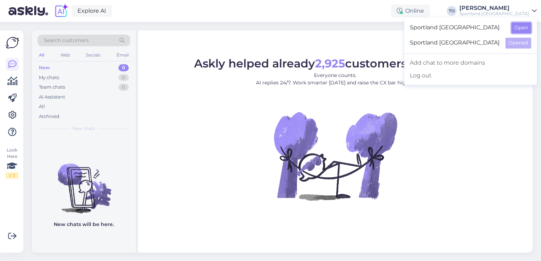
click at [522, 25] on button "Open" at bounding box center [521, 27] width 20 height 11
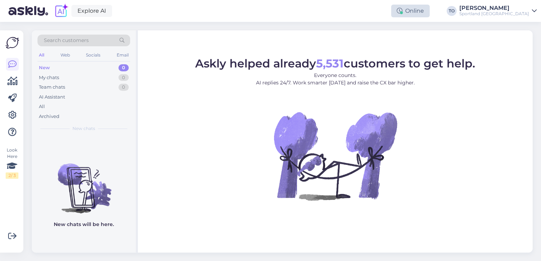
click at [430, 11] on div "Online" at bounding box center [410, 11] width 39 height 13
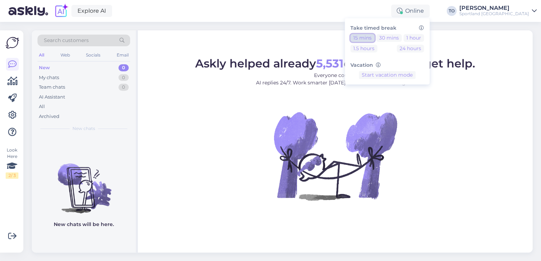
click at [374, 37] on button "15 mins" at bounding box center [362, 38] width 24 height 8
click at [518, 8] on div "[PERSON_NAME]" at bounding box center [494, 8] width 70 height 6
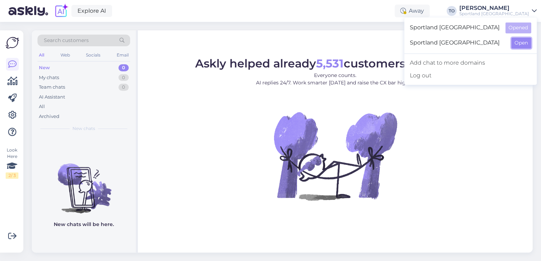
click at [514, 45] on button "Open" at bounding box center [521, 42] width 20 height 11
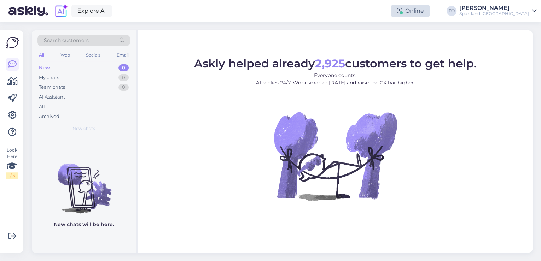
click at [403, 13] on div at bounding box center [401, 12] width 3 height 3
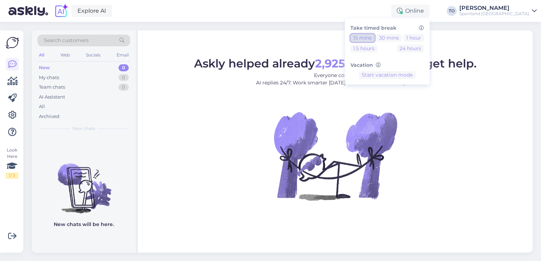
click at [374, 36] on button "15 mins" at bounding box center [362, 38] width 24 height 8
click at [322, 15] on div "Explore AI Away Take timed break 15 mins 30 mins 1 hour 1.5 hours 24 hours Vaca…" at bounding box center [270, 11] width 541 height 22
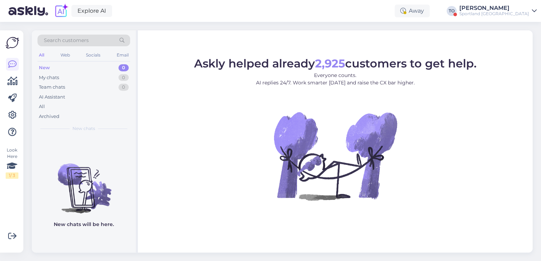
click at [511, 15] on div "Sportland [GEOGRAPHIC_DATA]" at bounding box center [494, 14] width 70 height 6
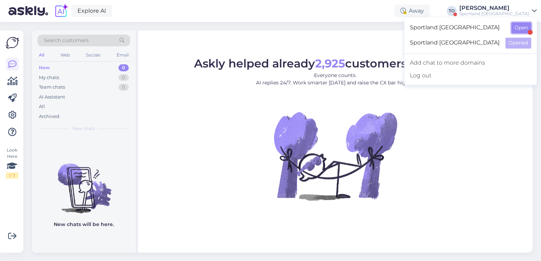
click at [514, 28] on button "Open" at bounding box center [521, 27] width 20 height 11
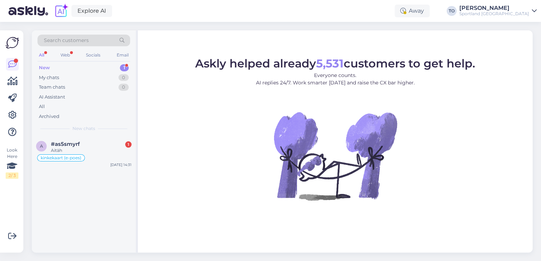
click at [524, 8] on div "[PERSON_NAME]" at bounding box center [494, 8] width 70 height 6
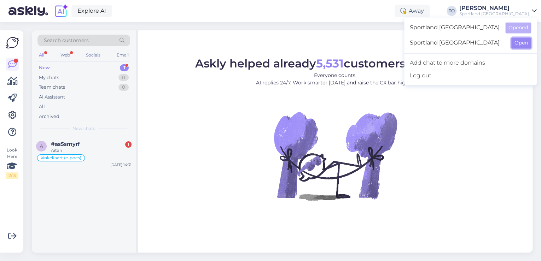
click at [518, 42] on button "Open" at bounding box center [521, 42] width 20 height 11
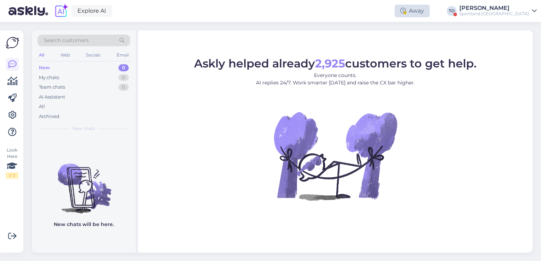
click at [430, 12] on div "Away" at bounding box center [412, 11] width 35 height 13
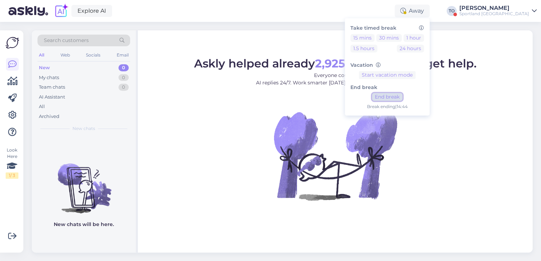
click at [402, 96] on button "End break" at bounding box center [387, 97] width 30 height 8
click at [504, 16] on div "Sportland [GEOGRAPHIC_DATA]" at bounding box center [494, 14] width 70 height 6
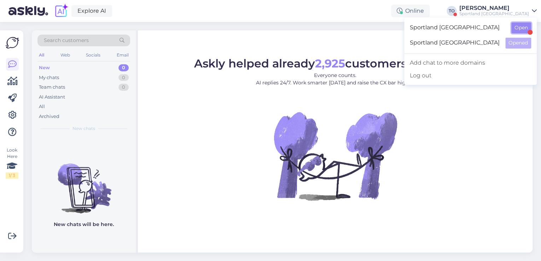
click at [513, 26] on button "Open" at bounding box center [521, 27] width 20 height 11
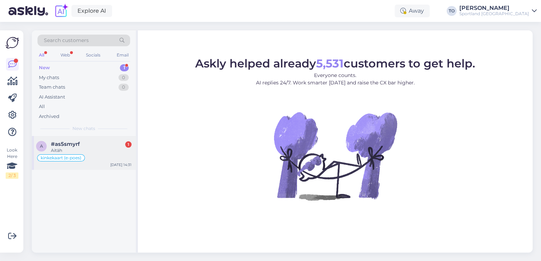
click at [87, 151] on div "Aitäh" at bounding box center [91, 150] width 81 height 6
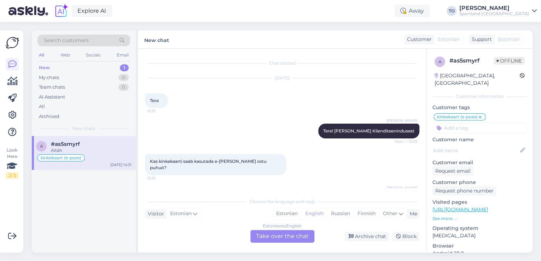
scroll to position [582, 0]
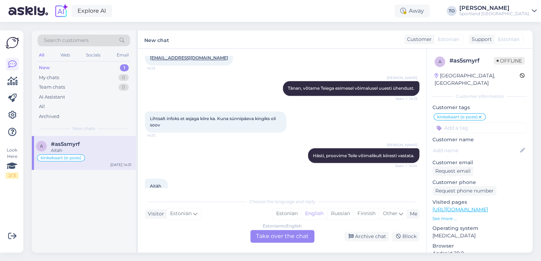
drag, startPoint x: 296, startPoint y: 215, endPoint x: 294, endPoint y: 235, distance: 20.2
click at [295, 218] on div "Estonian" at bounding box center [287, 214] width 29 height 11
click at [293, 235] on div "Estonian to Estonian Take over the chat" at bounding box center [282, 236] width 64 height 13
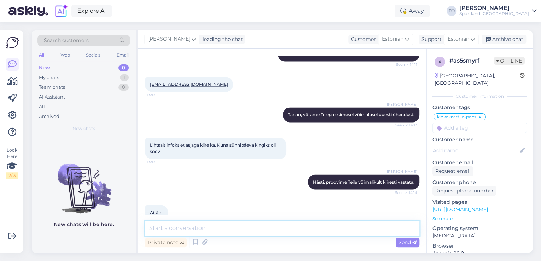
click at [278, 226] on textarea at bounding box center [282, 228] width 274 height 15
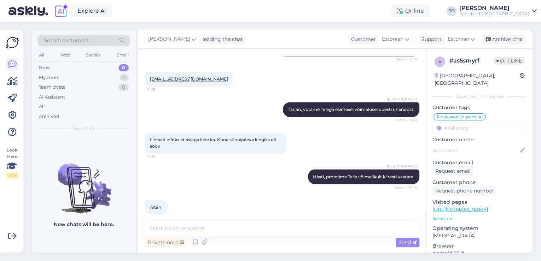
scroll to position [586, 0]
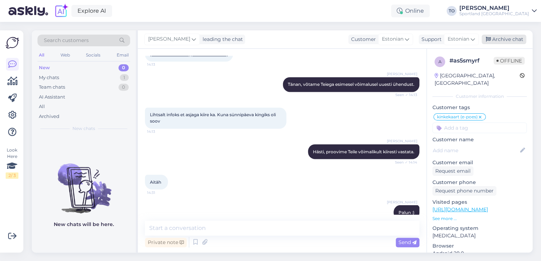
click at [508, 41] on div "Archive chat" at bounding box center [504, 40] width 45 height 10
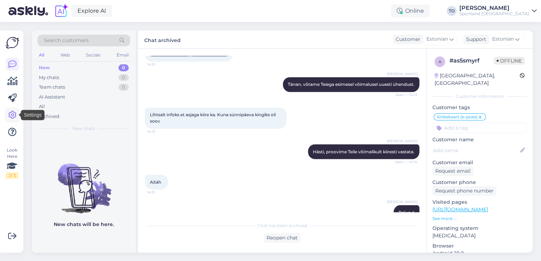
click at [11, 116] on icon at bounding box center [12, 115] width 8 height 8
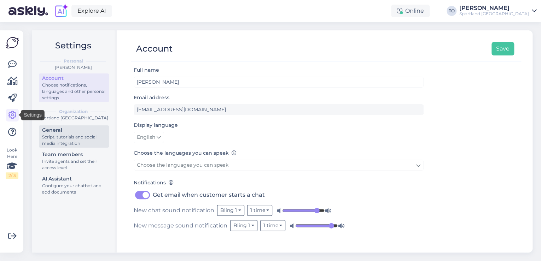
click at [84, 133] on div "General" at bounding box center [74, 130] width 64 height 7
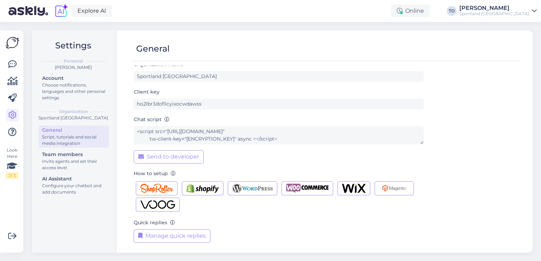
scroll to position [7, 0]
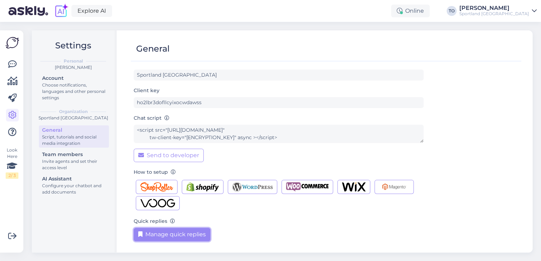
click at [177, 236] on button "Manage quick replies" at bounding box center [172, 234] width 77 height 13
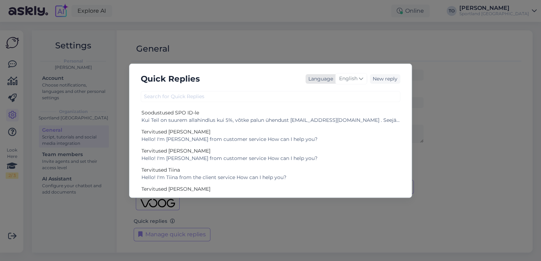
click at [345, 76] on span "English" at bounding box center [348, 79] width 18 height 8
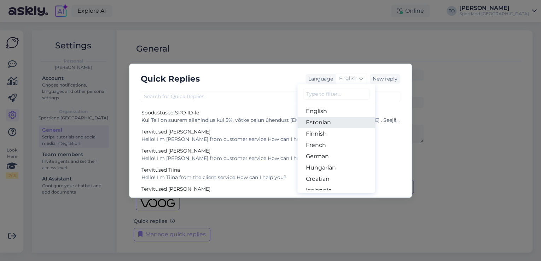
scroll to position [85, 0]
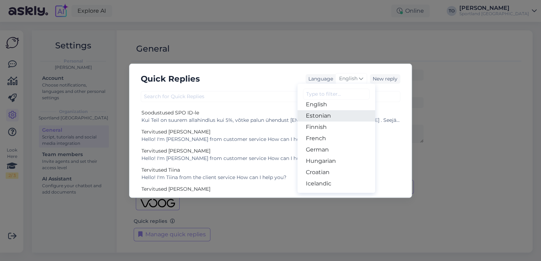
click at [341, 116] on link "Estonian" at bounding box center [336, 115] width 78 height 11
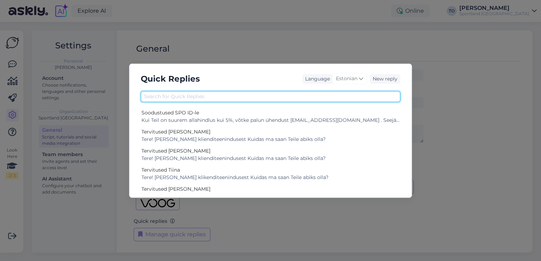
click at [284, 94] on input "text" at bounding box center [271, 96] width 260 height 11
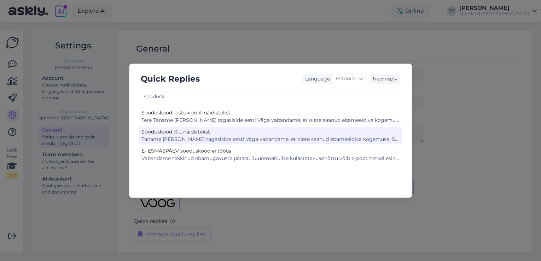
click at [270, 136] on div "Täname [PERSON_NAME] tagasiside eest! Väga vabandame, et olete saanud ebameeldi…" at bounding box center [270, 139] width 258 height 7
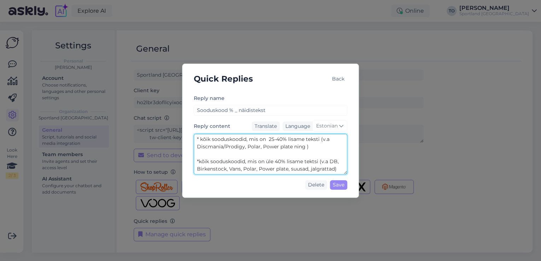
scroll to position [186, 0]
drag, startPoint x: 197, startPoint y: 152, endPoint x: 326, endPoint y: 168, distance: 129.6
click at [337, 170] on textarea "Täname [PERSON_NAME] tagasiside eest! Väga vabandame, et olete saanud ebameeldi…" at bounding box center [270, 154] width 153 height 41
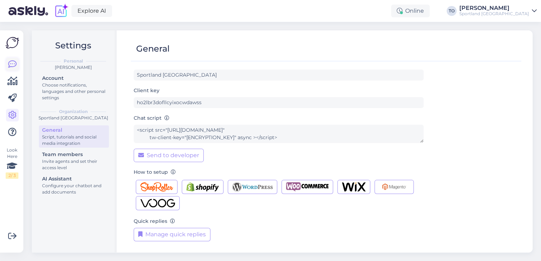
click at [13, 64] on icon at bounding box center [12, 64] width 8 height 8
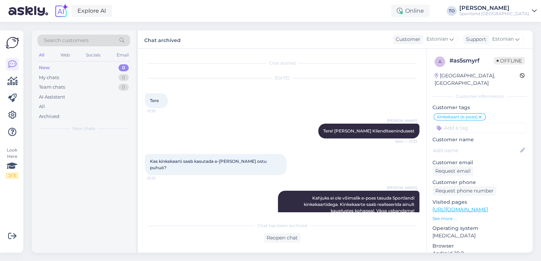
scroll to position [588, 0]
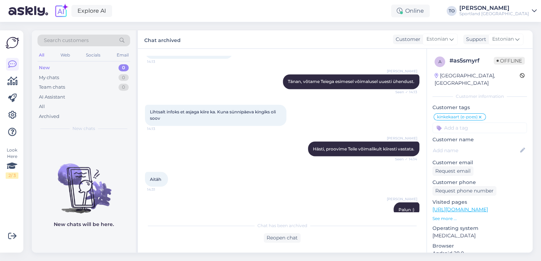
click at [519, 11] on div "Sportland [GEOGRAPHIC_DATA]" at bounding box center [494, 14] width 70 height 6
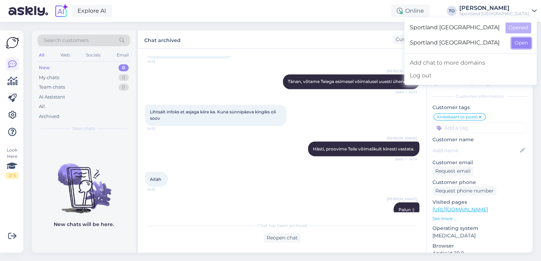
click at [524, 41] on button "Open" at bounding box center [521, 42] width 20 height 11
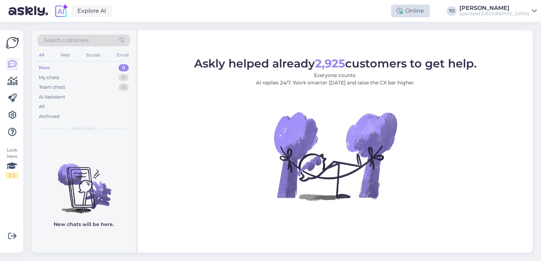
click at [430, 10] on div "Online" at bounding box center [410, 11] width 39 height 13
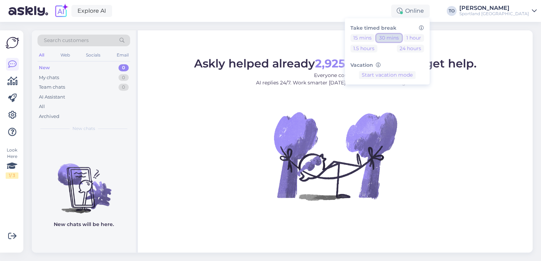
click at [402, 40] on button "30 mins" at bounding box center [388, 38] width 25 height 8
click at [517, 16] on div "Sportland [GEOGRAPHIC_DATA]" at bounding box center [494, 14] width 70 height 6
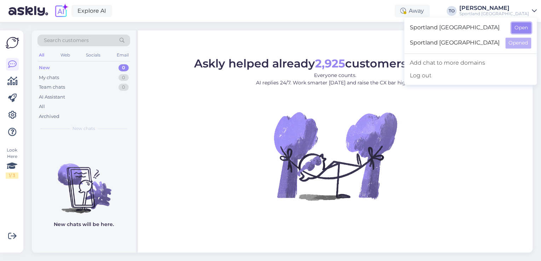
click at [521, 30] on button "Open" at bounding box center [521, 27] width 20 height 11
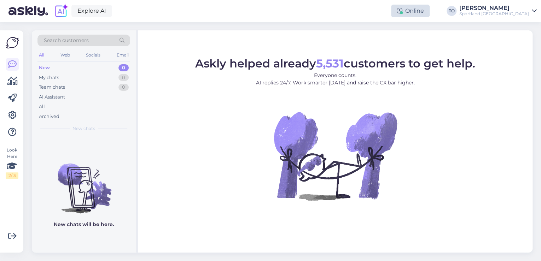
click at [430, 13] on div "Online" at bounding box center [410, 11] width 39 height 13
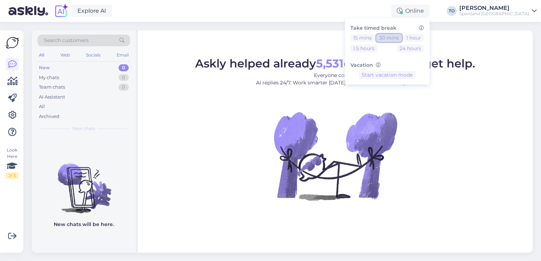
click at [402, 35] on button "30 mins" at bounding box center [388, 38] width 25 height 8
click at [315, 12] on div "Explore AI Away Take timed break 15 mins 30 mins 1 hour 1.5 hours 24 hours Vaca…" at bounding box center [270, 11] width 541 height 22
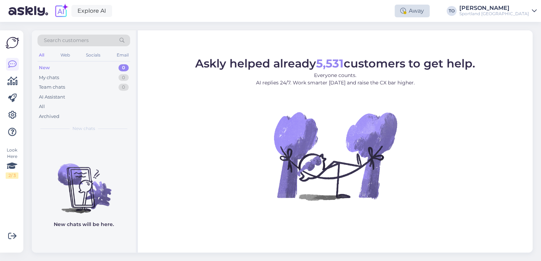
click at [430, 13] on div "Away" at bounding box center [412, 11] width 35 height 13
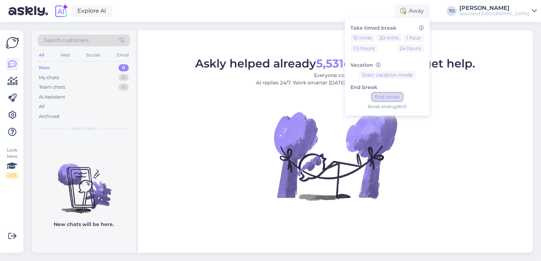
click at [402, 96] on button "End break" at bounding box center [387, 97] width 30 height 8
click at [515, 9] on div "[PERSON_NAME]" at bounding box center [494, 8] width 70 height 6
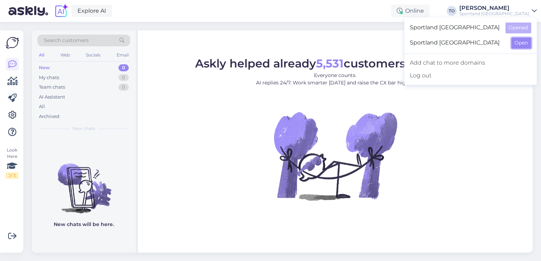
click at [516, 44] on button "Open" at bounding box center [521, 42] width 20 height 11
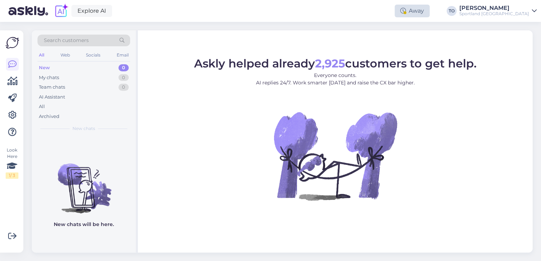
click at [430, 8] on div "Away" at bounding box center [412, 11] width 35 height 13
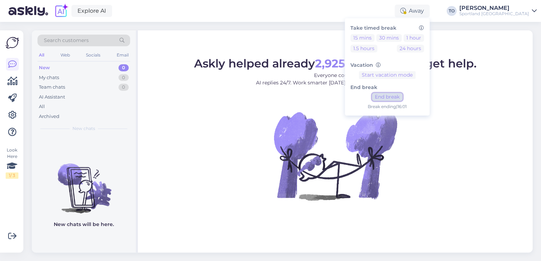
click at [402, 96] on button "End break" at bounding box center [387, 97] width 30 height 8
click at [264, 8] on div "Explore AI Online Take timed break 15 mins 30 mins 1 hour 1.5 hours 24 hours Va…" at bounding box center [270, 11] width 541 height 22
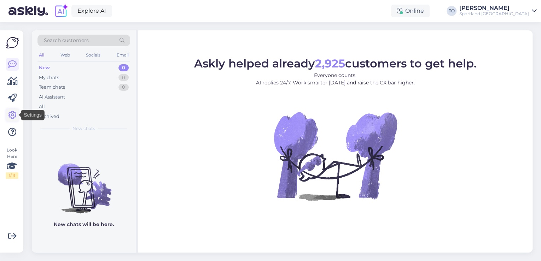
click at [12, 111] on icon at bounding box center [12, 115] width 8 height 8
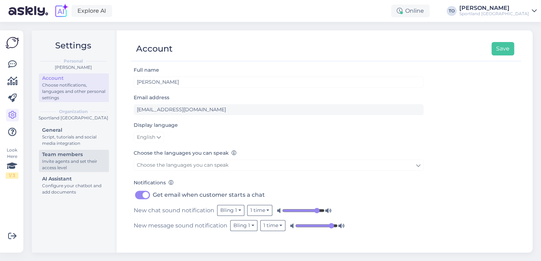
click at [68, 154] on div "Team members" at bounding box center [74, 154] width 64 height 7
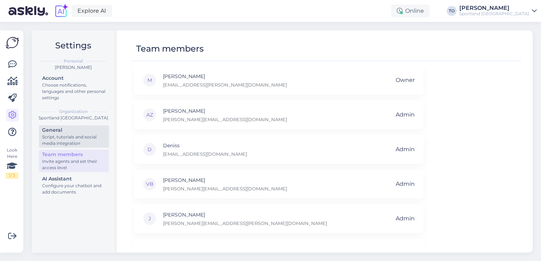
click at [70, 141] on div "Script, tutorials and social media integration" at bounding box center [74, 140] width 64 height 13
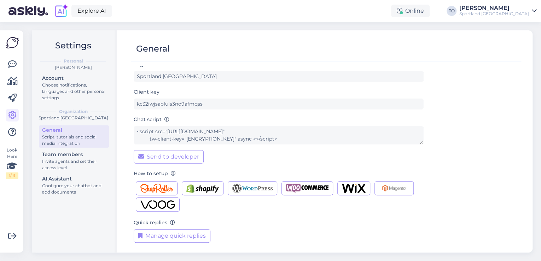
scroll to position [7, 0]
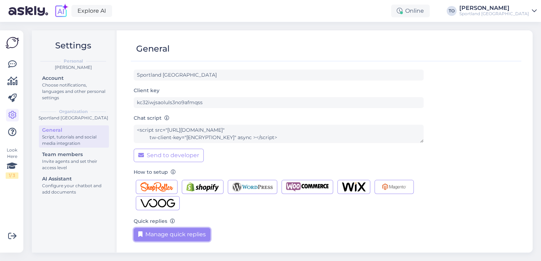
click at [172, 235] on button "Manage quick replies" at bounding box center [172, 234] width 77 height 13
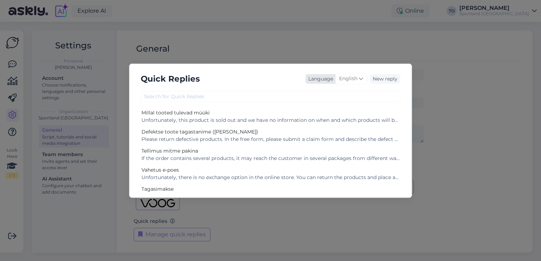
click at [348, 82] on span "English" at bounding box center [348, 79] width 18 height 8
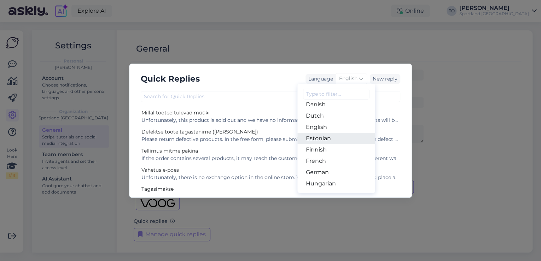
scroll to position [57, 0]
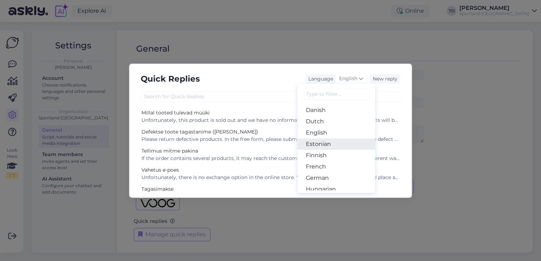
click at [336, 146] on link "Estonian" at bounding box center [336, 144] width 78 height 11
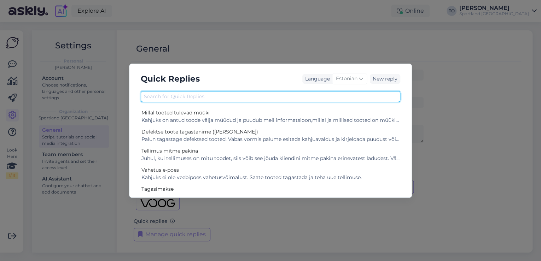
click at [281, 97] on input "text" at bounding box center [271, 96] width 260 height 11
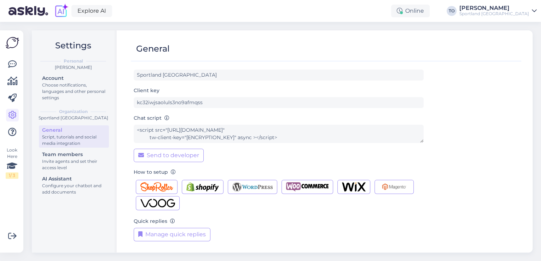
click at [525, 6] on div "[PERSON_NAME]" at bounding box center [494, 8] width 70 height 6
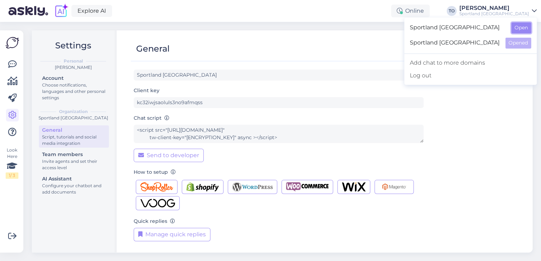
click at [522, 24] on button "Open" at bounding box center [521, 27] width 20 height 11
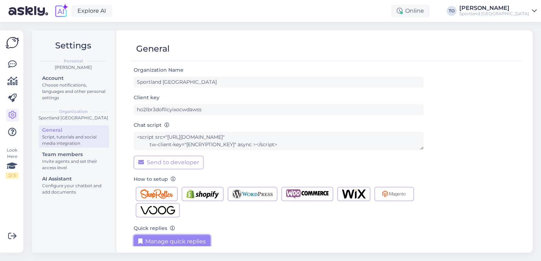
click at [183, 240] on button "Manage quick replies" at bounding box center [172, 241] width 77 height 13
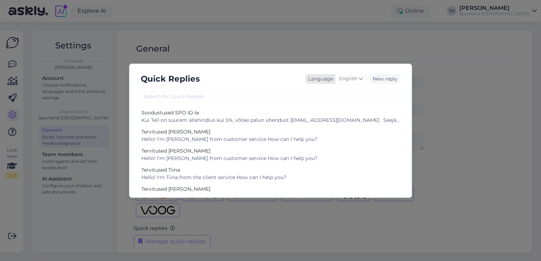
click at [351, 78] on span "English" at bounding box center [348, 79] width 18 height 8
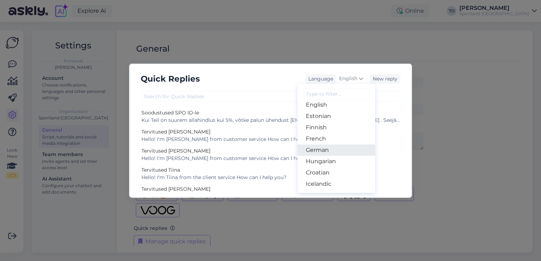
scroll to position [85, 0]
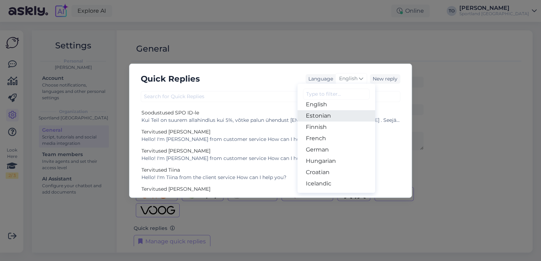
click at [330, 120] on link "Estonian" at bounding box center [336, 115] width 78 height 11
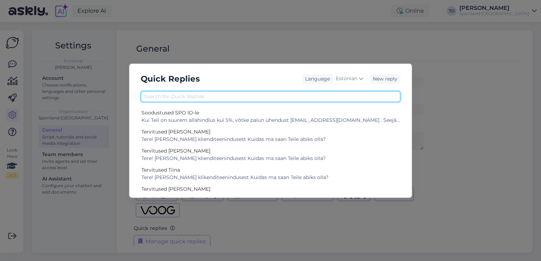
click at [313, 98] on input "text" at bounding box center [271, 96] width 260 height 11
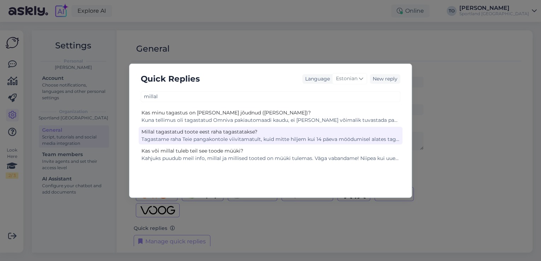
click at [316, 134] on div "Millal tagastatud toote eest raha tagastatakse?" at bounding box center [270, 131] width 258 height 7
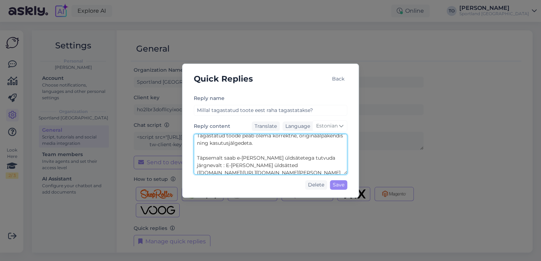
scroll to position [37, 0]
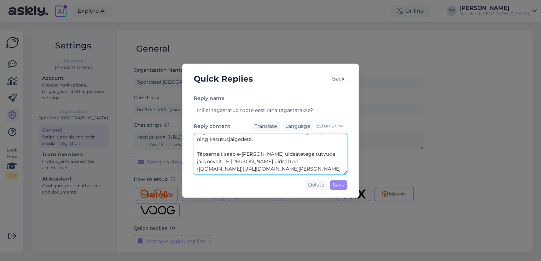
drag, startPoint x: 197, startPoint y: 138, endPoint x: 330, endPoint y: 168, distance: 135.7
click at [330, 168] on textarea "Tagastame raha Teie pangakontole viivitamatult, kuid mitte hiljem kui 14 päeva …" at bounding box center [270, 154] width 153 height 41
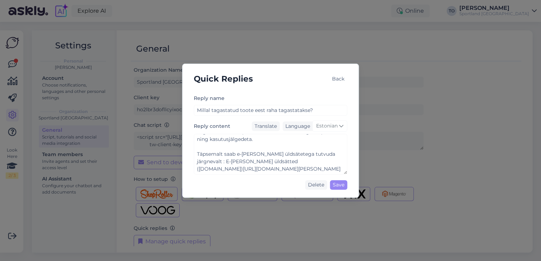
click at [297, 99] on div "Reply name Millal tagastatud toote eest raha tagastatakse?" at bounding box center [270, 105] width 153 height 22
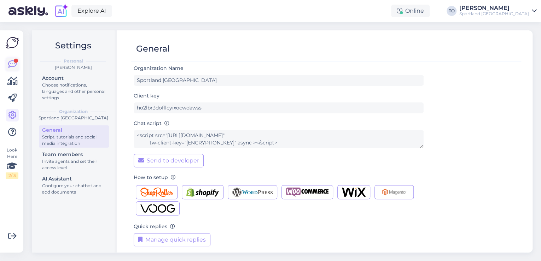
click at [14, 61] on div at bounding box center [16, 61] width 4 height 4
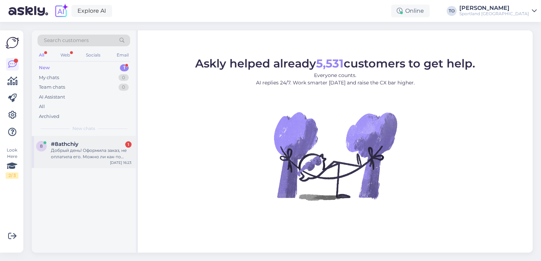
click at [102, 150] on div "Добрый день! Оформила заказ, не оплатила его. Можно ли как-то оплатить в личном…" at bounding box center [91, 153] width 81 height 13
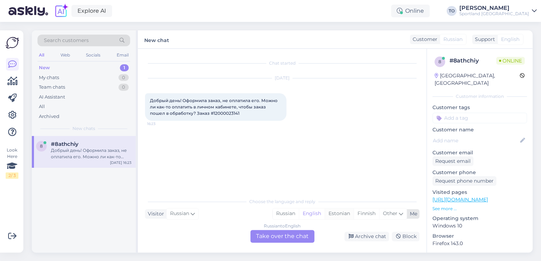
click at [343, 214] on div "Estonian" at bounding box center [339, 214] width 29 height 11
click at [292, 235] on div "Russian to Estonian Take over the chat" at bounding box center [282, 236] width 64 height 13
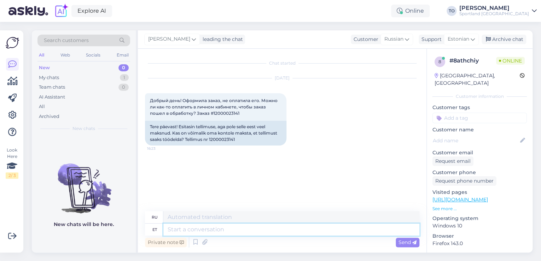
click at [258, 226] on textarea at bounding box center [291, 230] width 256 height 12
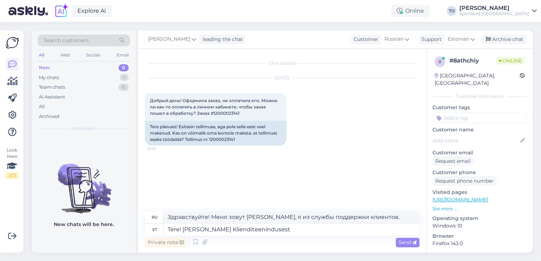
click at [400, 238] on div "Send" at bounding box center [408, 243] width 24 height 10
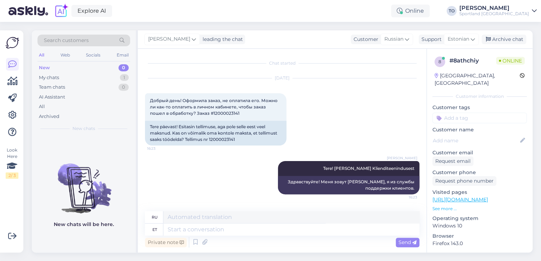
click at [250, 236] on div "Private note Send" at bounding box center [282, 242] width 274 height 13
click at [250, 226] on textarea at bounding box center [291, 230] width 256 height 12
click at [407, 242] on span "Send" at bounding box center [408, 242] width 18 height 6
drag, startPoint x: 210, startPoint y: 138, endPoint x: 237, endPoint y: 138, distance: 26.5
click at [237, 138] on div "Tere päevast! Esitasin tellimuse, aga pole selle eest veel maksnud. Kas on võim…" at bounding box center [215, 133] width 141 height 25
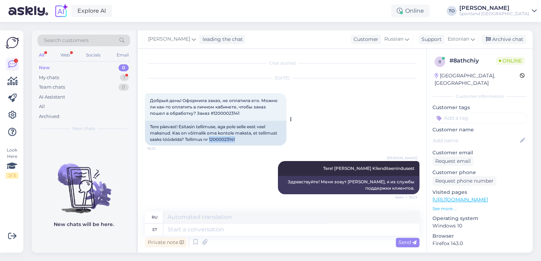
copy div "12000023141"
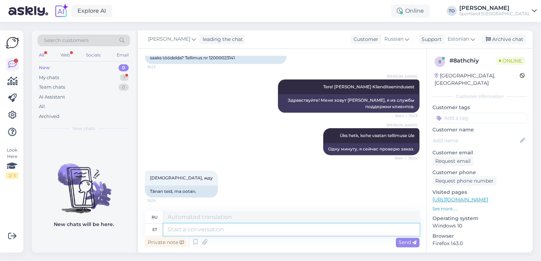
click at [206, 229] on textarea at bounding box center [291, 230] width 256 height 12
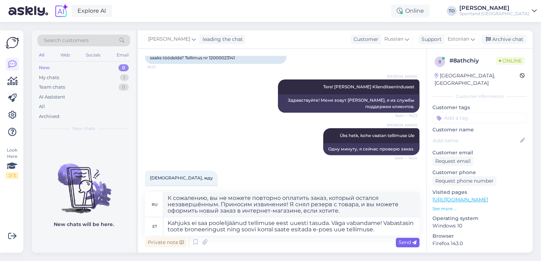
click at [408, 239] on div "Send" at bounding box center [408, 243] width 24 height 10
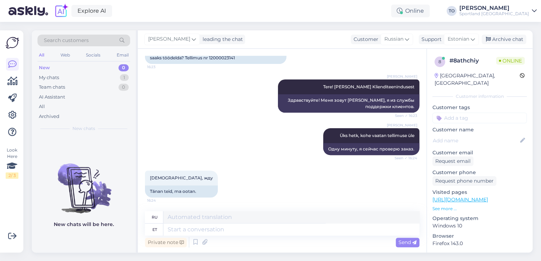
scroll to position [156, 0]
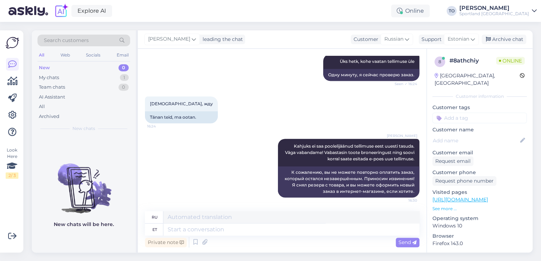
click at [467, 113] on input at bounding box center [479, 118] width 94 height 11
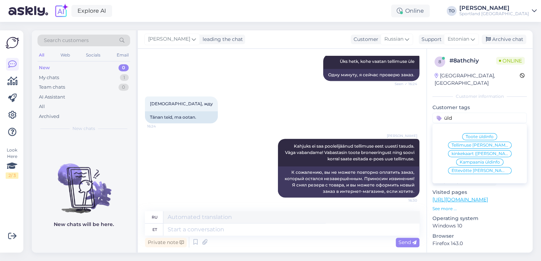
click at [473, 143] on span "Tellimuse [PERSON_NAME] info" at bounding box center [480, 145] width 57 height 4
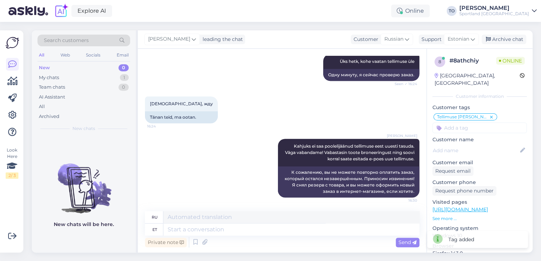
click at [522, 8] on div "[PERSON_NAME]" at bounding box center [494, 8] width 70 height 6
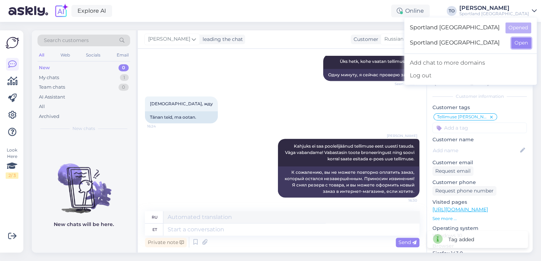
click at [525, 42] on button "Open" at bounding box center [521, 42] width 20 height 11
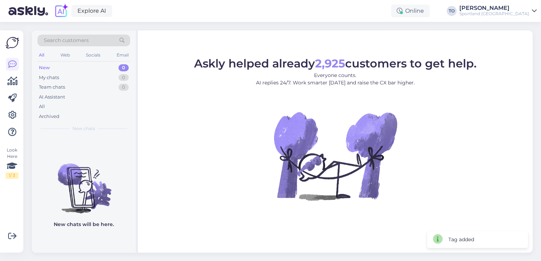
click at [518, 10] on div "[PERSON_NAME]" at bounding box center [494, 8] width 70 height 6
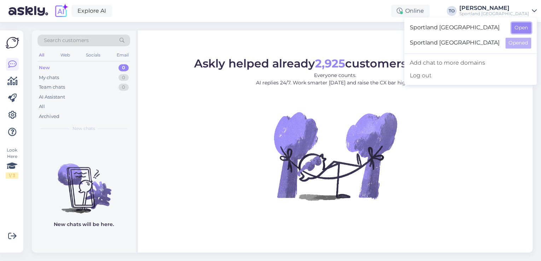
click at [526, 27] on button "Open" at bounding box center [521, 27] width 20 height 11
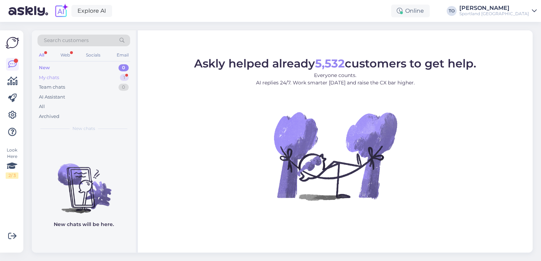
click at [103, 75] on div "My chats 1" at bounding box center [83, 78] width 93 height 10
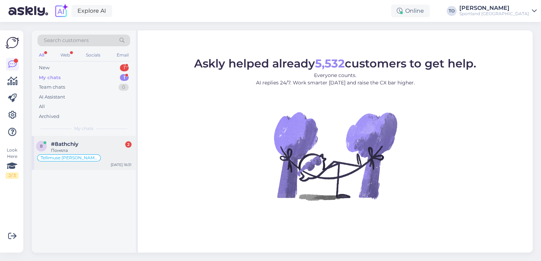
click at [91, 155] on div "Tellimuse [PERSON_NAME] info" at bounding box center [83, 158] width 95 height 8
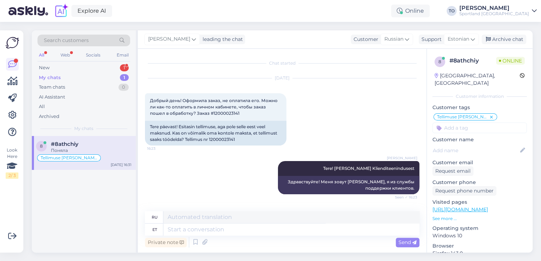
scroll to position [241, 0]
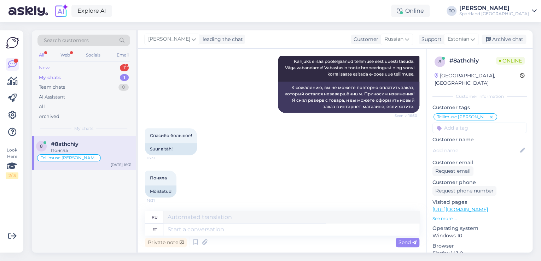
click at [100, 66] on div "New 1" at bounding box center [83, 68] width 93 height 10
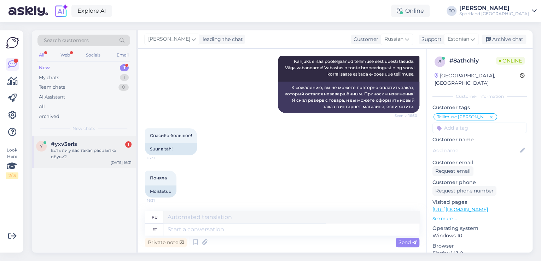
click at [89, 144] on div "#yxv3erls 1" at bounding box center [91, 144] width 81 height 6
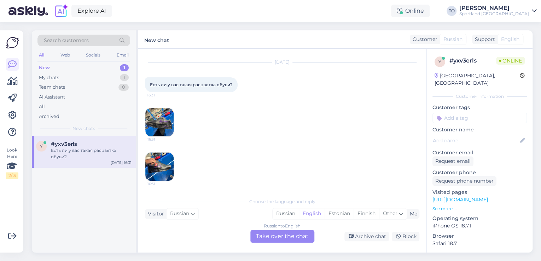
scroll to position [17, 0]
click at [345, 214] on div "Estonian" at bounding box center [339, 214] width 29 height 11
click at [301, 236] on div "Russian to Estonian Take over the chat" at bounding box center [282, 236] width 64 height 13
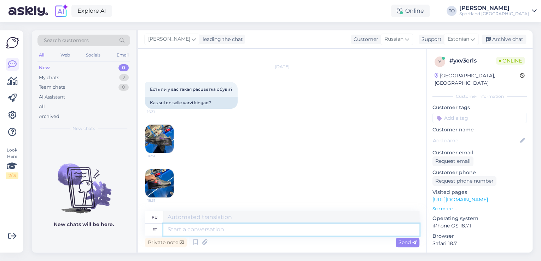
click at [258, 228] on textarea at bounding box center [291, 230] width 256 height 12
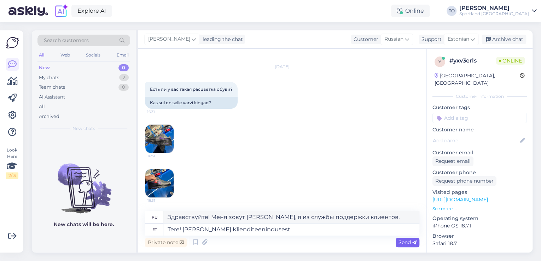
click at [399, 242] on span "Send" at bounding box center [408, 242] width 18 height 6
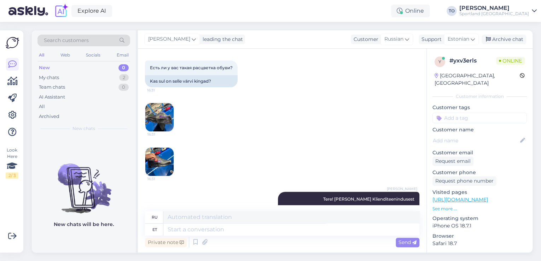
scroll to position [0, 0]
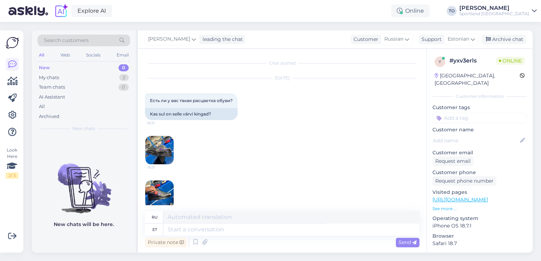
click at [167, 139] on img at bounding box center [159, 150] width 28 height 28
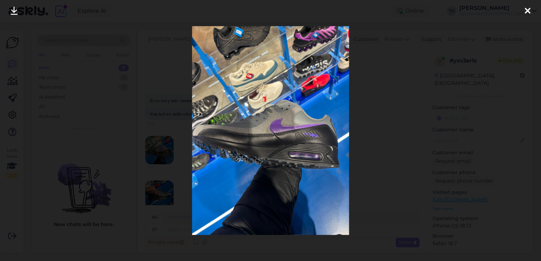
click at [530, 9] on icon at bounding box center [528, 11] width 6 height 9
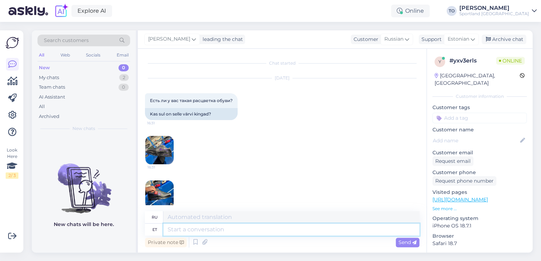
click at [257, 229] on textarea at bounding box center [291, 230] width 256 height 12
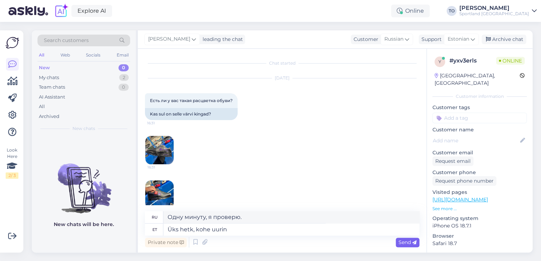
click at [402, 244] on span "Send" at bounding box center [408, 242] width 18 height 6
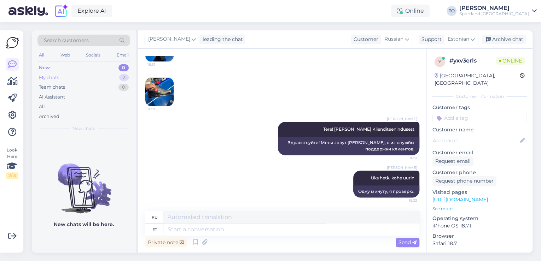
click at [87, 78] on div "My chats 2" at bounding box center [83, 78] width 93 height 10
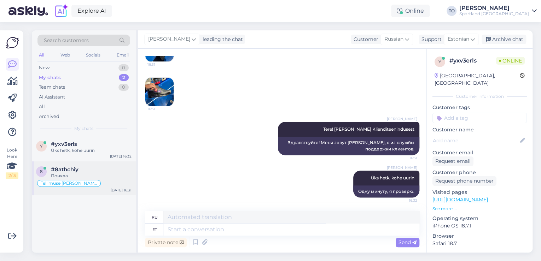
click at [93, 174] on div "Поняла" at bounding box center [91, 176] width 81 height 6
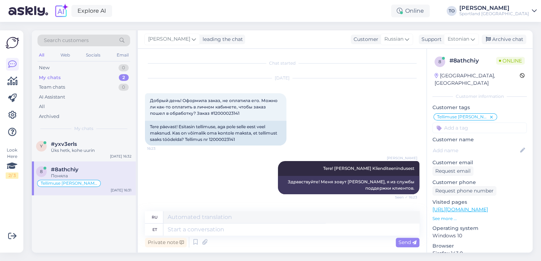
scroll to position [241, 0]
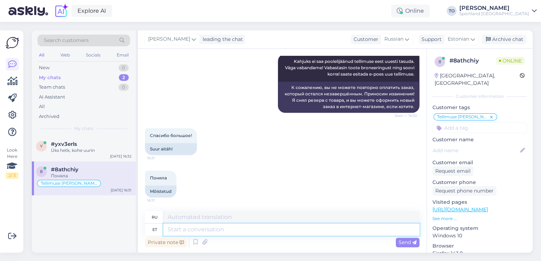
click at [245, 229] on textarea at bounding box center [291, 230] width 256 height 12
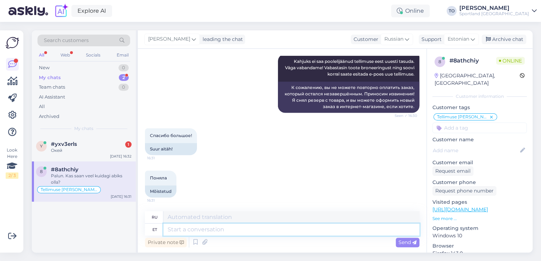
scroll to position [283, 0]
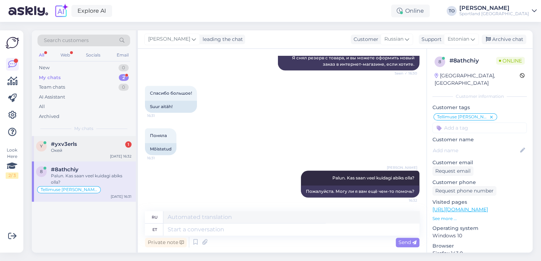
click at [75, 146] on span "#yxv3erls" at bounding box center [64, 144] width 26 height 6
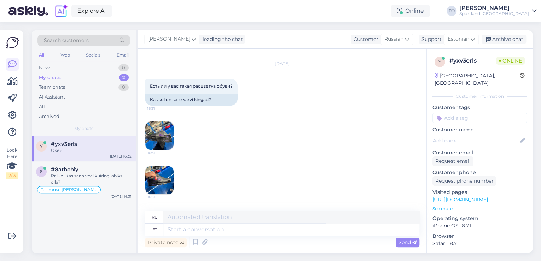
scroll to position [0, 0]
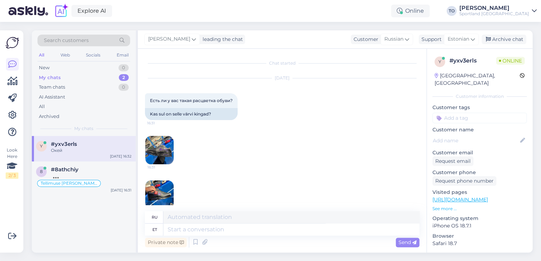
click at [161, 194] on img at bounding box center [159, 195] width 28 height 28
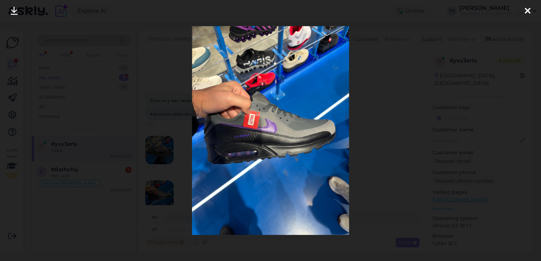
click at [525, 9] on icon at bounding box center [528, 11] width 6 height 9
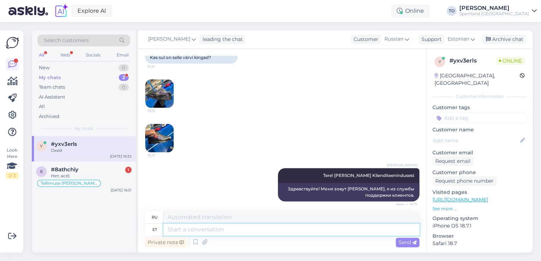
click at [237, 231] on textarea at bounding box center [291, 230] width 256 height 12
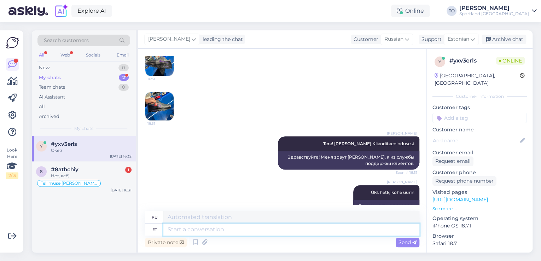
scroll to position [145, 0]
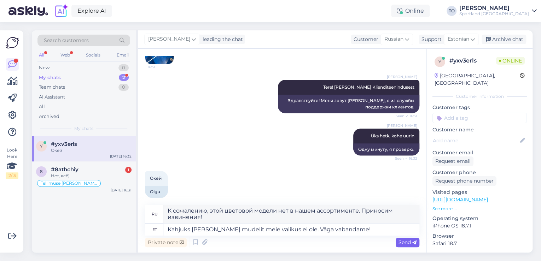
click at [407, 240] on span "Send" at bounding box center [408, 242] width 18 height 6
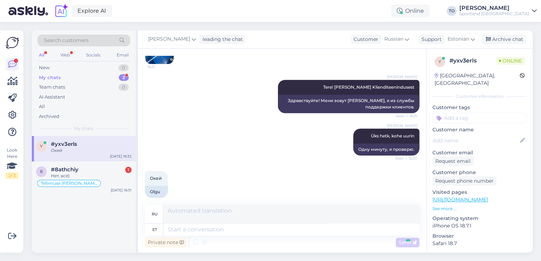
scroll to position [201, 0]
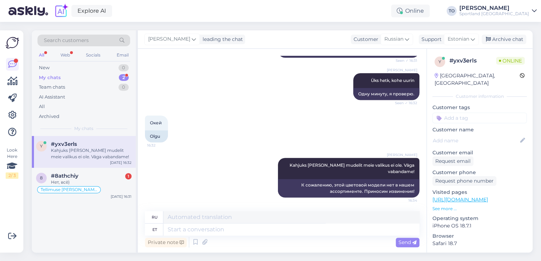
click at [468, 118] on div "y # yxv3erls Online [GEOGRAPHIC_DATA], [GEOGRAPHIC_DATA] Customer information C…" at bounding box center [480, 199] width 106 height 300
click at [471, 113] on input at bounding box center [479, 118] width 94 height 11
click at [491, 143] on span "Toote saadavus" at bounding box center [479, 145] width 33 height 4
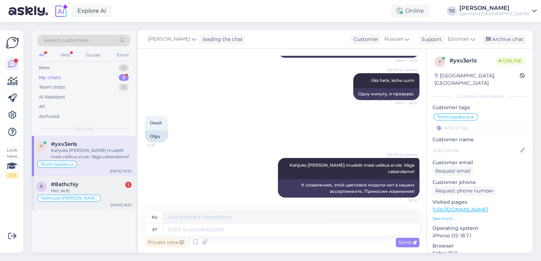
click at [118, 194] on div "Tellimuse [PERSON_NAME] info" at bounding box center [83, 198] width 95 height 8
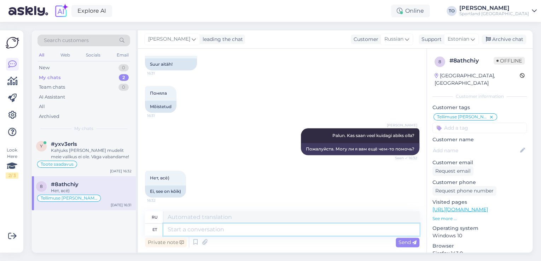
click at [211, 229] on textarea at bounding box center [291, 230] width 256 height 12
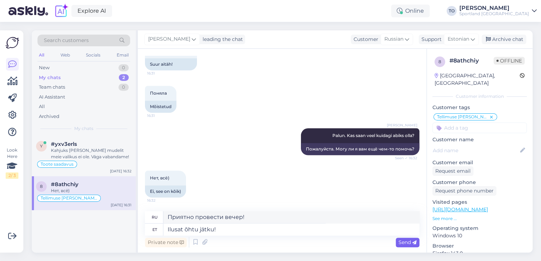
click at [397, 243] on div "Send" at bounding box center [408, 243] width 24 height 10
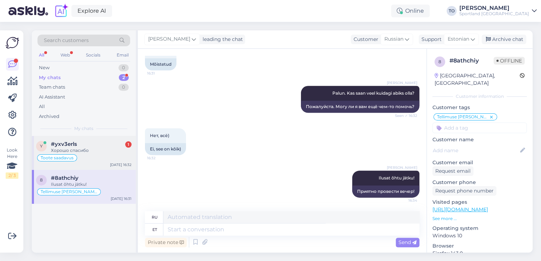
click at [105, 157] on div "Toote saadavus" at bounding box center [83, 158] width 95 height 8
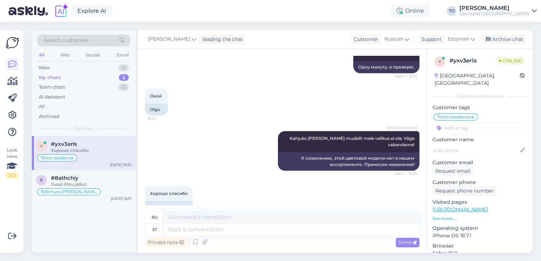
scroll to position [243, 0]
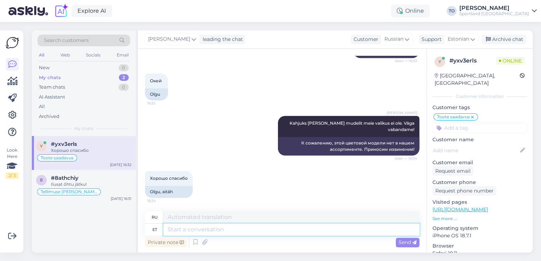
click at [216, 229] on textarea at bounding box center [291, 230] width 256 height 12
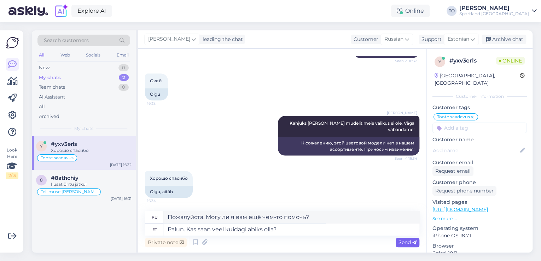
drag, startPoint x: 403, startPoint y: 240, endPoint x: 396, endPoint y: 242, distance: 7.3
click at [403, 240] on span "Send" at bounding box center [408, 242] width 18 height 6
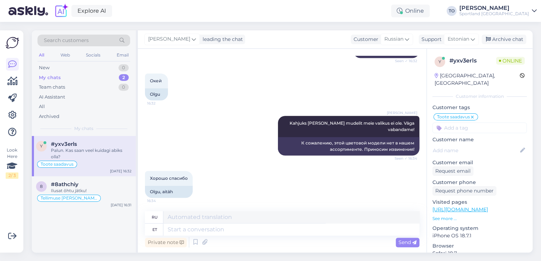
scroll to position [285, 0]
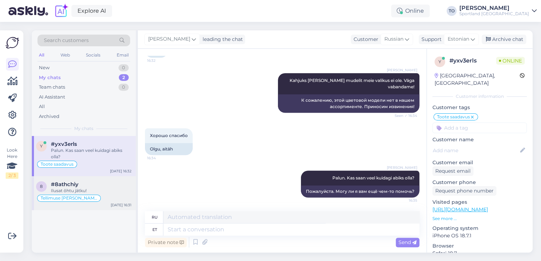
click at [70, 182] on span "#8athchiy" at bounding box center [65, 184] width 28 height 6
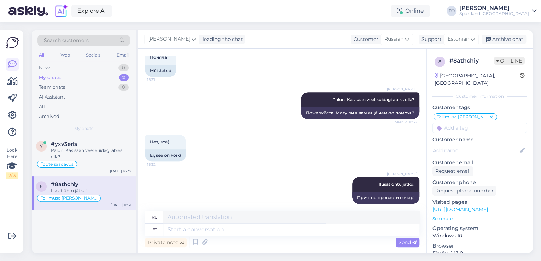
scroll to position [368, 0]
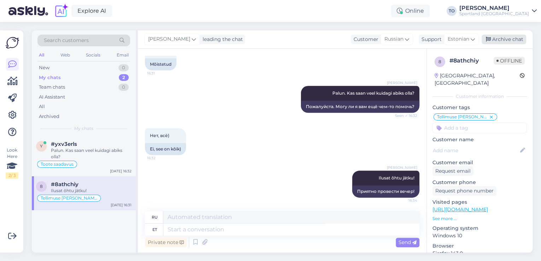
click at [512, 41] on div "Archive chat" at bounding box center [504, 40] width 45 height 10
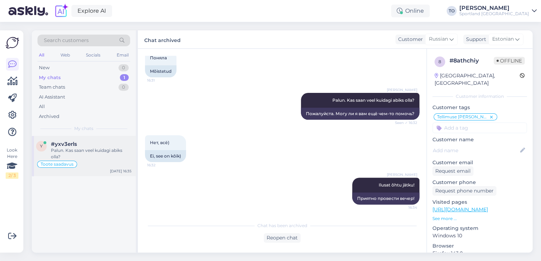
click at [92, 153] on div "Palun. Kas saan veel kuidagi abiks olla?" at bounding box center [91, 153] width 81 height 13
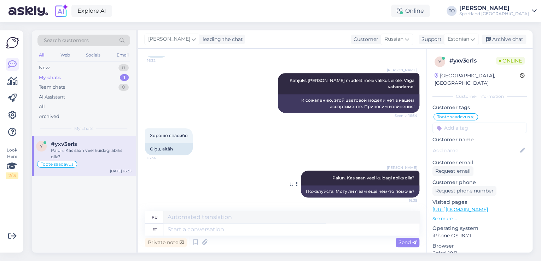
scroll to position [285, 0]
click at [496, 40] on div "Archive chat" at bounding box center [504, 40] width 45 height 10
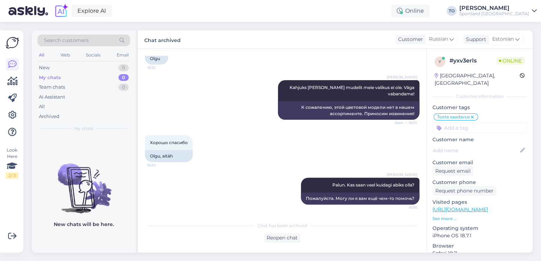
click at [527, 13] on div "Sportland [GEOGRAPHIC_DATA]" at bounding box center [494, 14] width 70 height 6
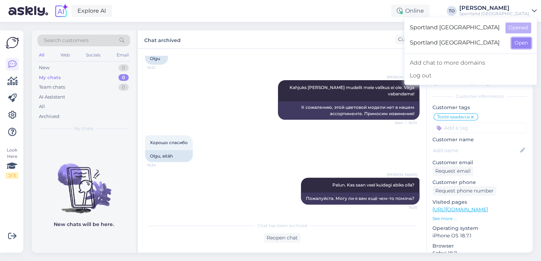
click at [527, 43] on button "Open" at bounding box center [521, 42] width 20 height 11
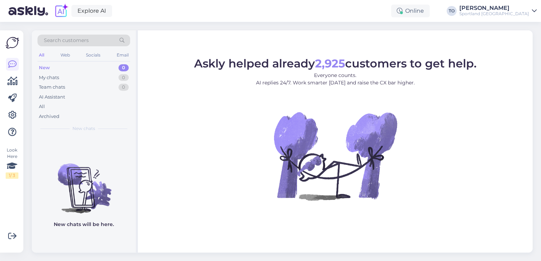
click at [518, 12] on div "Sportland [GEOGRAPHIC_DATA]" at bounding box center [494, 14] width 70 height 6
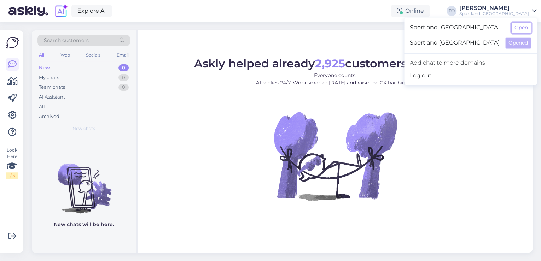
click at [519, 23] on button "Open" at bounding box center [521, 27] width 20 height 11
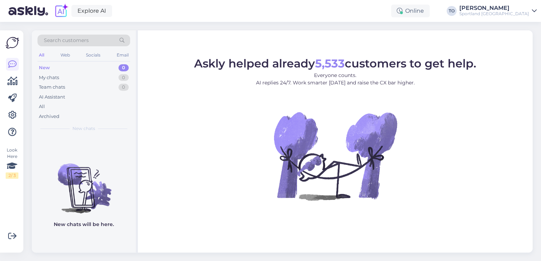
click at [510, 13] on div "Sportland [GEOGRAPHIC_DATA]" at bounding box center [494, 14] width 70 height 6
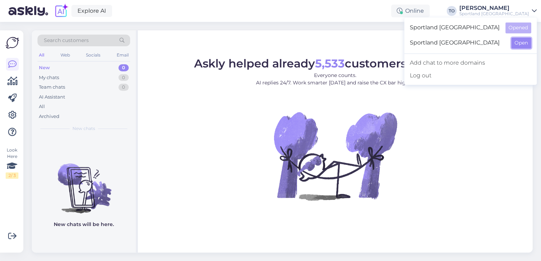
click at [512, 44] on button "Open" at bounding box center [521, 42] width 20 height 11
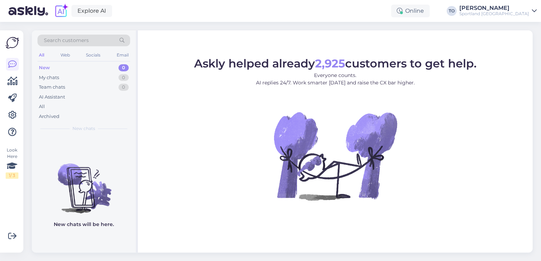
click at [514, 15] on div "Sportland [GEOGRAPHIC_DATA]" at bounding box center [494, 14] width 70 height 6
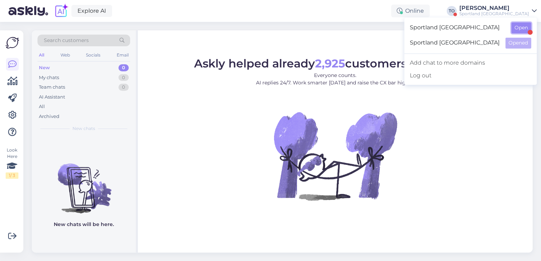
click at [513, 26] on button "Open" at bounding box center [521, 27] width 20 height 11
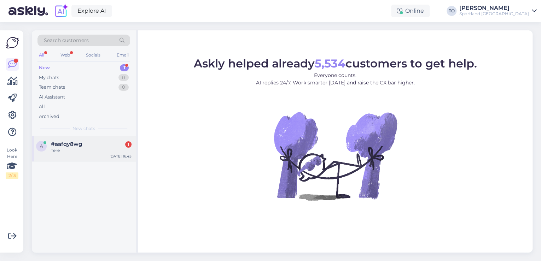
click at [91, 159] on div "a #aafqy8wg 1 Tere [DATE] 16:45" at bounding box center [84, 148] width 104 height 25
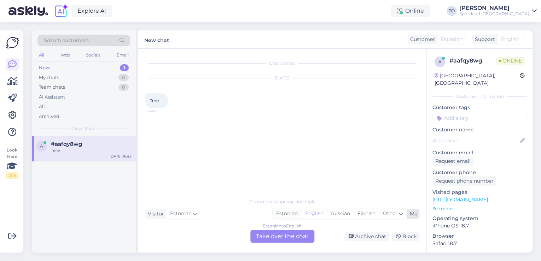
click at [287, 214] on div "Estonian" at bounding box center [287, 214] width 29 height 11
click at [284, 234] on div "Estonian to Estonian Take over the chat" at bounding box center [282, 236] width 64 height 13
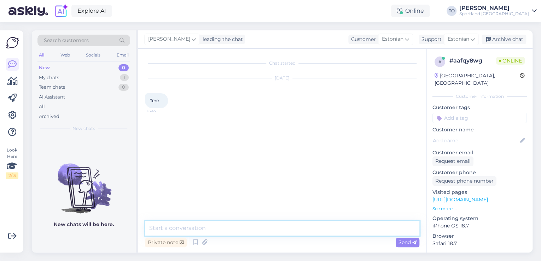
click at [222, 227] on textarea at bounding box center [282, 228] width 274 height 15
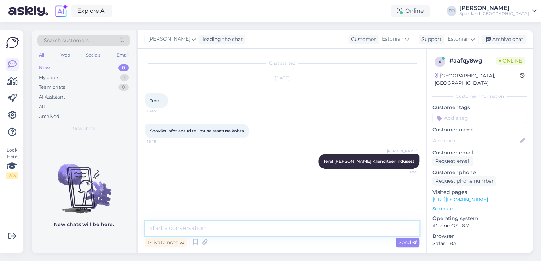
click at [238, 223] on textarea at bounding box center [282, 228] width 274 height 15
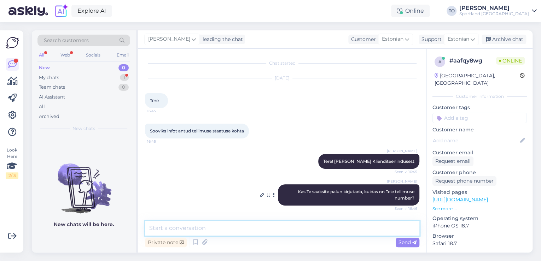
scroll to position [74, 0]
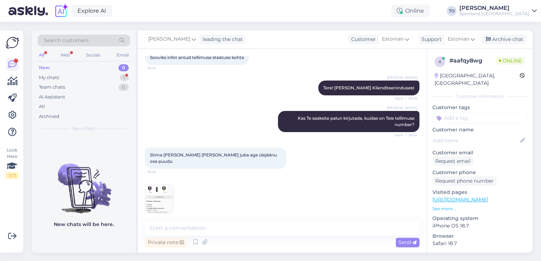
click at [152, 190] on img at bounding box center [159, 199] width 28 height 28
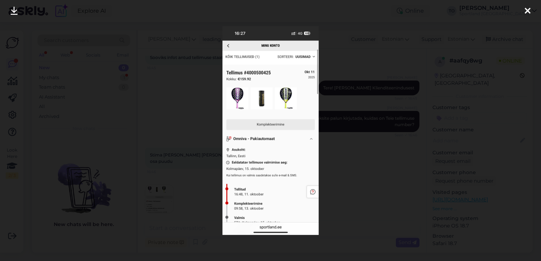
drag, startPoint x: 528, startPoint y: 8, endPoint x: 379, endPoint y: 130, distance: 192.3
click at [528, 9] on icon at bounding box center [528, 11] width 6 height 9
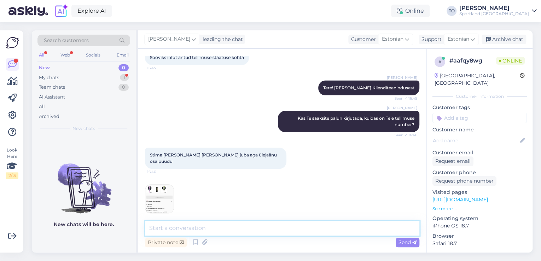
click at [252, 225] on textarea at bounding box center [282, 228] width 274 height 15
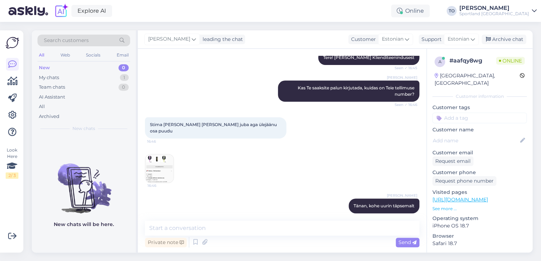
click at [152, 156] on img at bounding box center [159, 169] width 28 height 28
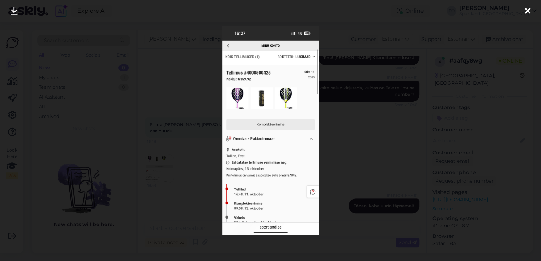
click at [526, 11] on icon at bounding box center [528, 11] width 6 height 9
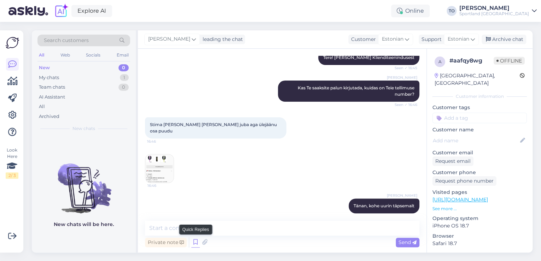
click at [197, 245] on icon at bounding box center [195, 242] width 8 height 11
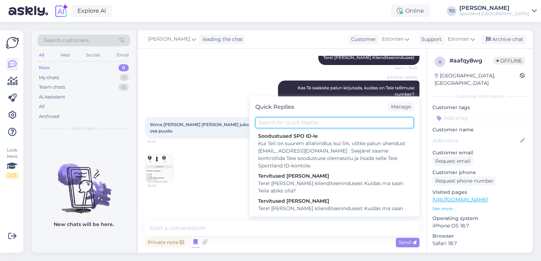
click at [301, 123] on input "text" at bounding box center [334, 122] width 158 height 11
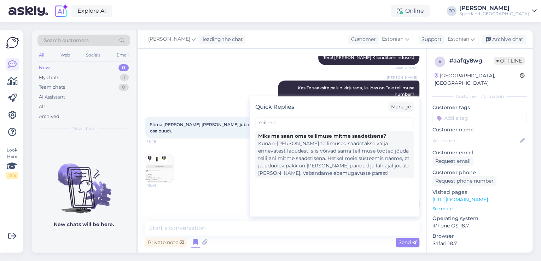
click at [310, 152] on div "Kuna e-[PERSON_NAME] tellimused saadetakse välja erinevatest ladudest, siis või…" at bounding box center [334, 158] width 153 height 37
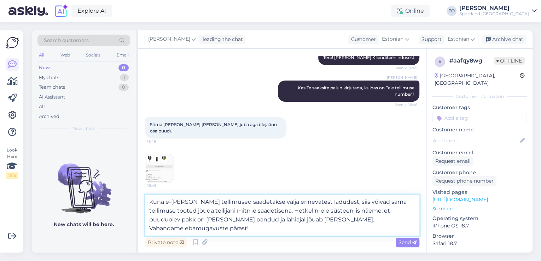
click at [296, 220] on textarea "Kuna e-[PERSON_NAME] tellimused saadetakse välja erinevatest ladudest, siis või…" at bounding box center [282, 215] width 274 height 41
click at [396, 220] on textarea "Kuna e-[PERSON_NAME] tellimused saadetakse välja erinevatest ladudest, siis või…" at bounding box center [282, 215] width 274 height 41
paste textarea "[URL][DOMAIN_NAME]"
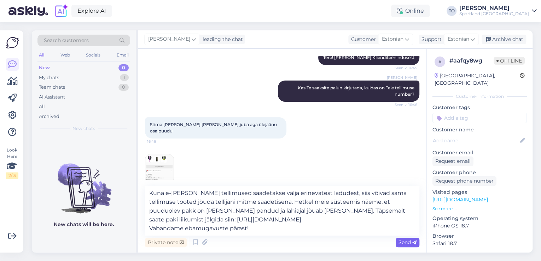
click at [404, 244] on span "Send" at bounding box center [408, 242] width 18 height 6
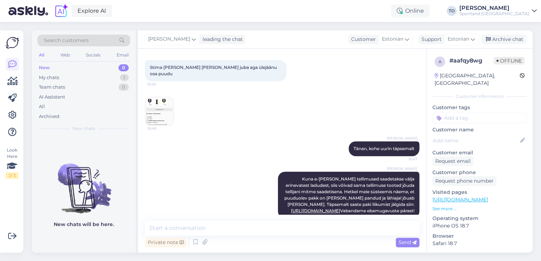
scroll to position [173, 0]
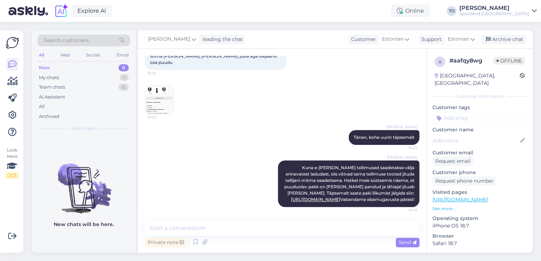
click at [499, 113] on input at bounding box center [479, 118] width 94 height 11
click at [496, 133] on div "Tarne küsimused" at bounding box center [479, 136] width 43 height 7
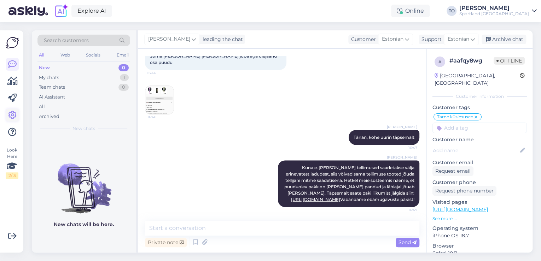
click at [14, 116] on icon at bounding box center [12, 115] width 8 height 8
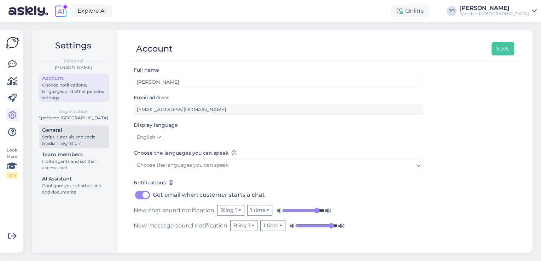
click at [76, 140] on div "Script, tutorials and social media integration" at bounding box center [74, 140] width 64 height 13
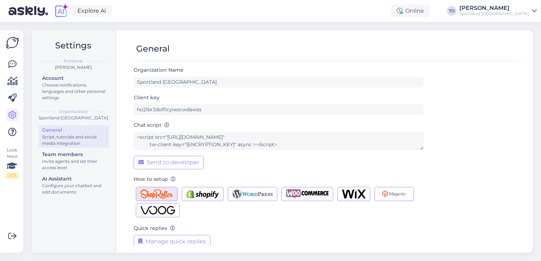
scroll to position [7, 0]
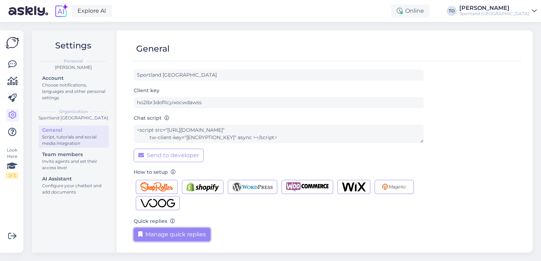
click at [194, 234] on button "Manage quick replies" at bounding box center [172, 234] width 77 height 13
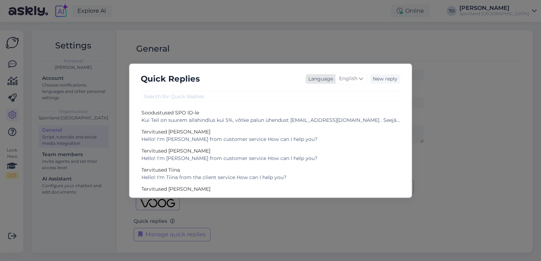
click at [355, 82] on span "English" at bounding box center [348, 79] width 18 height 8
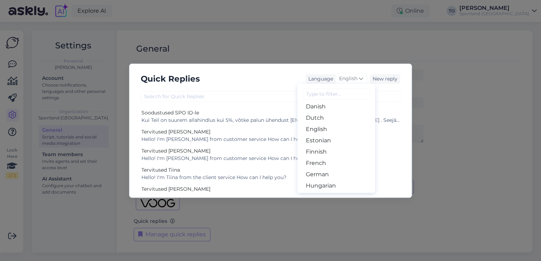
scroll to position [57, 0]
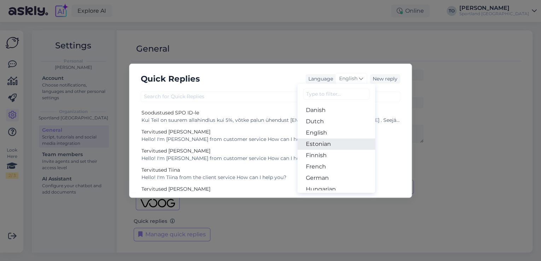
click at [339, 145] on link "Estonian" at bounding box center [336, 144] width 78 height 11
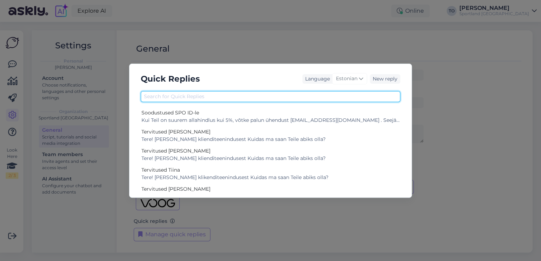
click at [214, 96] on input "text" at bounding box center [271, 96] width 260 height 11
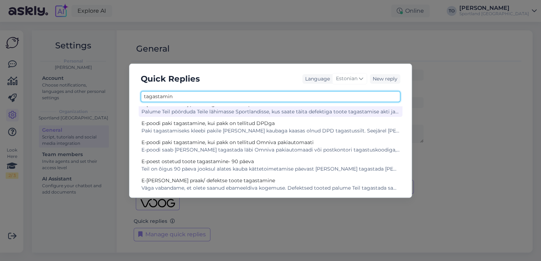
scroll to position [12, 0]
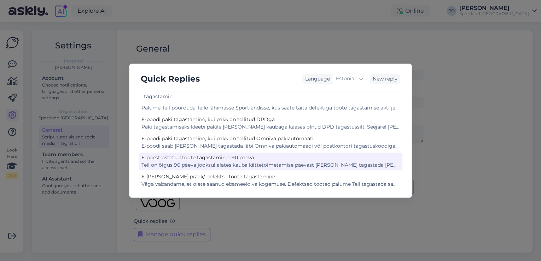
click at [260, 163] on div "Teil on õigus 90 päeva jooksul alates kauba kättetoimetamise päevast [PERSON_NA…" at bounding box center [270, 165] width 258 height 7
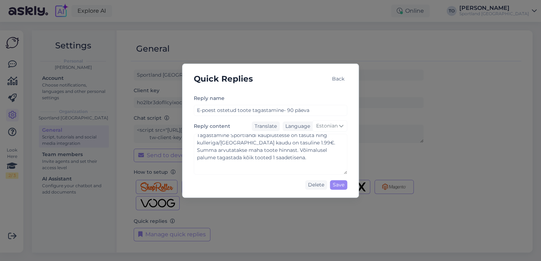
scroll to position [39, 0]
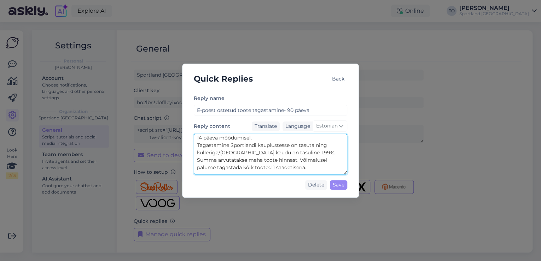
drag, startPoint x: 197, startPoint y: 144, endPoint x: 277, endPoint y: 159, distance: 81.4
click at [277, 159] on textarea "Teil on õigus 90 päeva jooksul alates kauba kättetoimetamise päevast [PERSON_NA…" at bounding box center [270, 154] width 153 height 41
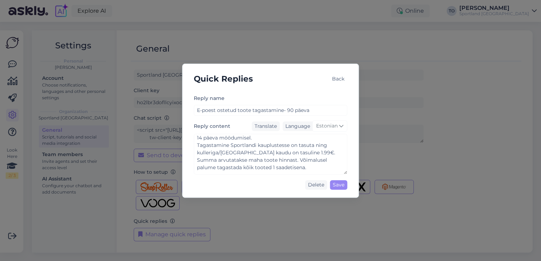
click at [338, 79] on div "Back" at bounding box center [338, 79] width 18 height 10
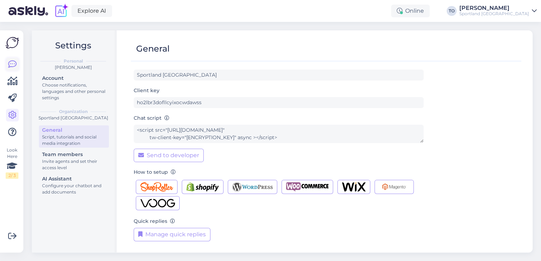
click at [11, 68] on icon at bounding box center [12, 64] width 8 height 8
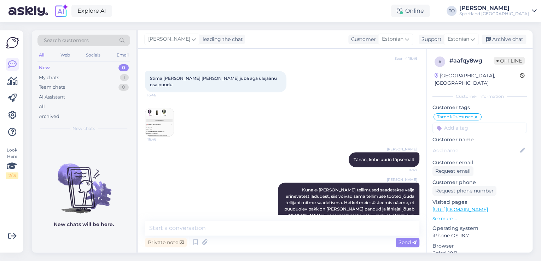
scroll to position [173, 0]
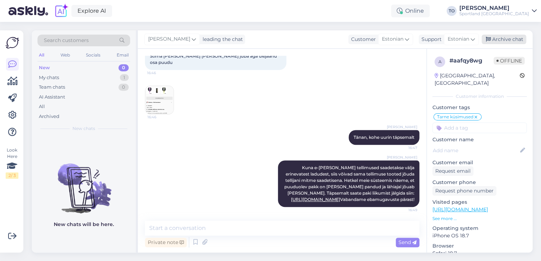
click at [503, 42] on div "Archive chat" at bounding box center [504, 40] width 45 height 10
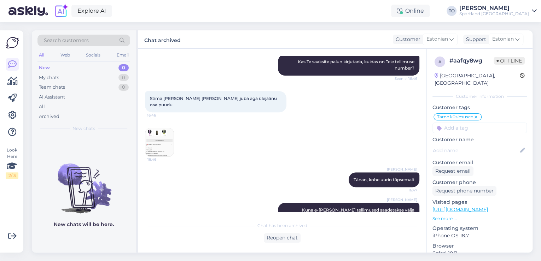
scroll to position [88, 0]
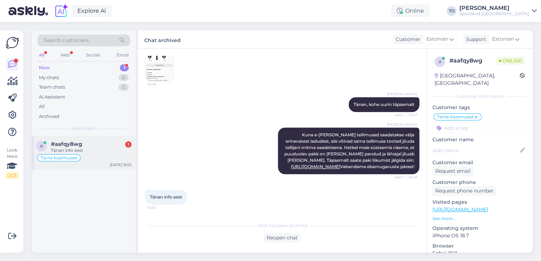
click at [87, 143] on div "#aafqy8wg 1" at bounding box center [91, 144] width 81 height 6
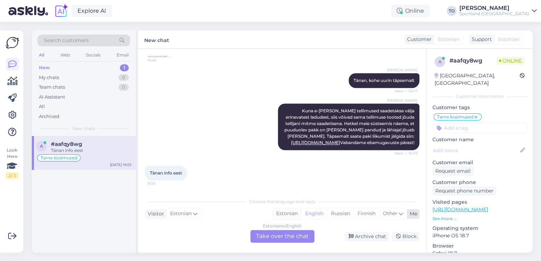
click at [282, 214] on div "Estonian" at bounding box center [287, 214] width 29 height 11
click at [280, 235] on div "Estonian to Estonian Take over the chat" at bounding box center [282, 236] width 64 height 13
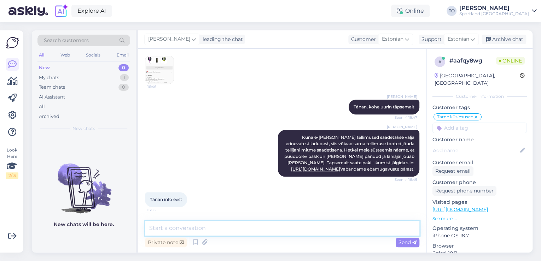
click at [279, 232] on textarea at bounding box center [282, 228] width 274 height 15
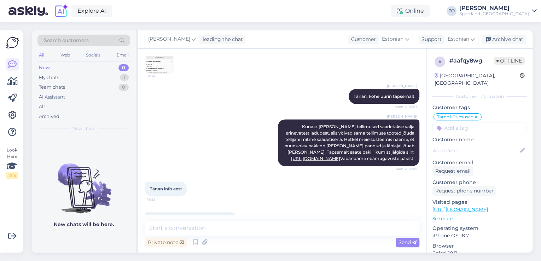
scroll to position [270, 0]
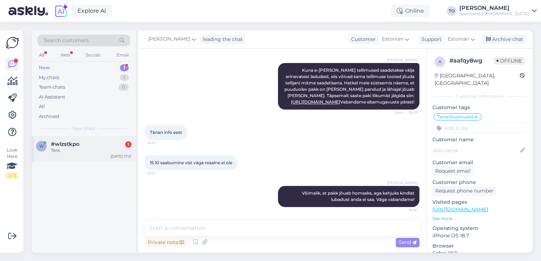
drag, startPoint x: 82, startPoint y: 149, endPoint x: 109, endPoint y: 147, distance: 26.9
click at [82, 149] on div "Tere." at bounding box center [91, 150] width 81 height 6
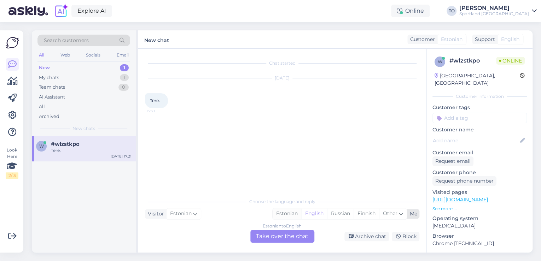
click at [294, 216] on div "Estonian" at bounding box center [287, 214] width 29 height 11
click at [277, 237] on div "Estonian to Estonian Take over the chat" at bounding box center [282, 236] width 64 height 13
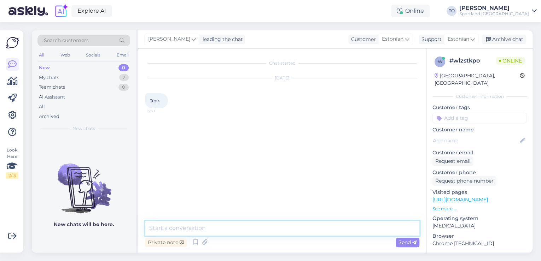
click at [239, 222] on textarea at bounding box center [282, 228] width 274 height 15
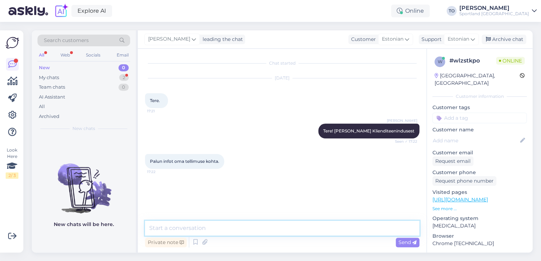
click at [255, 229] on textarea at bounding box center [282, 228] width 274 height 15
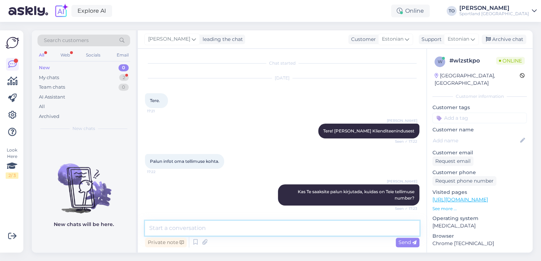
scroll to position [29, 0]
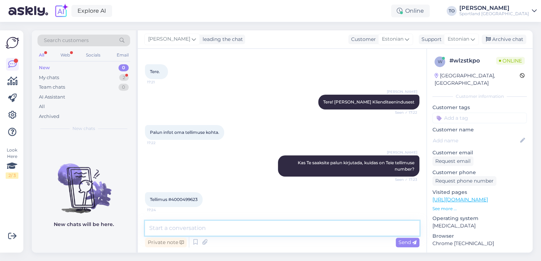
click at [236, 228] on textarea at bounding box center [282, 228] width 274 height 15
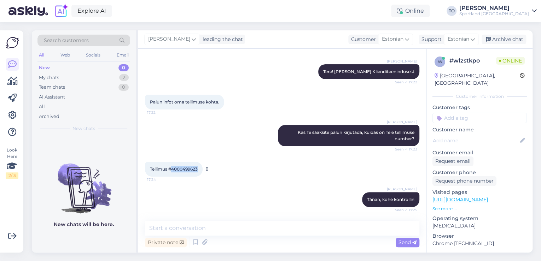
drag, startPoint x: 172, startPoint y: 168, endPoint x: 201, endPoint y: 167, distance: 29.4
click at [201, 167] on div "Tellimus #4000499623 17:24" at bounding box center [174, 169] width 58 height 15
copy span "4000499623"
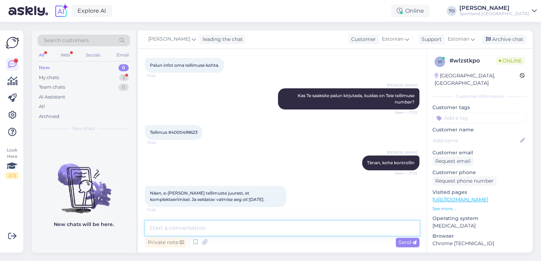
click at [266, 226] on textarea at bounding box center [282, 228] width 274 height 15
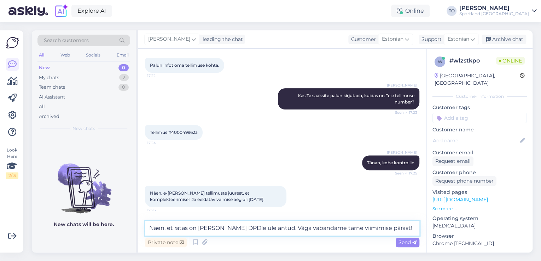
click at [393, 229] on textarea "Näen, et ratas on [PERSON_NAME] DPDle üle antud. Väga vabandame tarne viimimise…" at bounding box center [282, 228] width 274 height 15
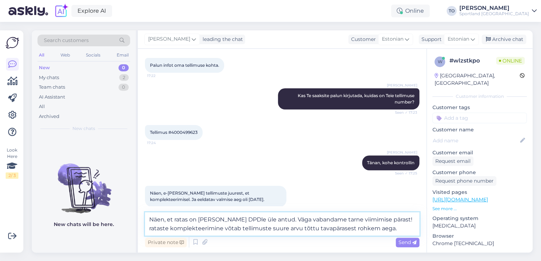
click at [381, 221] on textarea "Näen, et ratas on [PERSON_NAME] DPDle üle antud. Väga vabandame tarne viimimise…" at bounding box center [282, 224] width 274 height 23
click at [401, 240] on span "Send" at bounding box center [408, 242] width 18 height 6
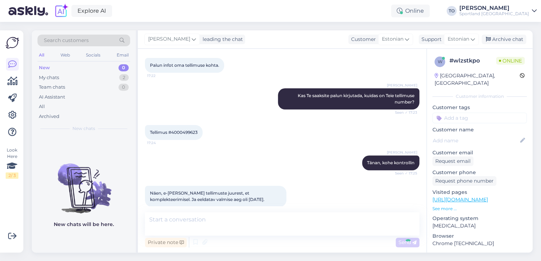
scroll to position [139, 0]
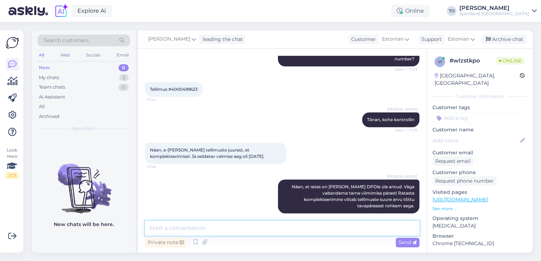
click at [354, 228] on textarea at bounding box center [282, 228] width 274 height 15
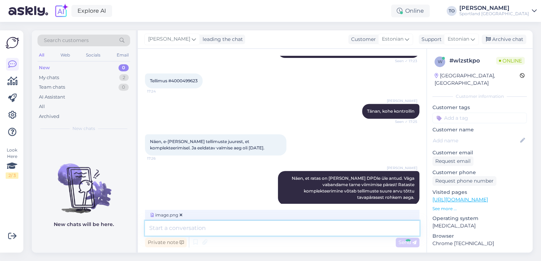
scroll to position [184, 0]
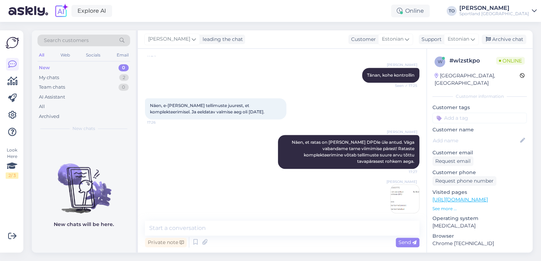
click at [404, 191] on img at bounding box center [405, 199] width 28 height 28
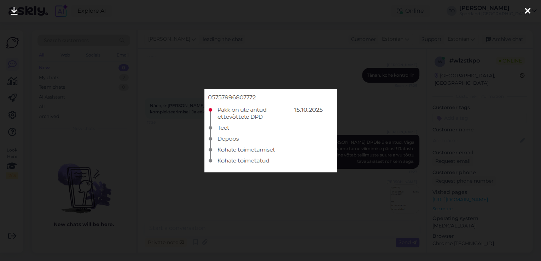
click at [526, 10] on icon at bounding box center [528, 11] width 6 height 9
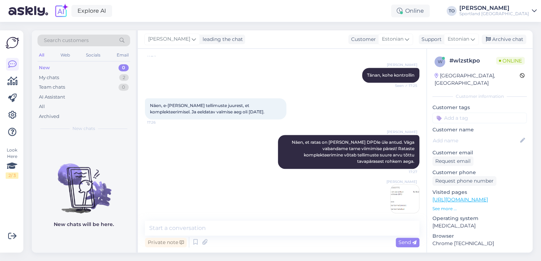
click at [456, 113] on input at bounding box center [479, 118] width 94 height 11
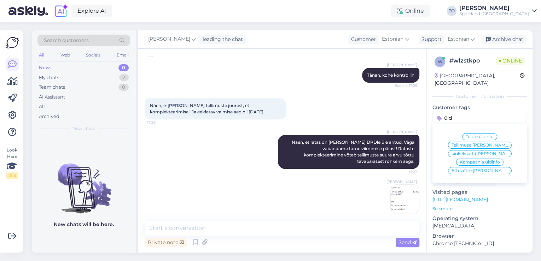
click at [465, 143] on span "Tellimuse [PERSON_NAME] info" at bounding box center [480, 145] width 57 height 4
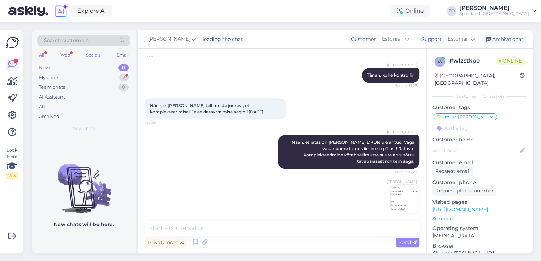
scroll to position [214, 0]
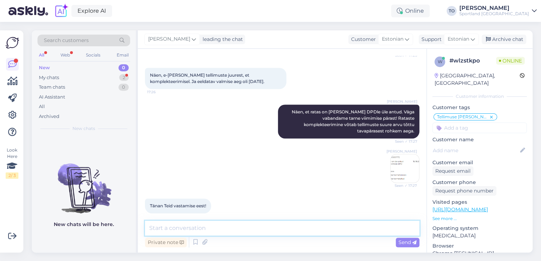
click at [205, 226] on textarea at bounding box center [282, 228] width 274 height 15
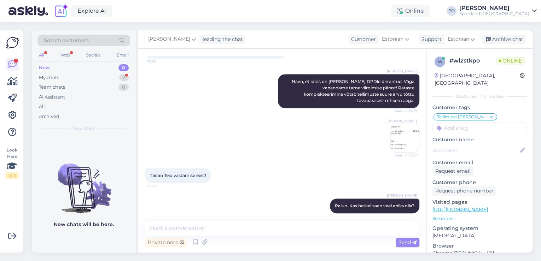
scroll to position [275, 0]
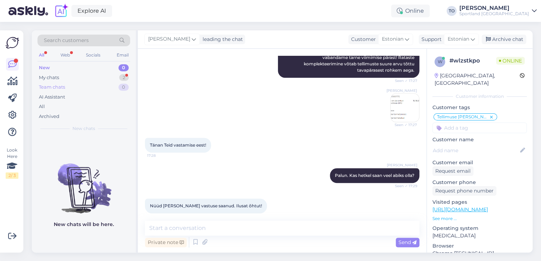
drag, startPoint x: 62, startPoint y: 76, endPoint x: 62, endPoint y: 83, distance: 7.1
click at [62, 76] on div "My chats 2" at bounding box center [83, 78] width 93 height 10
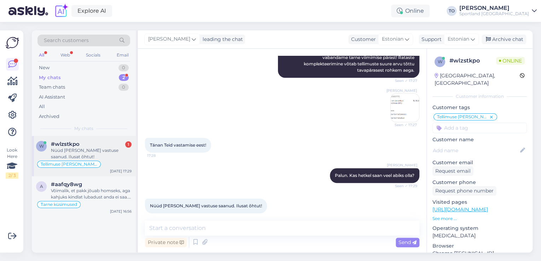
click at [107, 156] on div "Nüüd [PERSON_NAME] vastuse saanud. Ilusat õhtut!" at bounding box center [91, 153] width 81 height 13
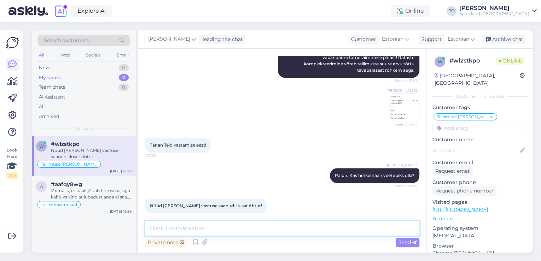
click at [242, 229] on textarea at bounding box center [282, 228] width 274 height 15
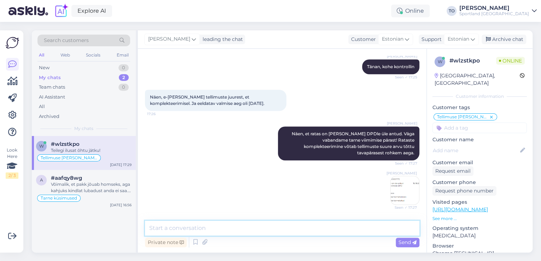
scroll to position [108, 0]
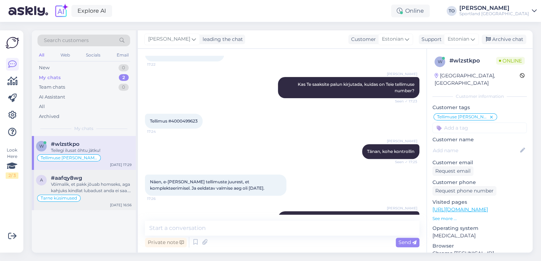
click at [89, 180] on div "#aafqy8wg" at bounding box center [91, 178] width 81 height 6
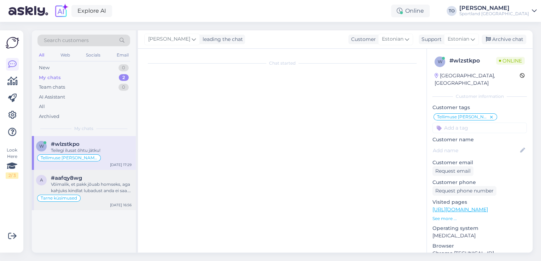
scroll to position [270, 0]
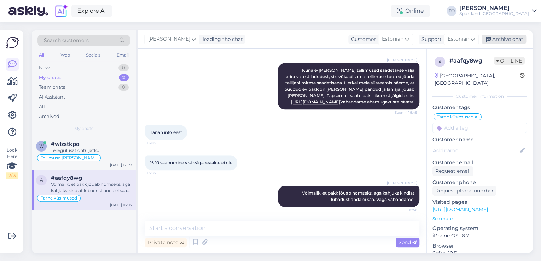
click at [504, 39] on div "Archive chat" at bounding box center [504, 40] width 45 height 10
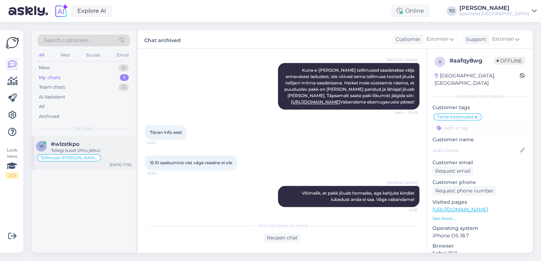
click at [88, 145] on div "#wlzstkpo" at bounding box center [91, 144] width 81 height 6
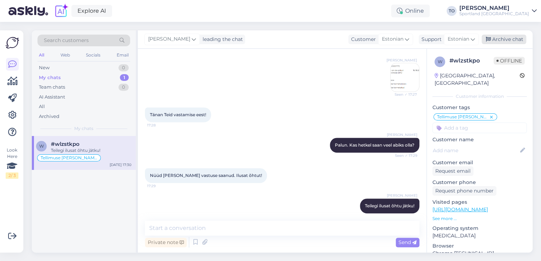
click at [507, 43] on div "Archive chat" at bounding box center [504, 40] width 45 height 10
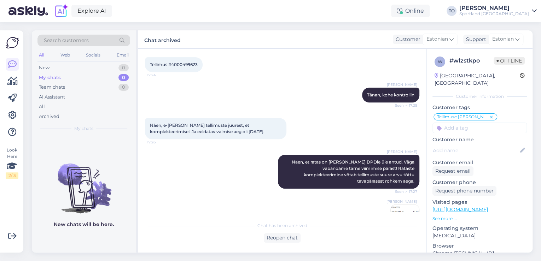
scroll to position [164, 0]
click at [511, 14] on div "Sportland [GEOGRAPHIC_DATA]" at bounding box center [494, 14] width 70 height 6
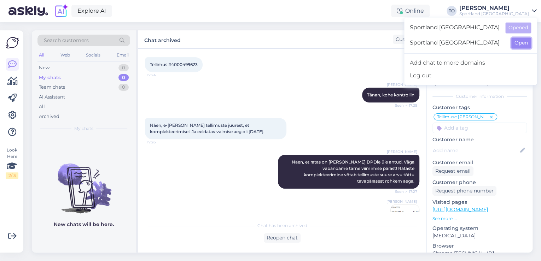
click at [518, 46] on button "Open" at bounding box center [521, 42] width 20 height 11
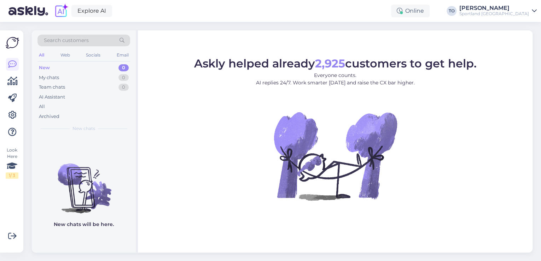
click at [502, 10] on div "[PERSON_NAME]" at bounding box center [494, 8] width 70 height 6
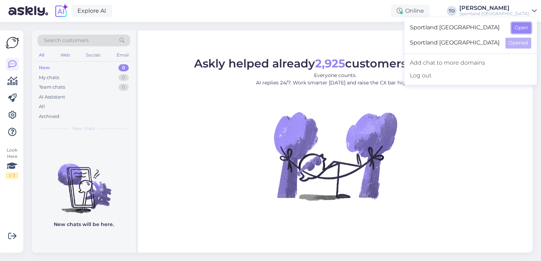
click at [511, 27] on button "Open" at bounding box center [521, 27] width 20 height 11
